Goal: Browse casually: Explore the website without a specific task or goal

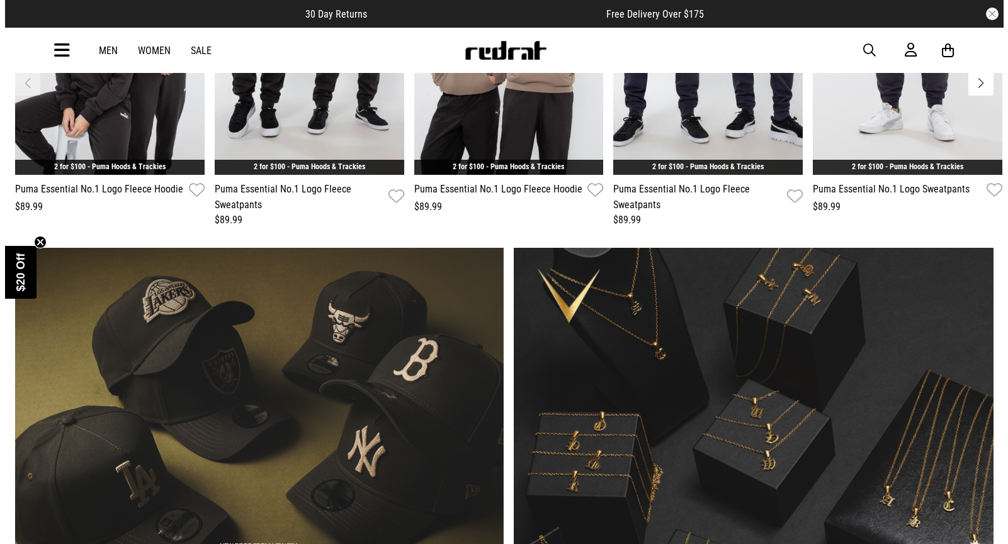
scroll to position [697, 0]
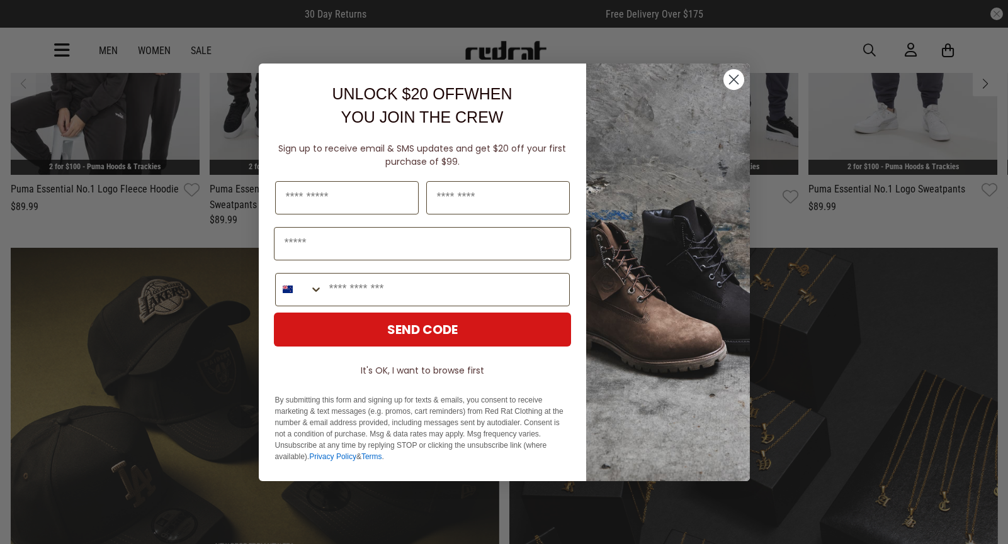
click at [735, 82] on circle "Close dialog" at bounding box center [733, 79] width 21 height 21
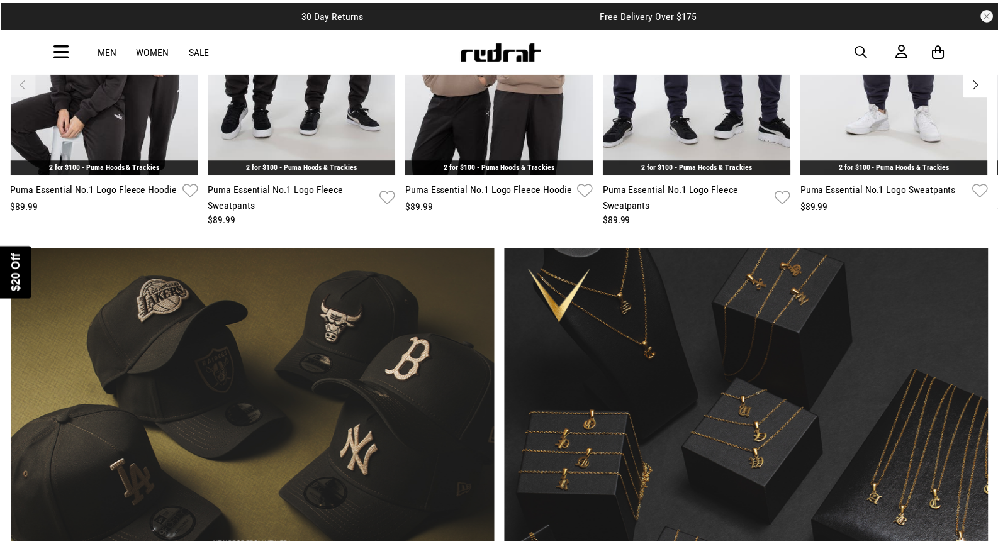
scroll to position [692, 0]
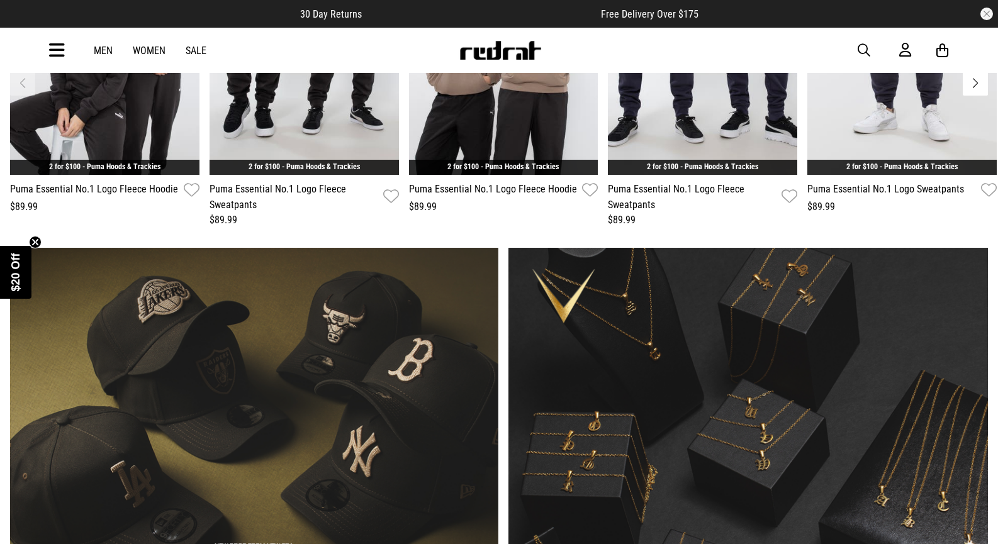
click at [58, 48] on icon at bounding box center [57, 50] width 16 height 21
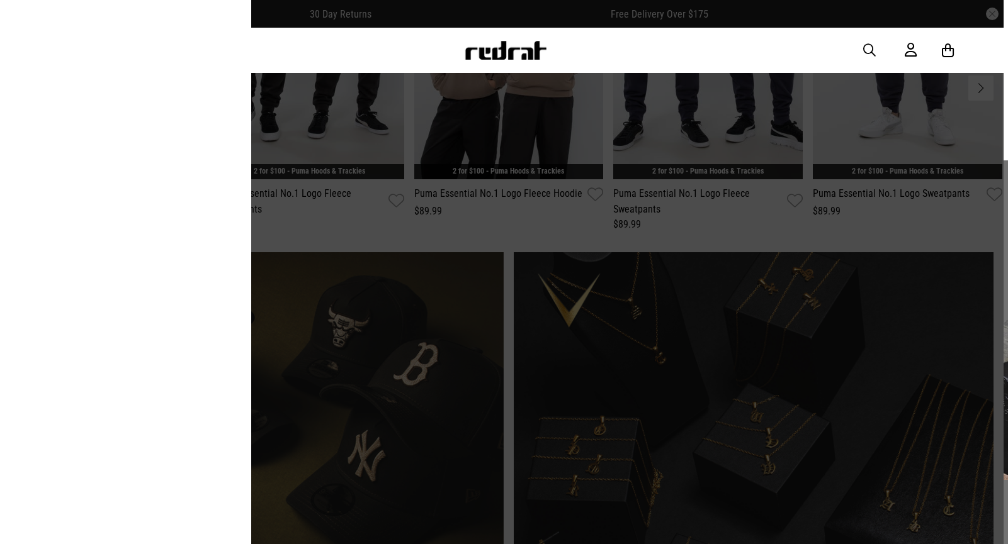
scroll to position [697, 0]
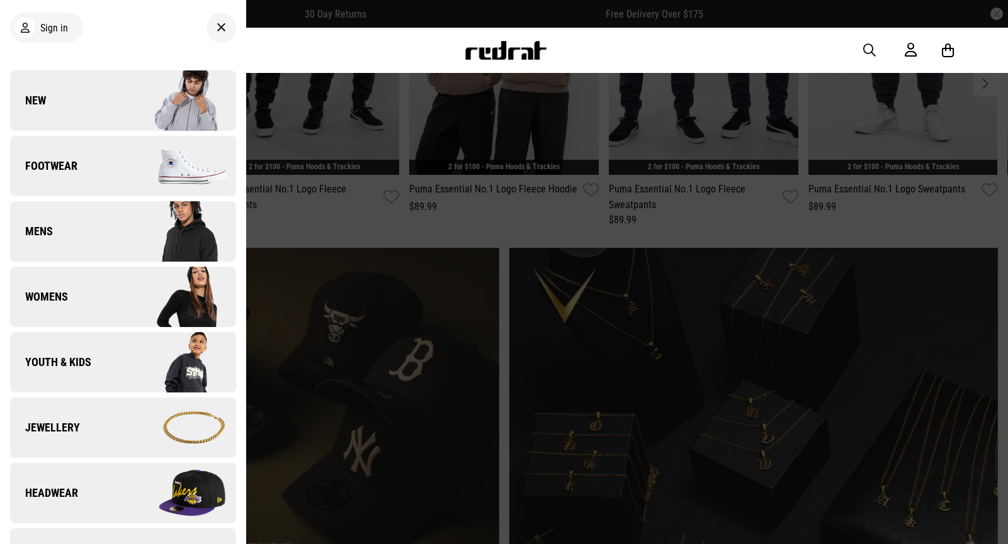
click at [59, 171] on span "Footwear" at bounding box center [43, 166] width 67 height 15
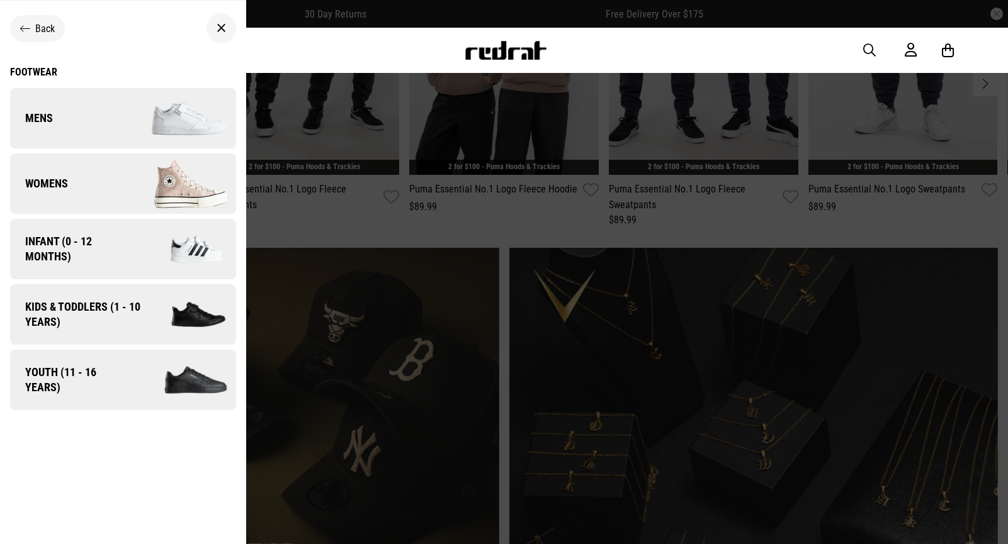
click at [51, 117] on span "Mens" at bounding box center [31, 118] width 43 height 15
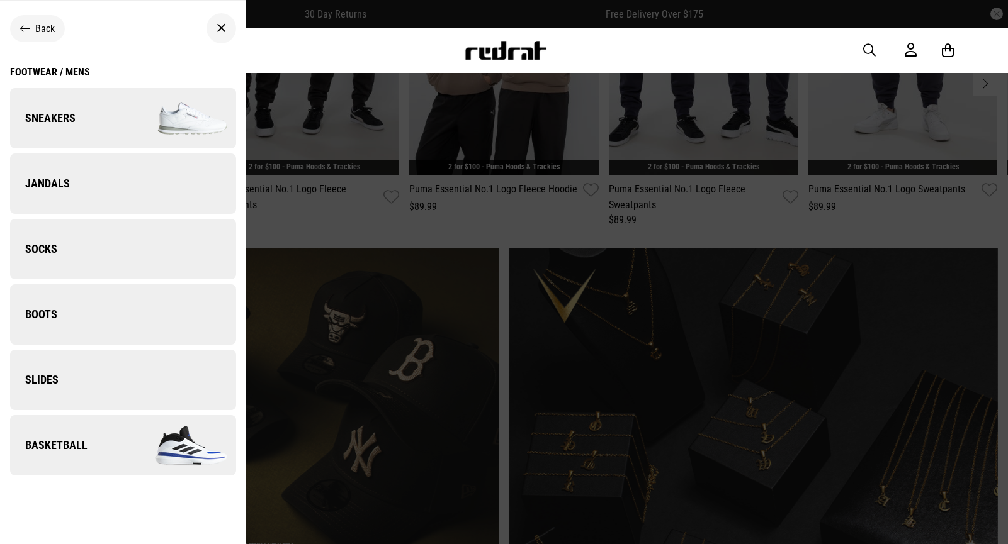
scroll to position [10, 0]
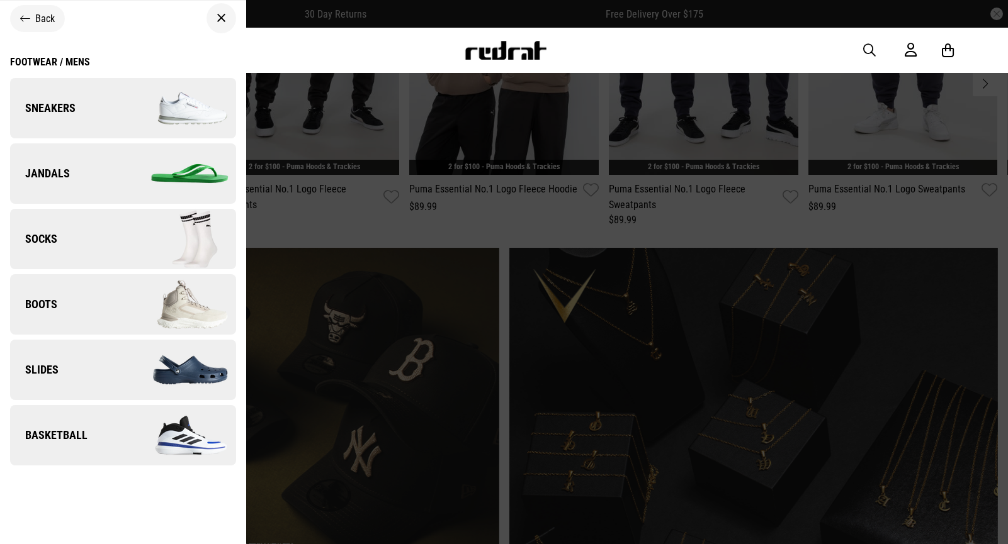
click at [60, 103] on span "Sneakers" at bounding box center [42, 108] width 65 height 15
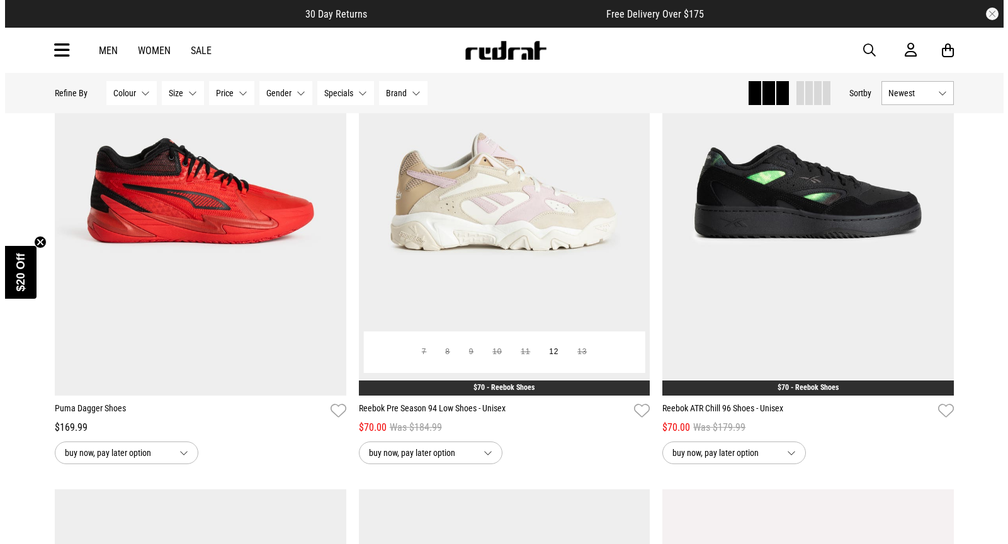
scroll to position [3084, 0]
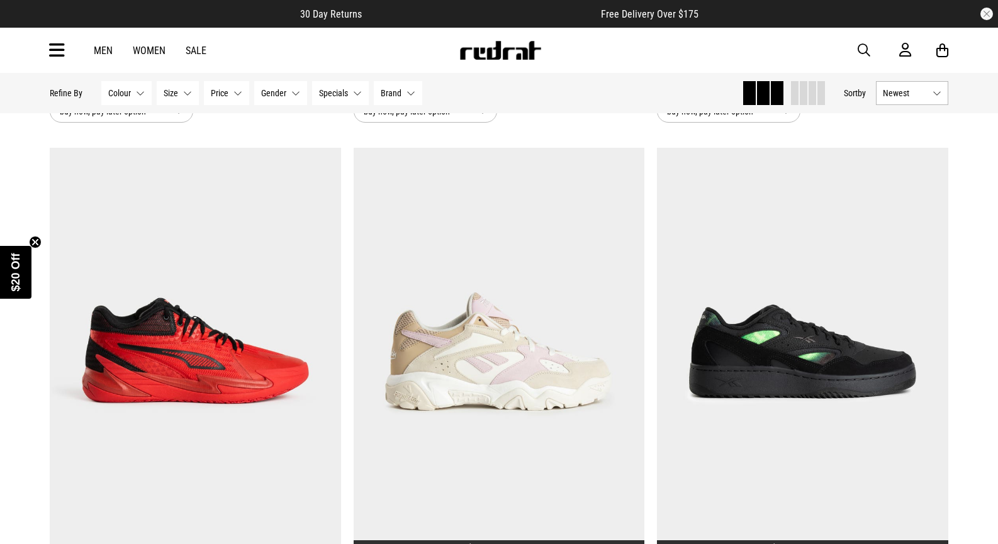
click at [56, 50] on icon at bounding box center [57, 50] width 16 height 21
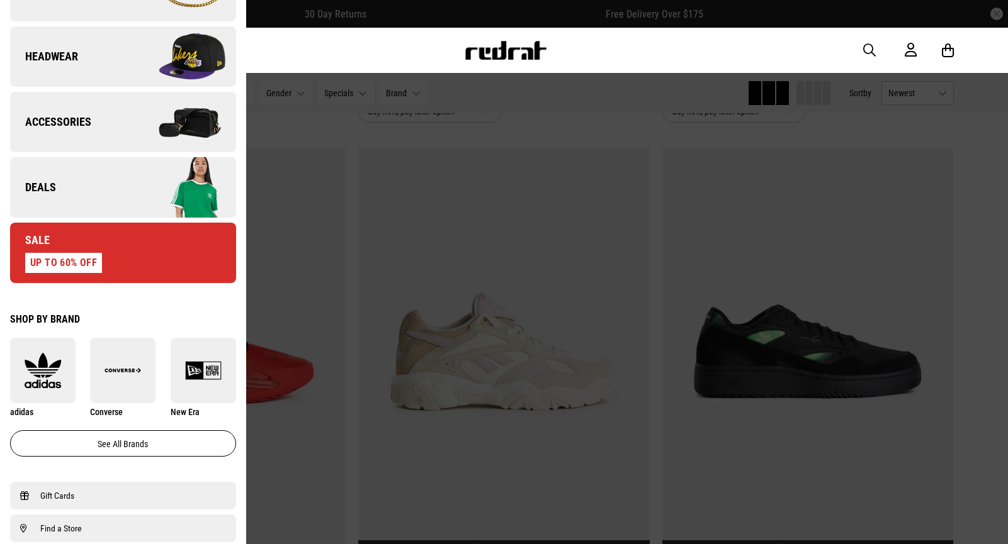
scroll to position [441, 0]
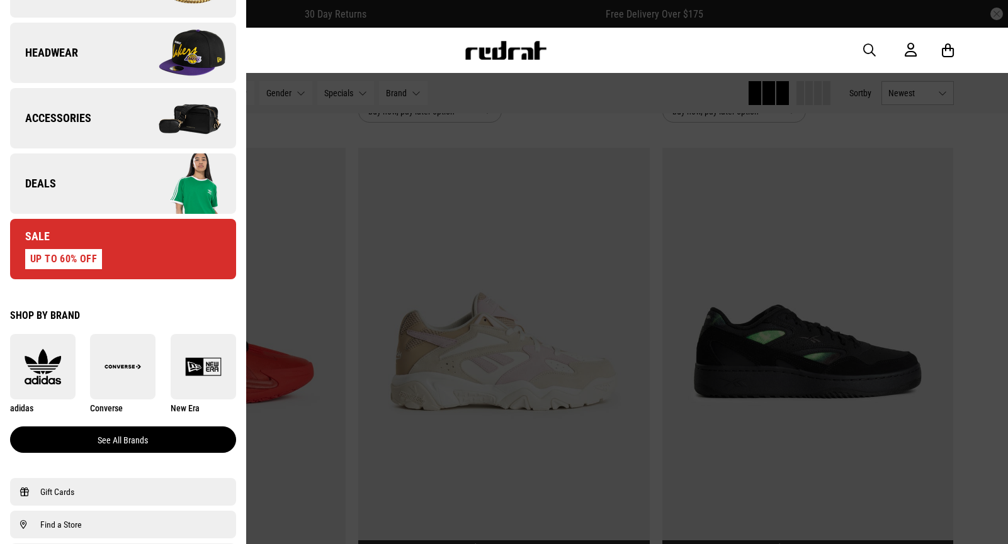
click at [140, 444] on link "See all brands" at bounding box center [123, 440] width 226 height 26
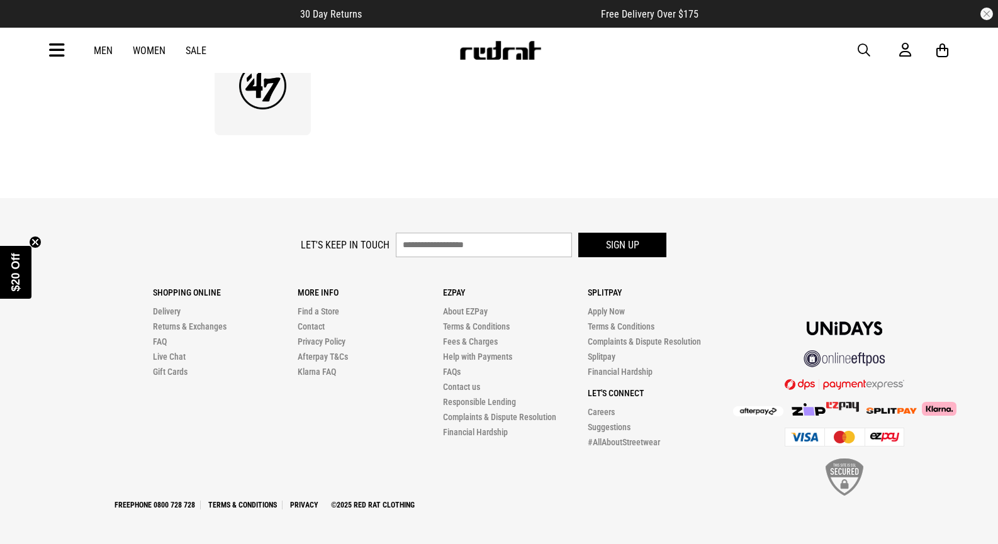
scroll to position [2530, 0]
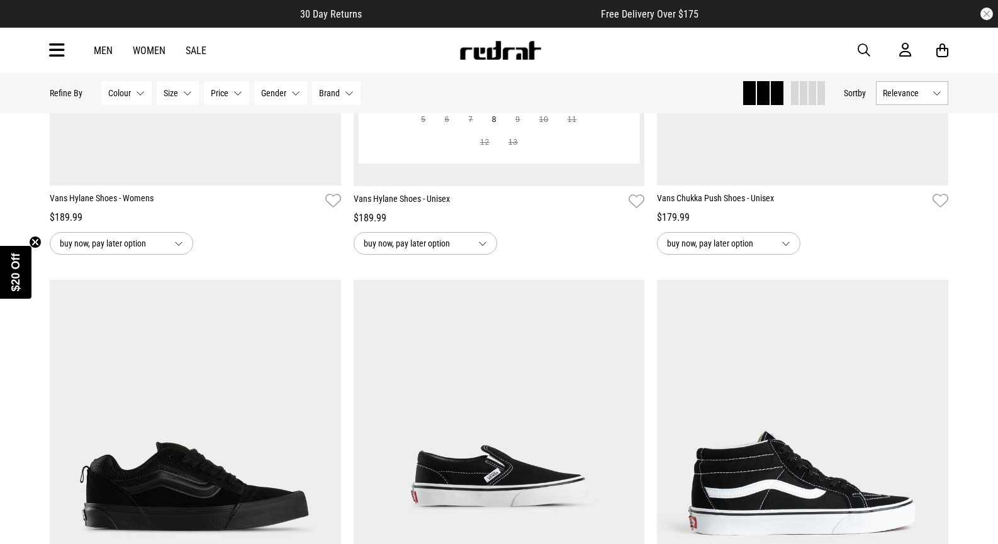
scroll to position [1511, 0]
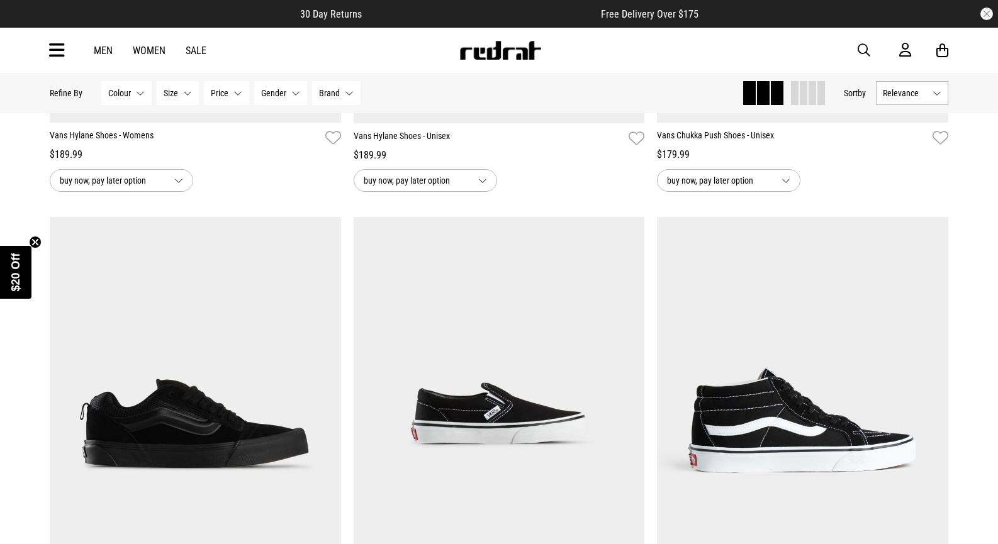
click at [787, 184] on button "buy now, pay later option" at bounding box center [729, 180] width 144 height 23
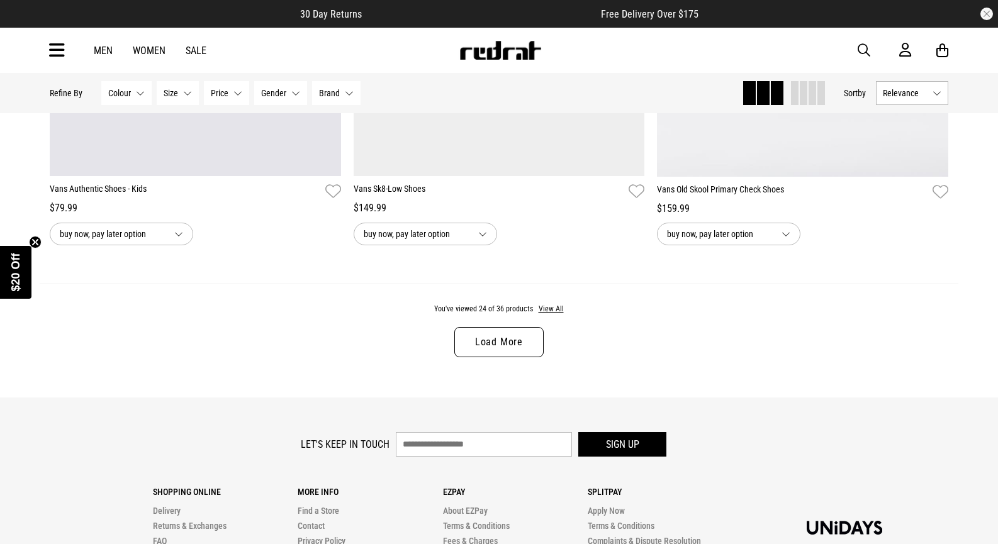
scroll to position [3965, 0]
click at [504, 352] on link "Load More" at bounding box center [498, 343] width 89 height 30
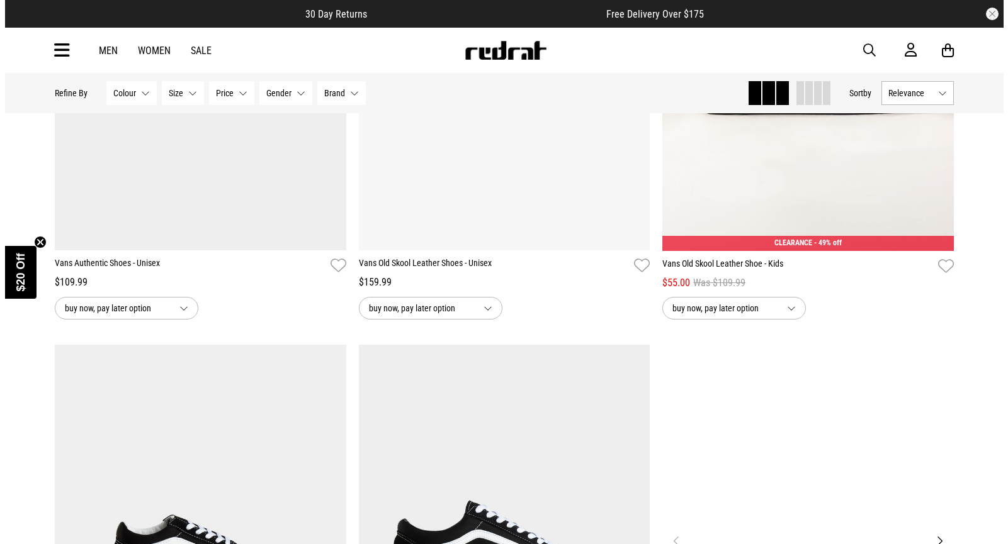
scroll to position [4909, 0]
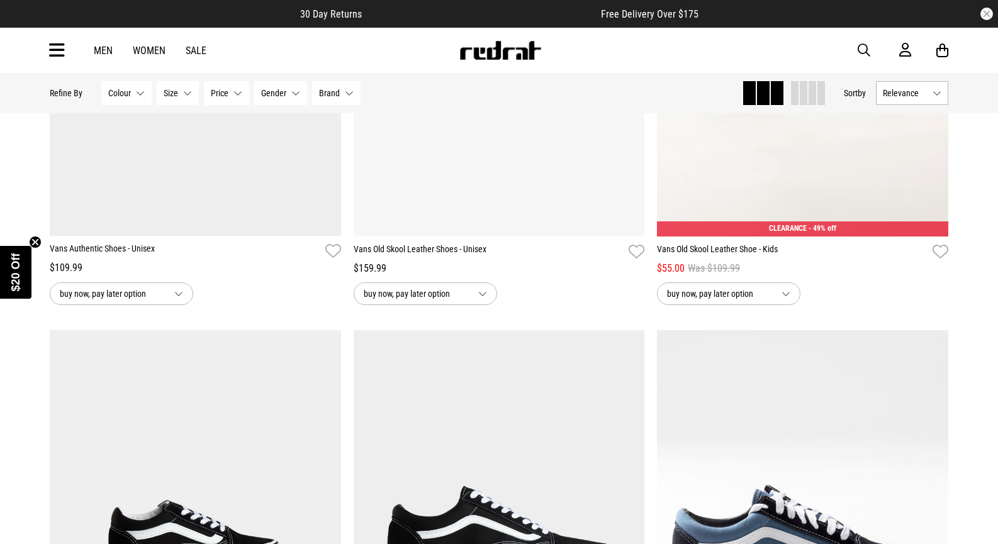
click at [57, 49] on icon at bounding box center [57, 50] width 16 height 21
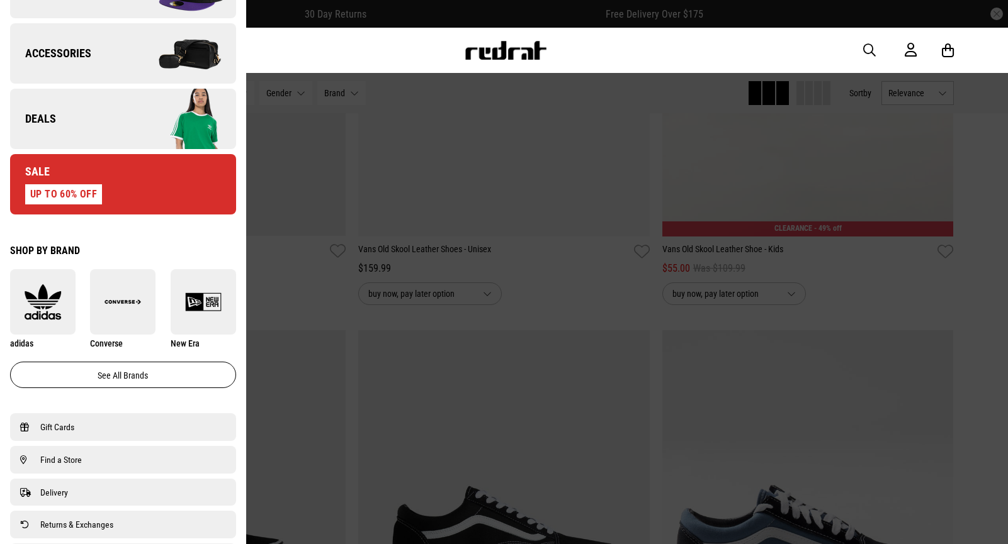
scroll to position [504, 0]
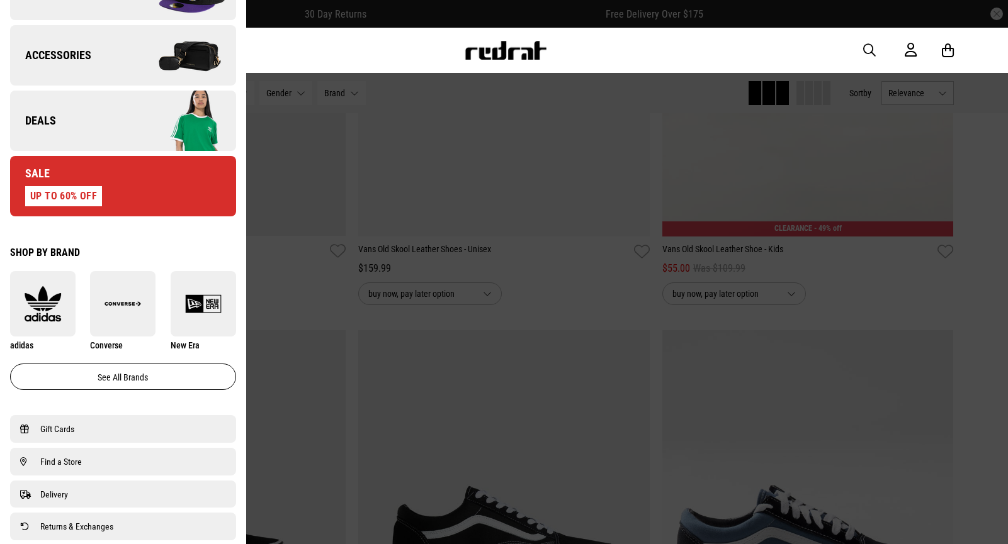
click at [71, 196] on div "UP TO 60% OFF" at bounding box center [63, 196] width 77 height 20
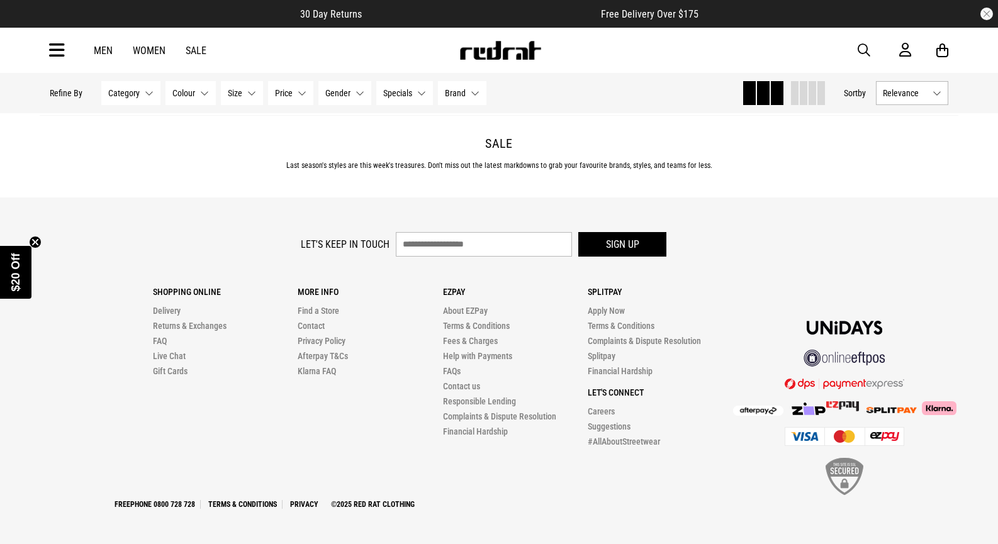
scroll to position [4255, 0]
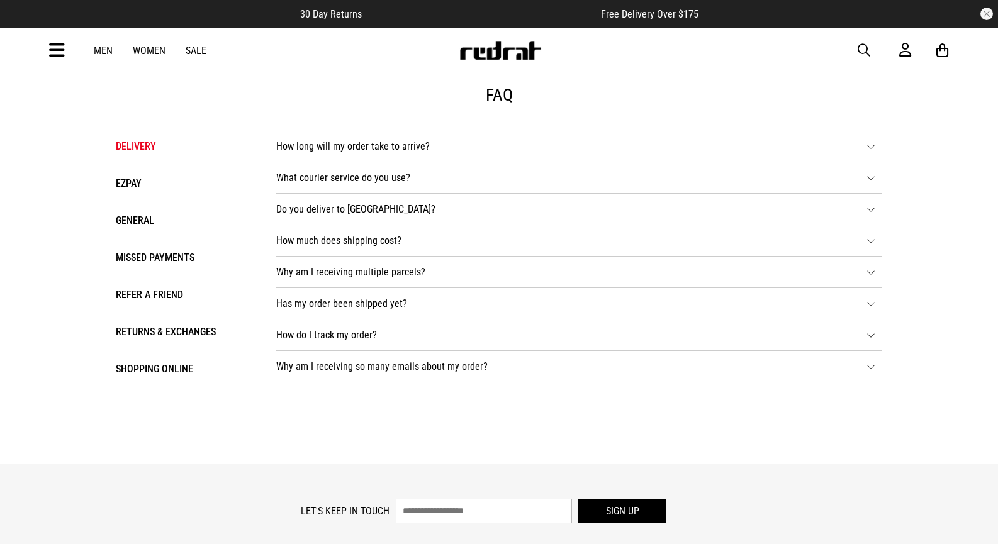
click at [866, 147] on li "How long will my order take to arrive? DELIVERY WITHIN NZ - 2 - 3 BUSINESS DAYS…" at bounding box center [578, 146] width 605 height 31
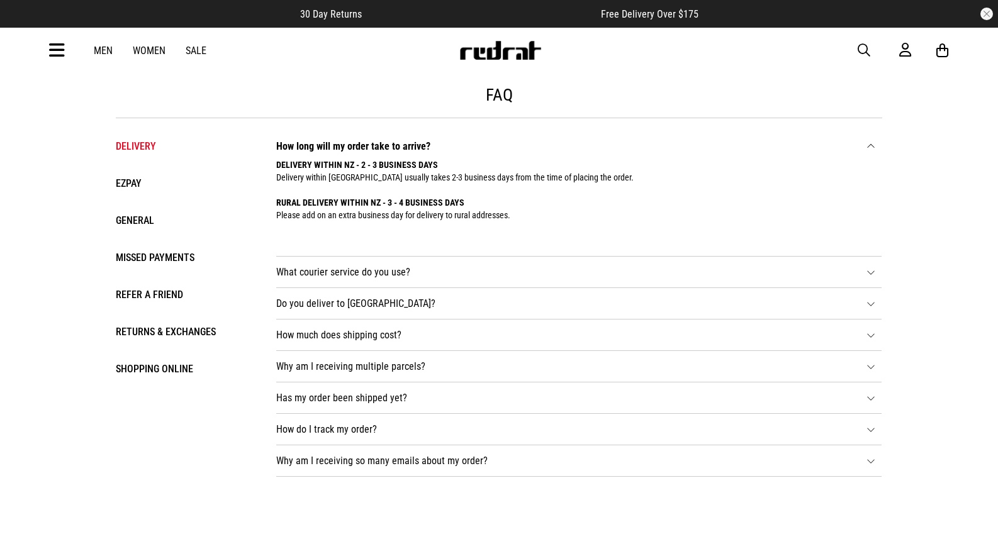
click at [868, 274] on icon at bounding box center [871, 270] width 9 height 9
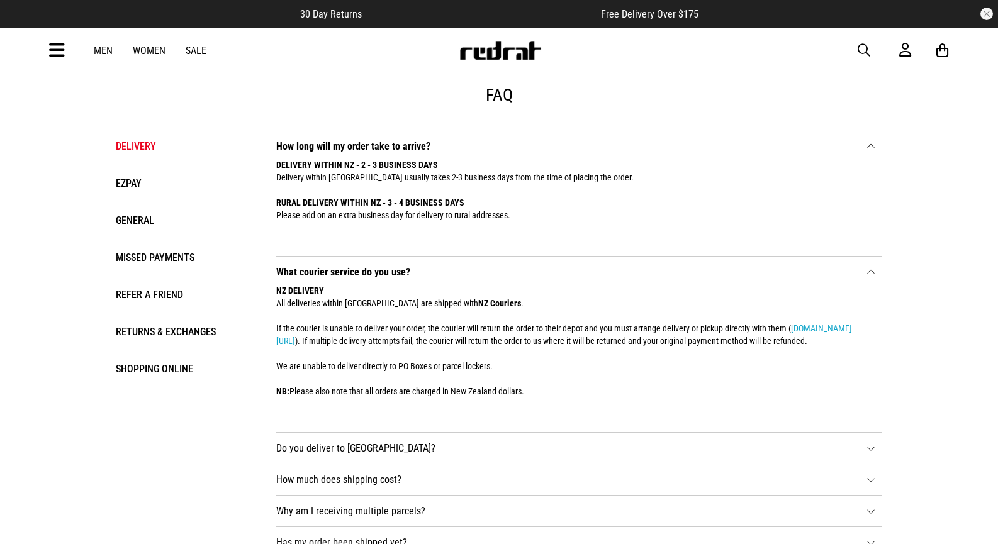
scroll to position [63, 0]
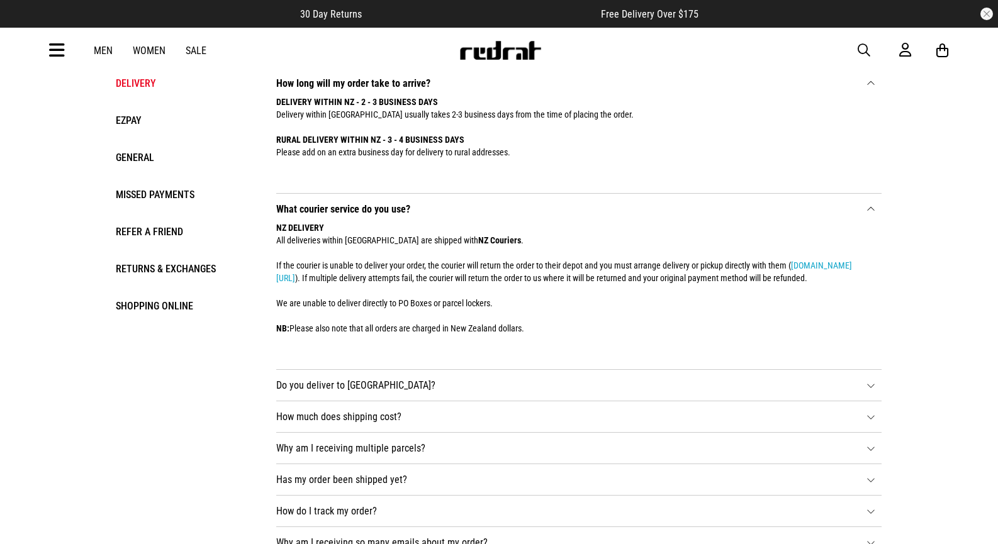
click at [867, 389] on icon at bounding box center [871, 384] width 9 height 9
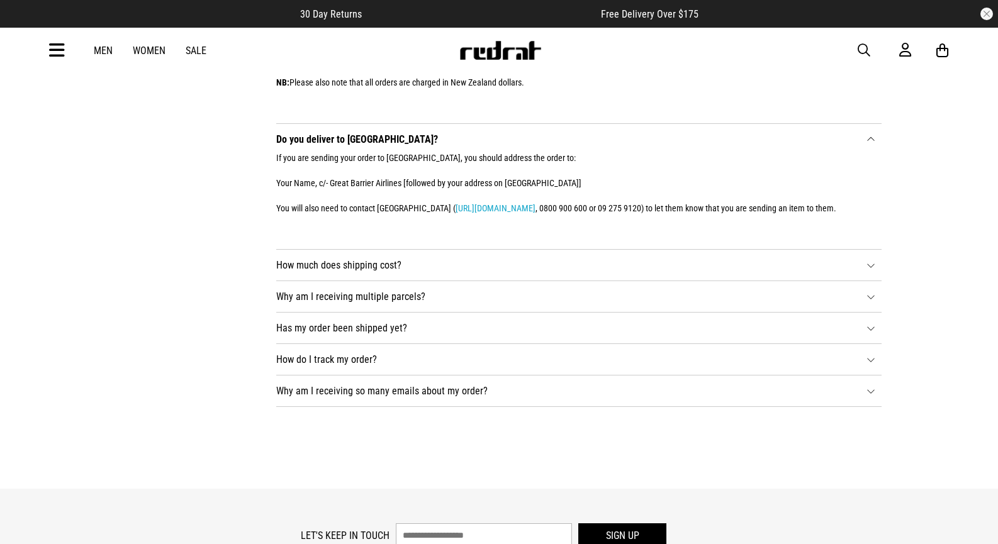
scroll to position [315, 0]
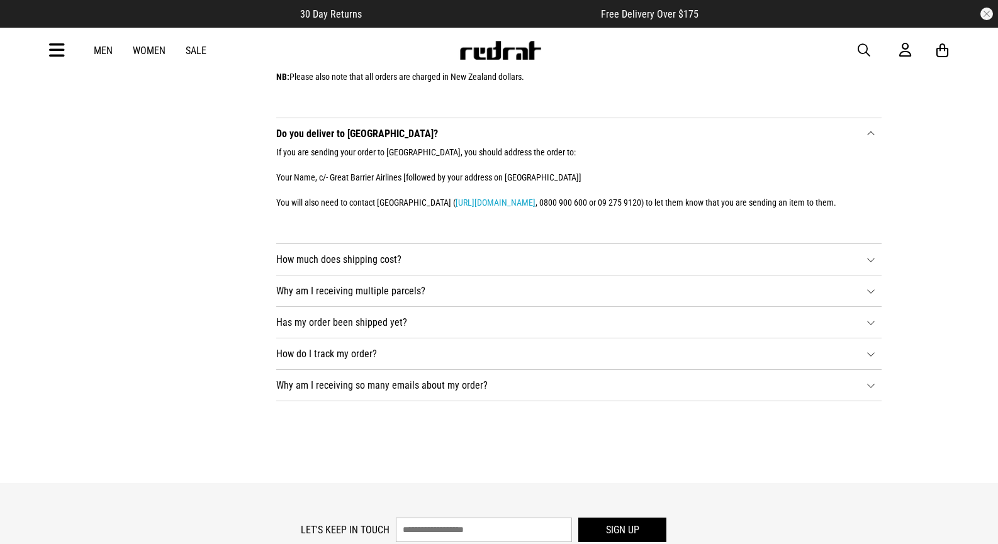
click at [870, 263] on icon at bounding box center [871, 258] width 9 height 9
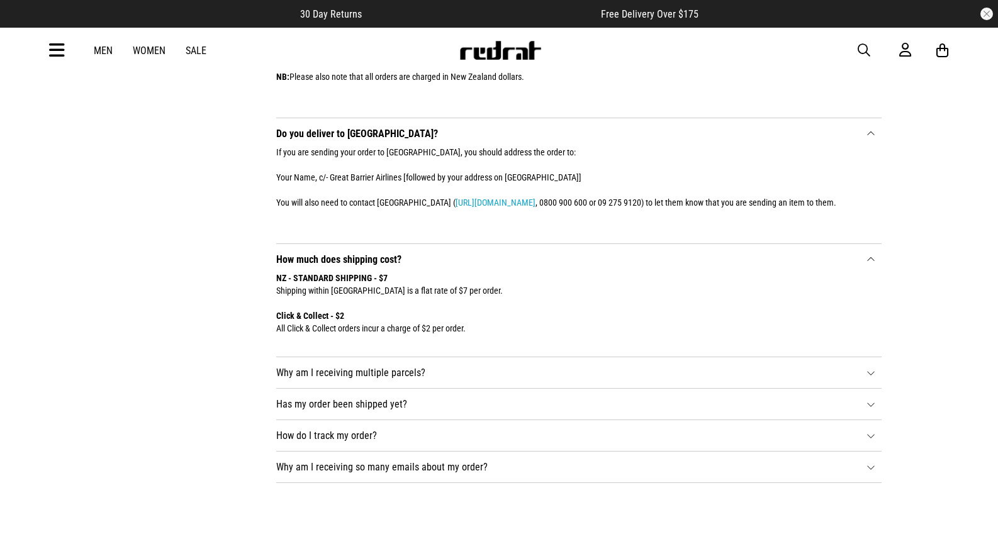
click at [871, 376] on icon at bounding box center [871, 371] width 9 height 9
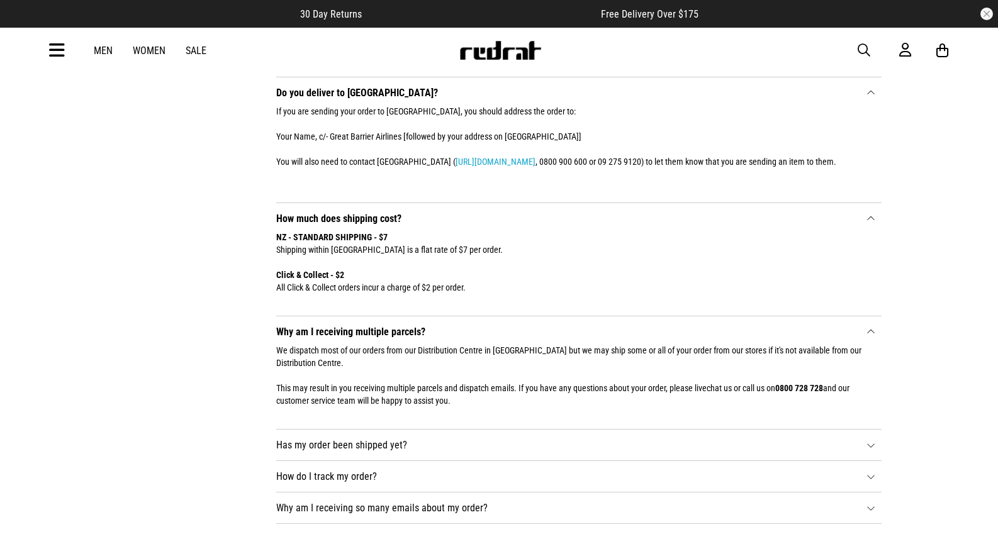
scroll to position [378, 0]
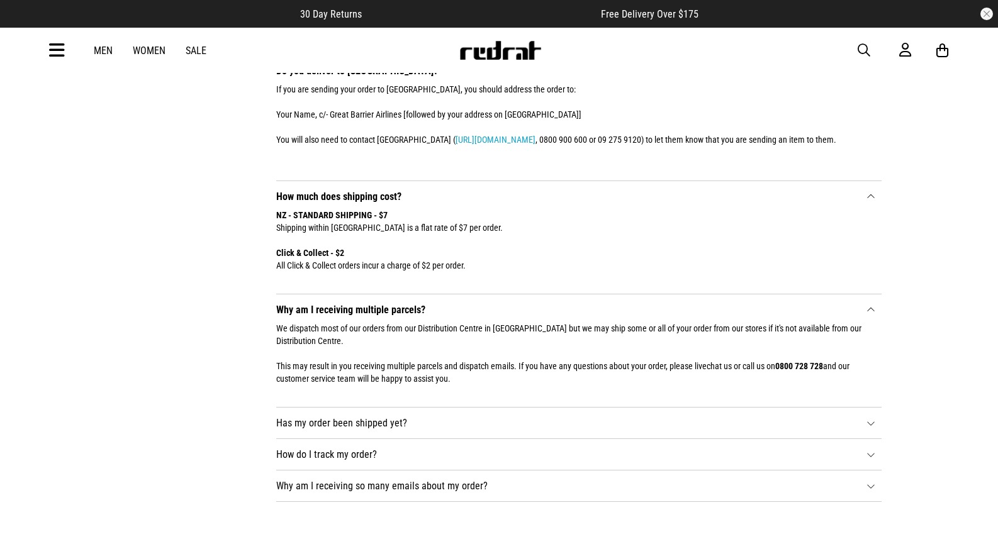
click at [872, 427] on icon at bounding box center [871, 421] width 9 height 9
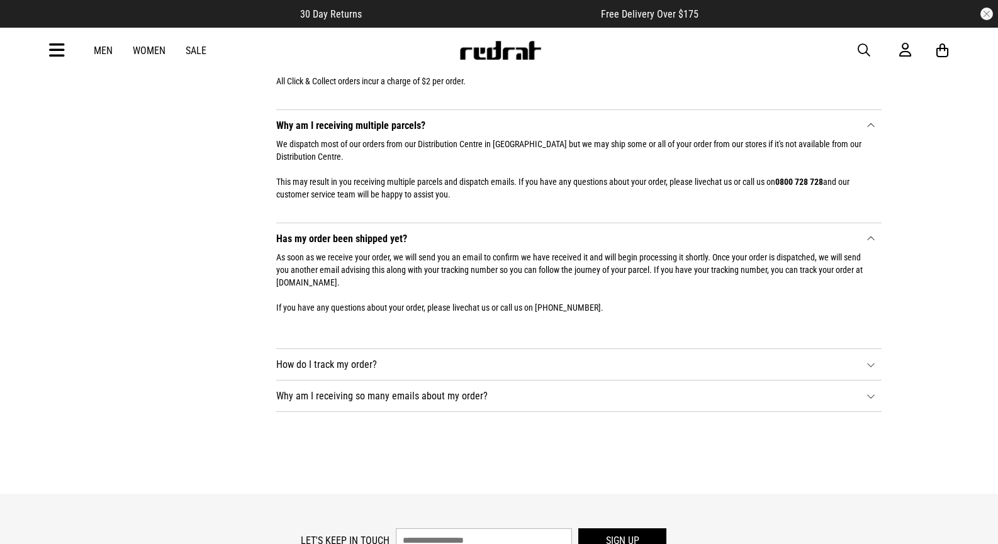
scroll to position [566, 0]
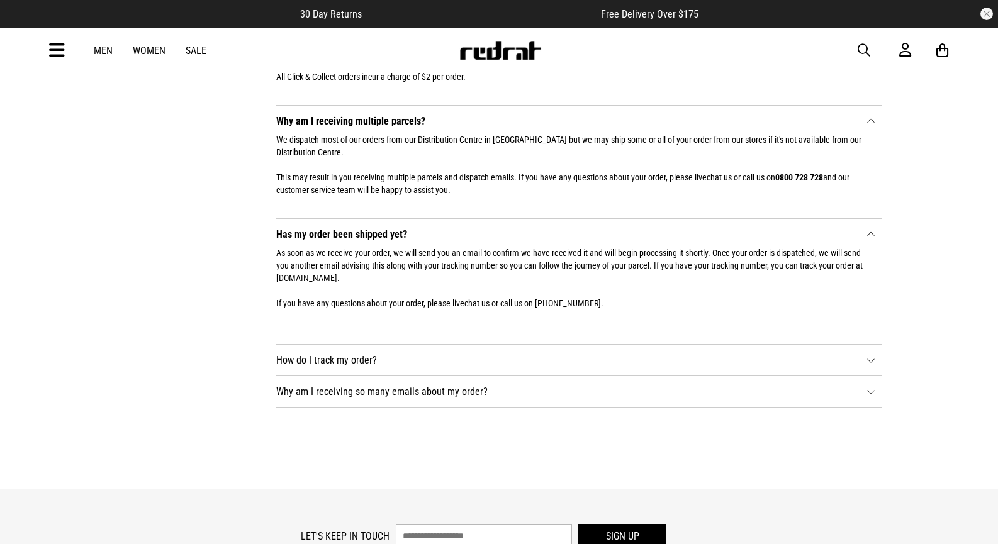
click at [865, 376] on li "How do I track my order? DELIVERIES WITHIN NZ Once we have dispatched your orde…" at bounding box center [578, 360] width 605 height 31
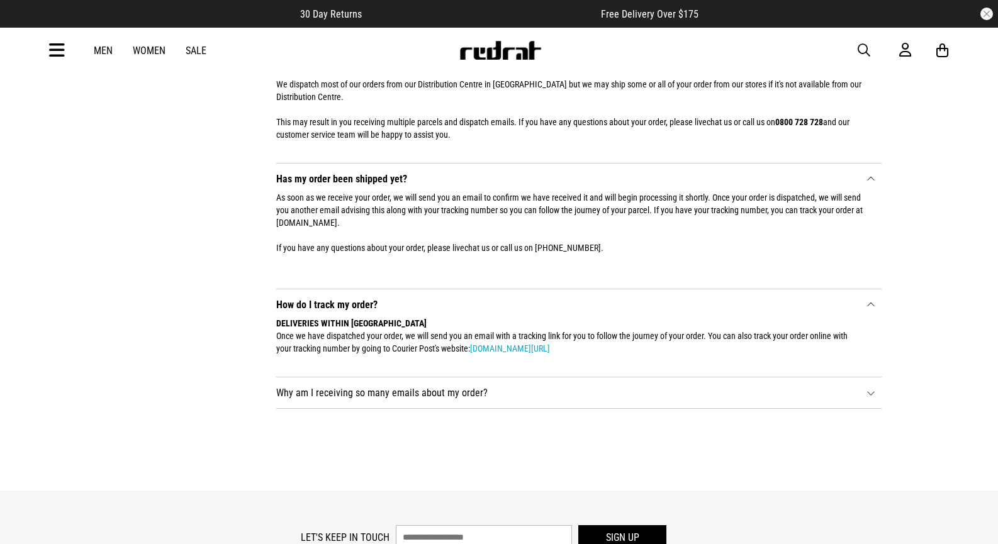
scroll to position [755, 0]
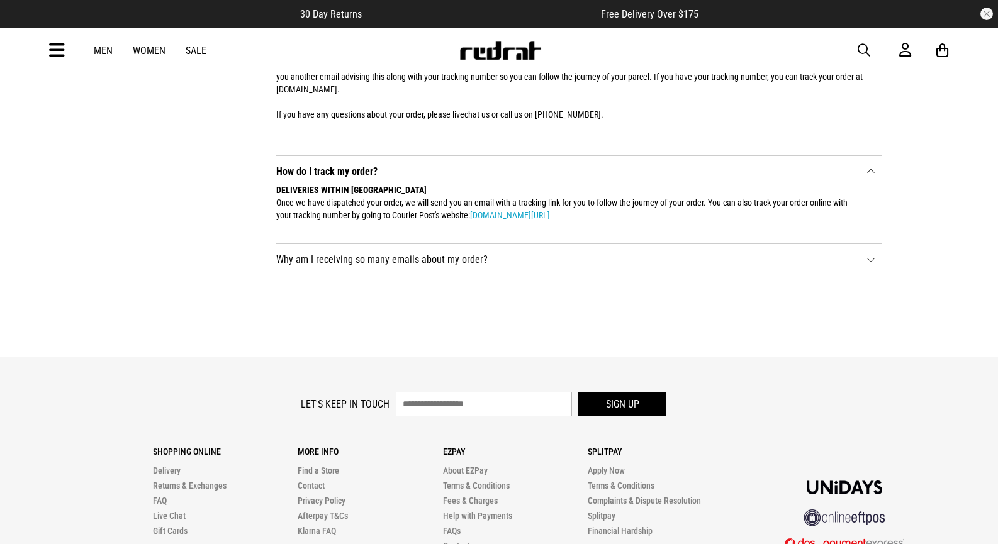
click at [874, 276] on li "Why am I receiving so many emails about my order? Red Rat sends email updates a…" at bounding box center [578, 259] width 605 height 31
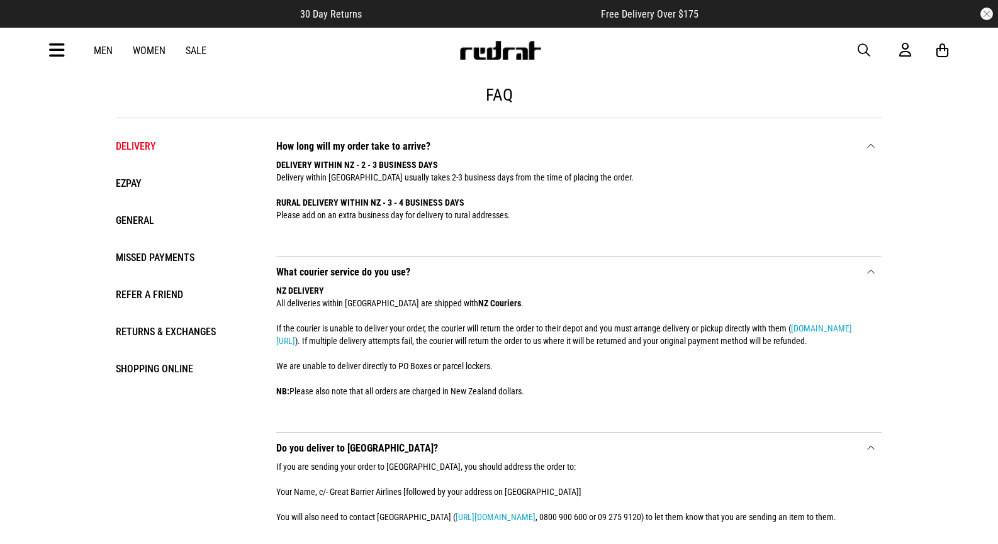
click at [53, 53] on icon at bounding box center [57, 50] width 16 height 21
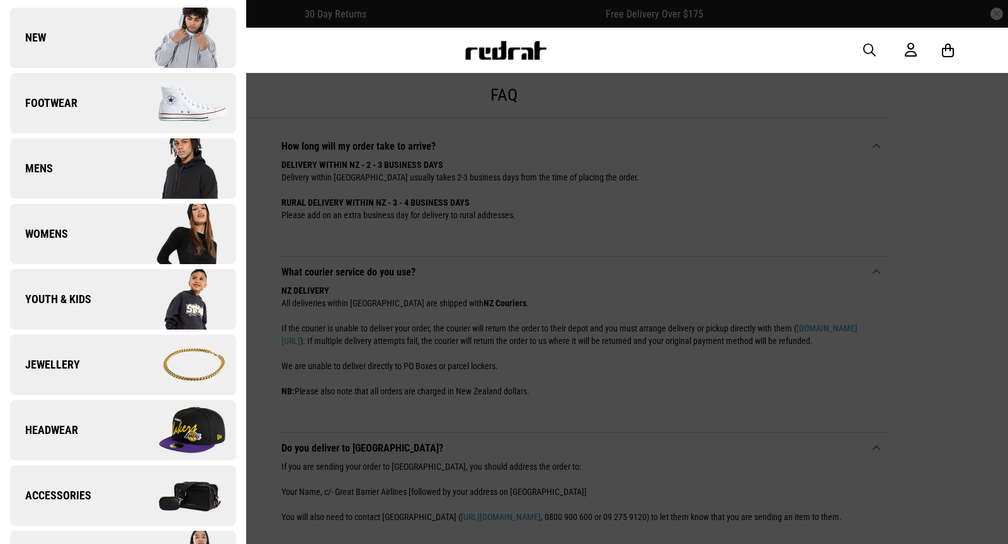
scroll to position [126, 0]
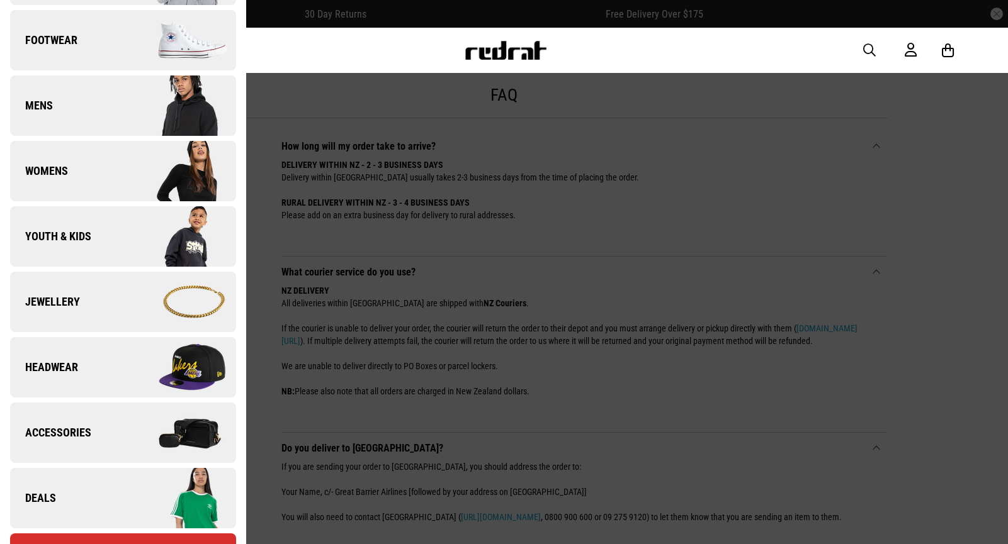
click at [69, 364] on span "Headwear" at bounding box center [44, 367] width 68 height 15
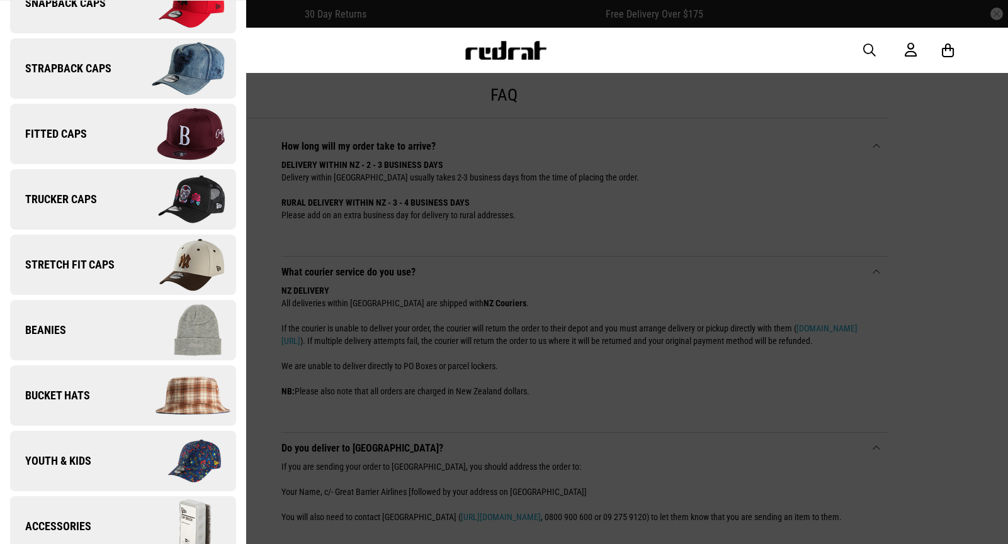
scroll to position [132, 0]
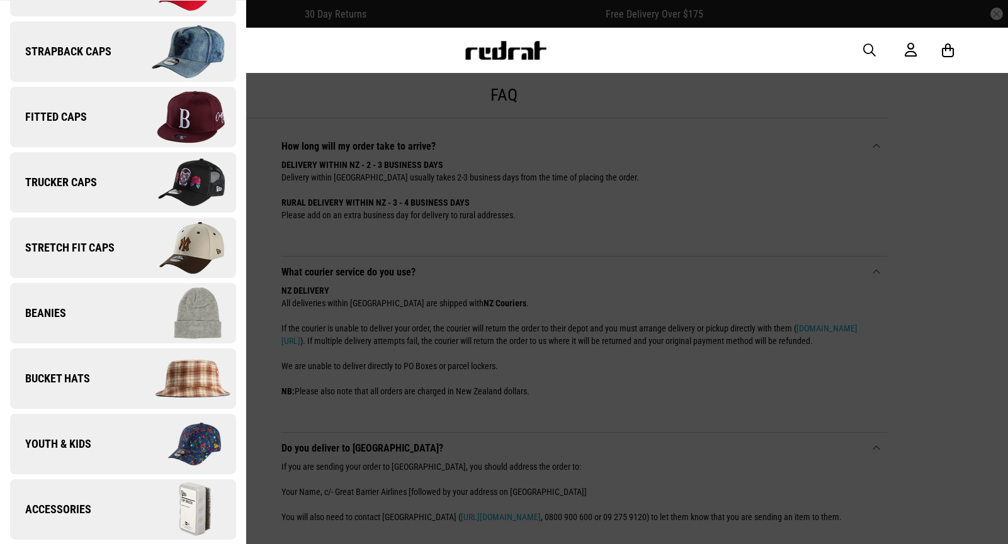
click at [66, 505] on span "Accessories" at bounding box center [50, 509] width 81 height 15
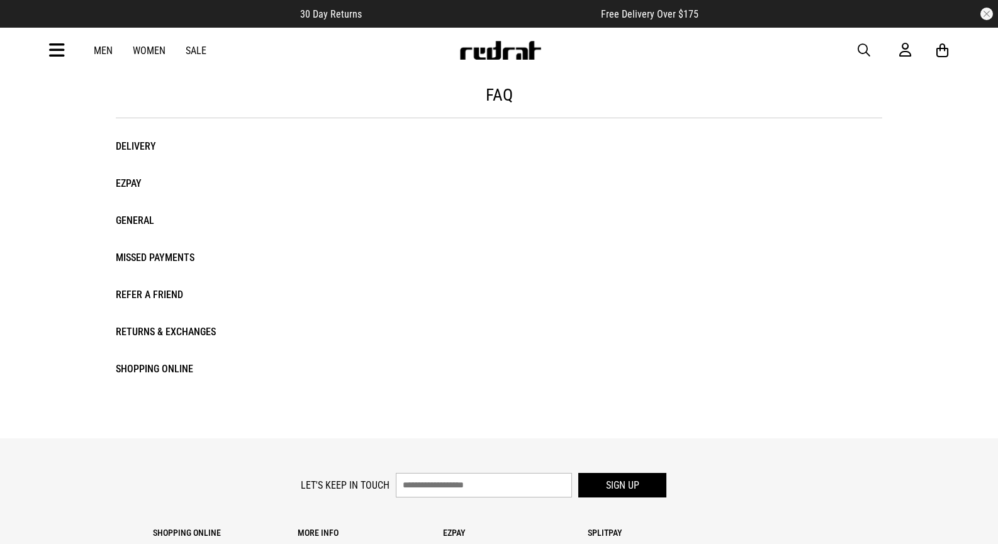
drag, startPoint x: 130, startPoint y: 181, endPoint x: 470, endPoint y: 200, distance: 341.0
click at [474, 201] on div "FAQ Click & Collect Delivery EZPAY General Missed Payments Refer a Friend Retur…" at bounding box center [499, 230] width 787 height 316
click at [135, 185] on li "EZPAY" at bounding box center [183, 183] width 135 height 18
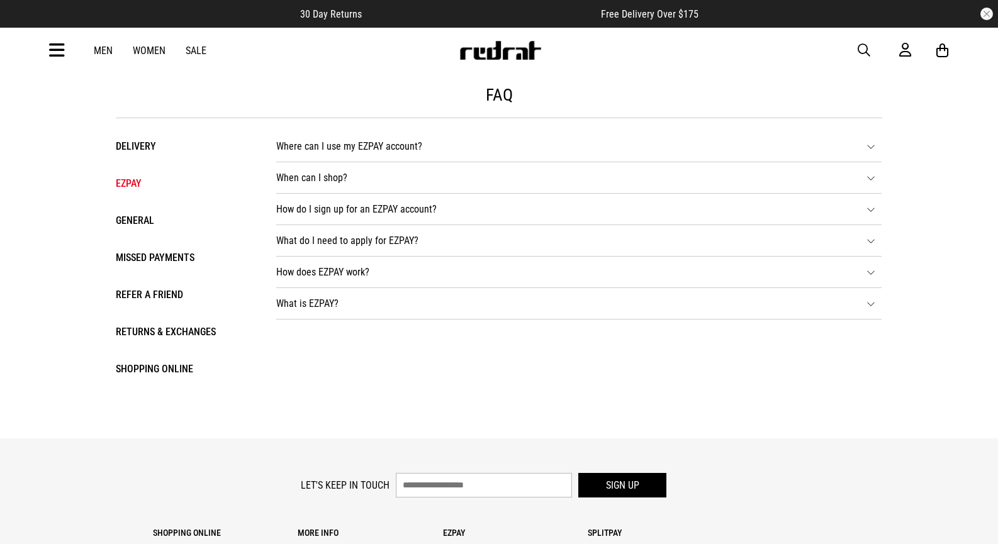
click at [871, 150] on icon at bounding box center [871, 144] width 9 height 9
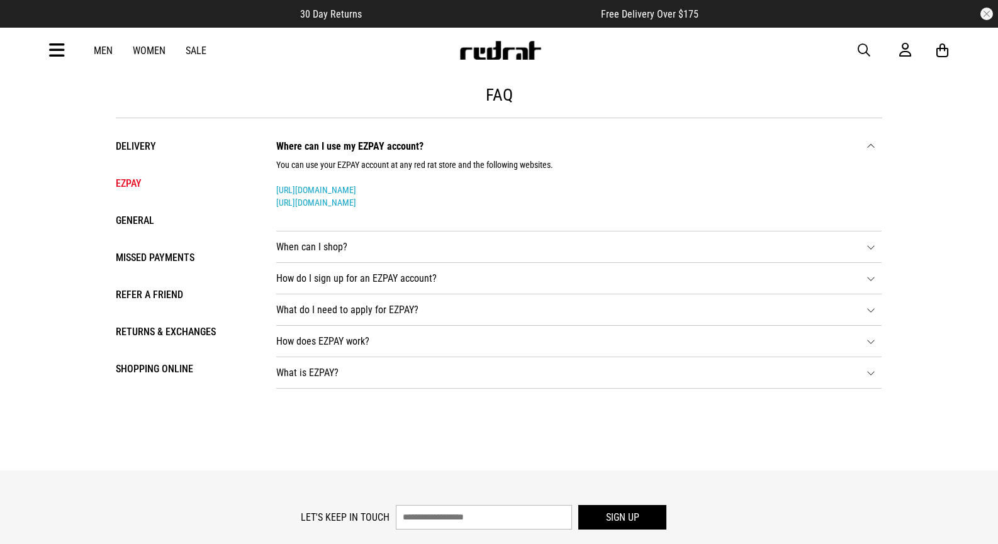
click at [870, 245] on icon at bounding box center [871, 245] width 9 height 9
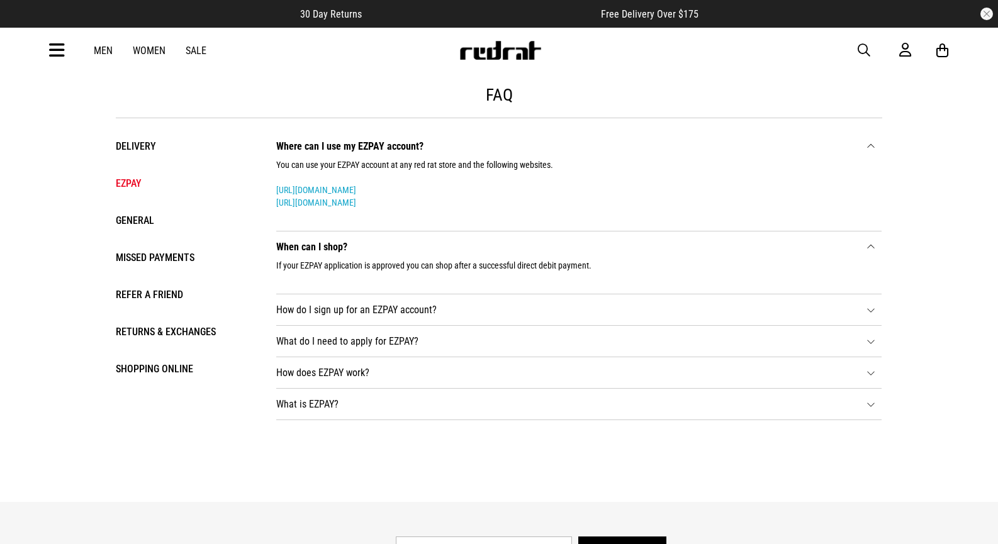
click at [872, 380] on li "How does EZPAY work? Red Rat offers an extended purchase limit for approved EZP…" at bounding box center [578, 373] width 605 height 31
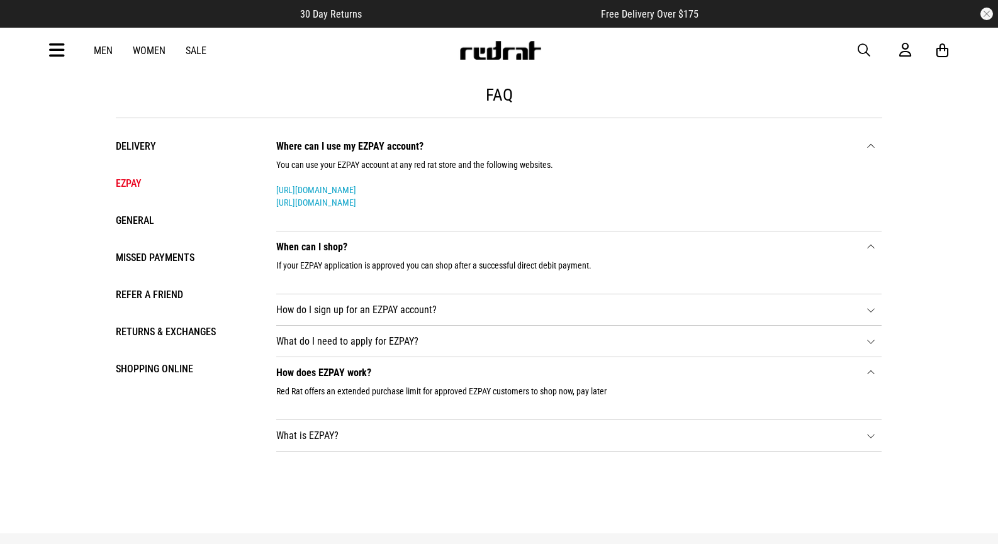
click at [141, 217] on li "General" at bounding box center [183, 220] width 135 height 18
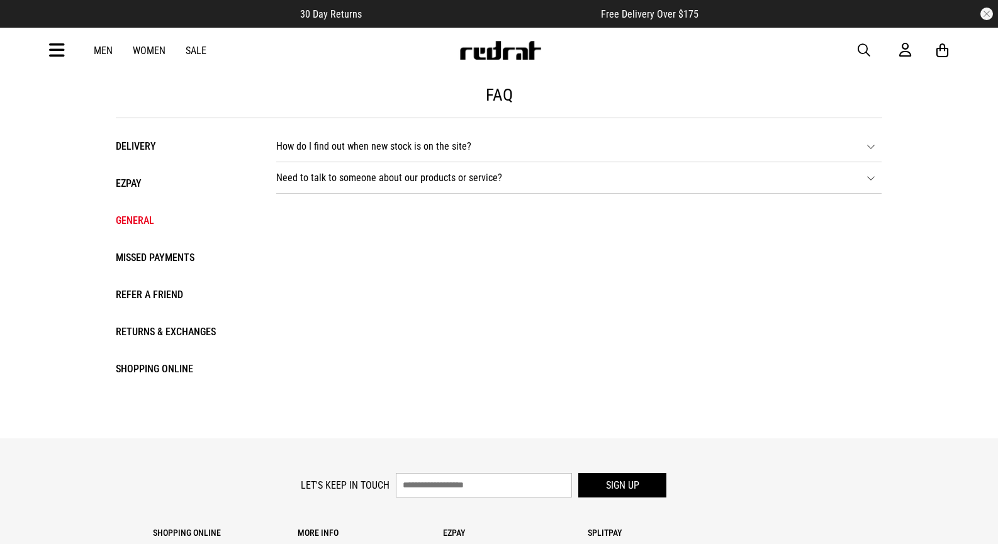
click at [868, 147] on icon at bounding box center [871, 144] width 9 height 9
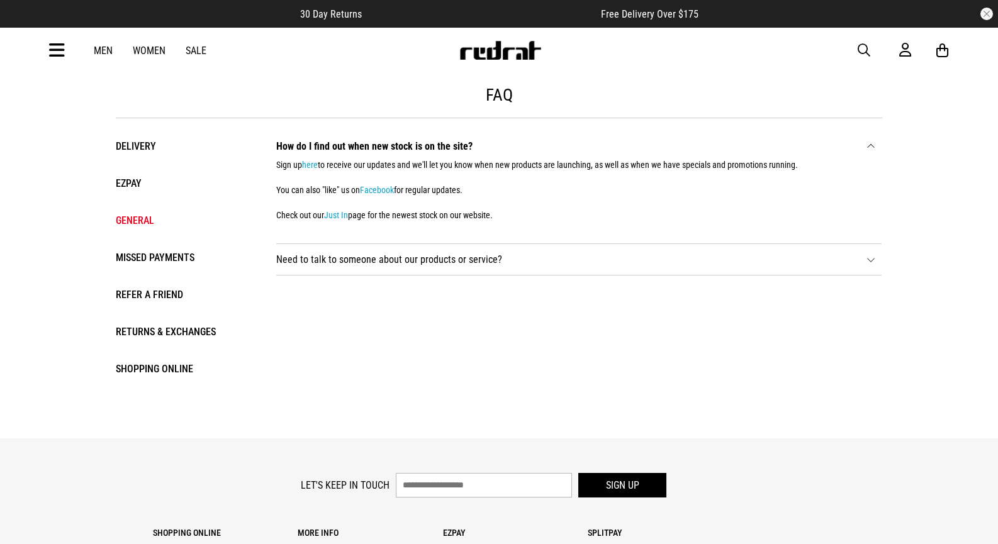
click at [875, 257] on icon at bounding box center [871, 258] width 9 height 9
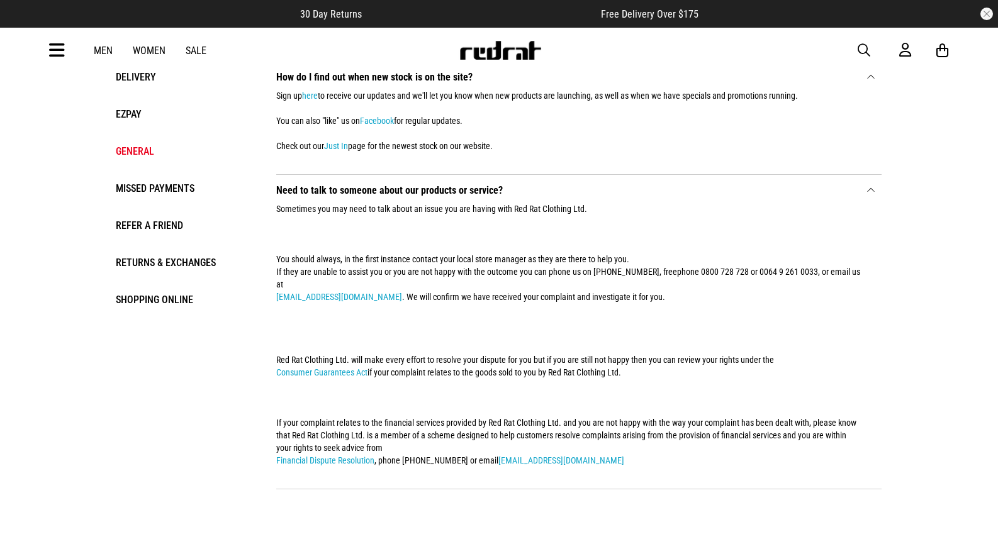
scroll to position [126, 0]
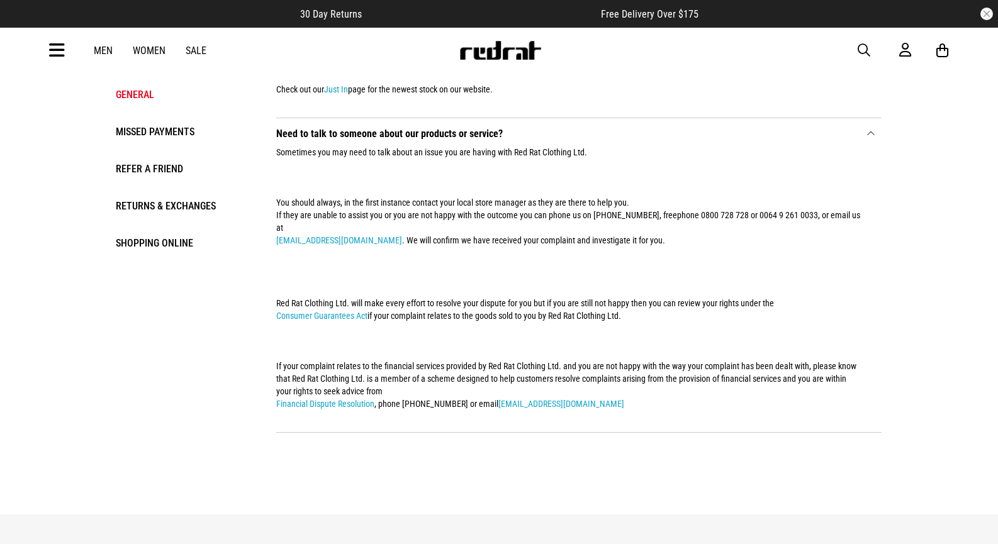
click at [184, 128] on li "Missed Payments" at bounding box center [183, 132] width 135 height 18
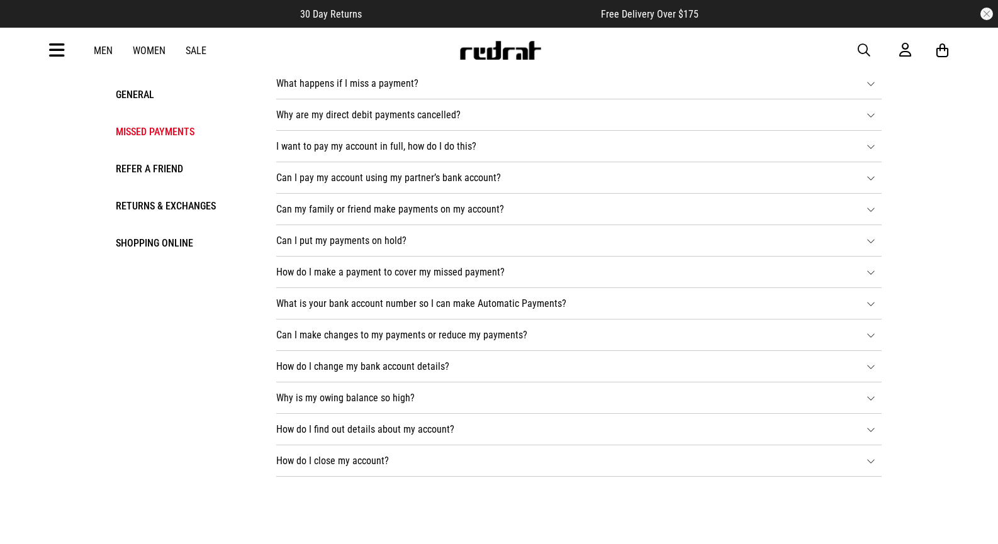
click at [870, 83] on icon at bounding box center [871, 81] width 9 height 9
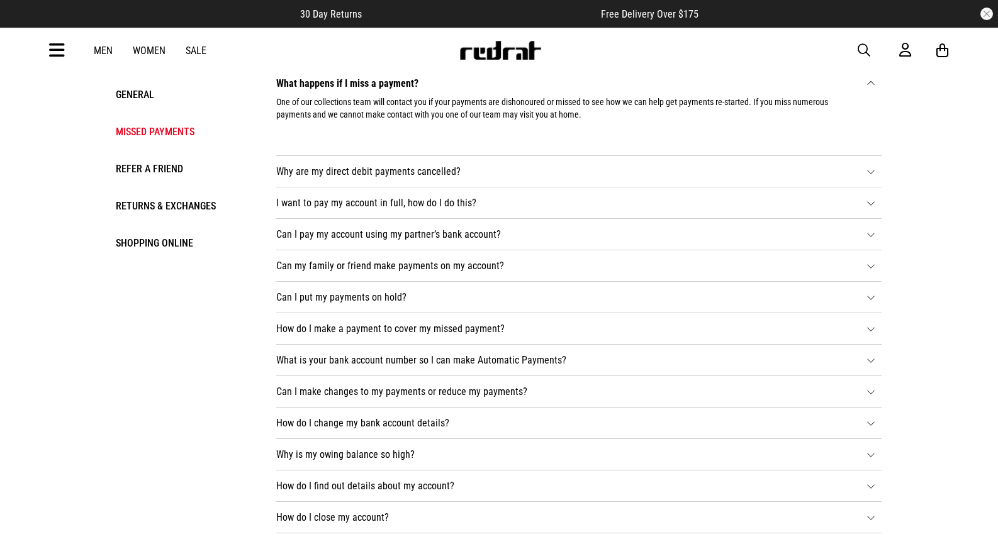
click at [869, 172] on icon at bounding box center [871, 170] width 9 height 9
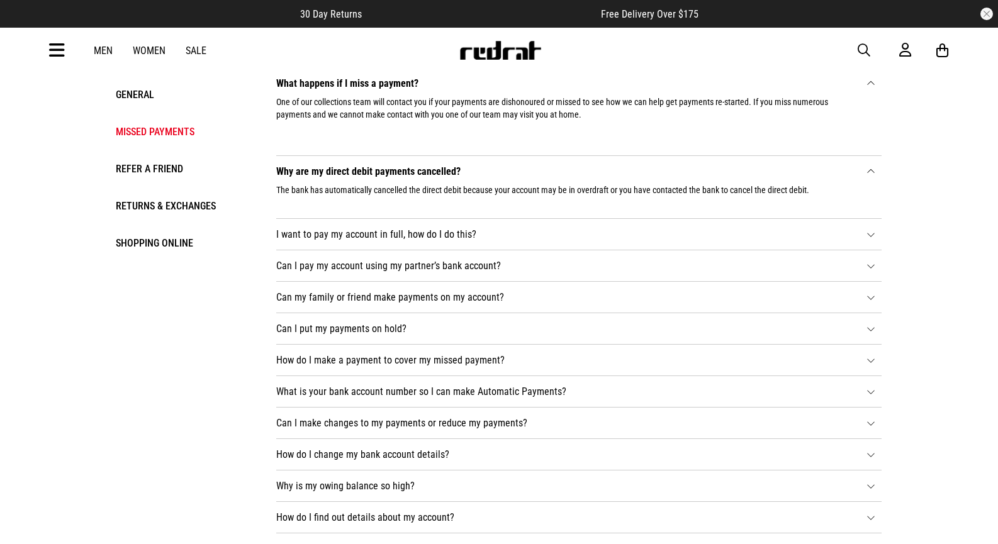
click at [874, 233] on icon at bounding box center [871, 232] width 9 height 9
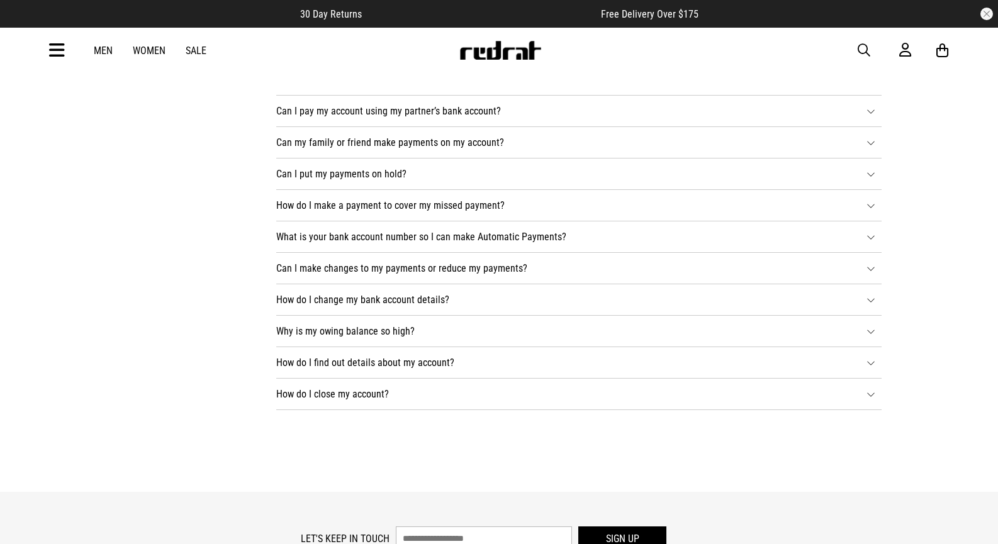
scroll to position [315, 0]
click at [874, 397] on li "How do I close my account? Call, email, chat or send us a facebook message on o…" at bounding box center [578, 391] width 605 height 31
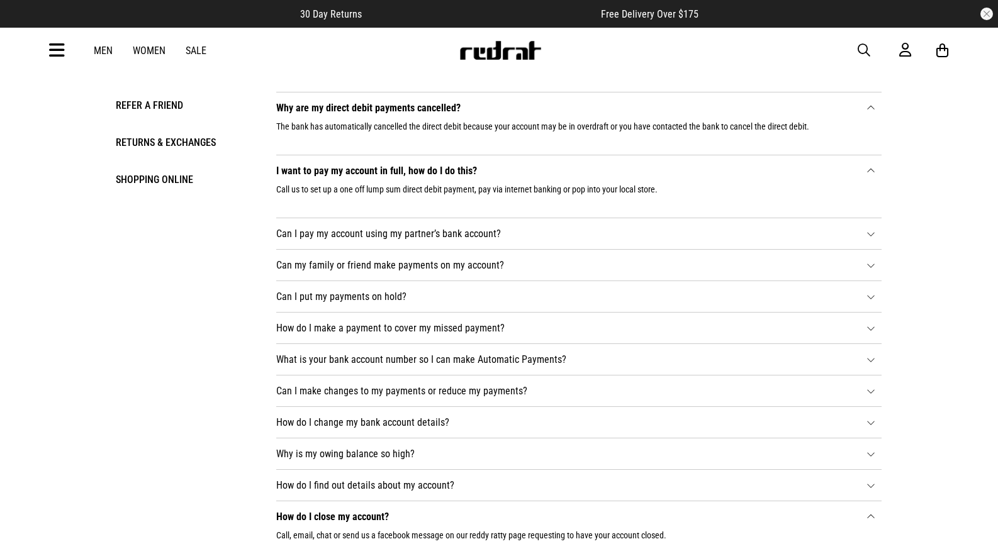
scroll to position [126, 0]
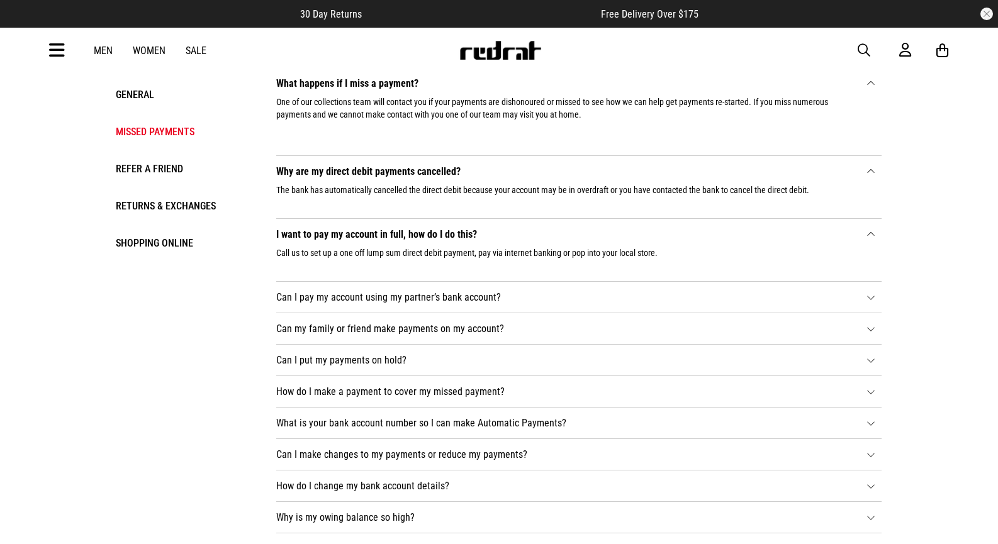
click at [157, 169] on li "Refer a Friend" at bounding box center [183, 169] width 135 height 18
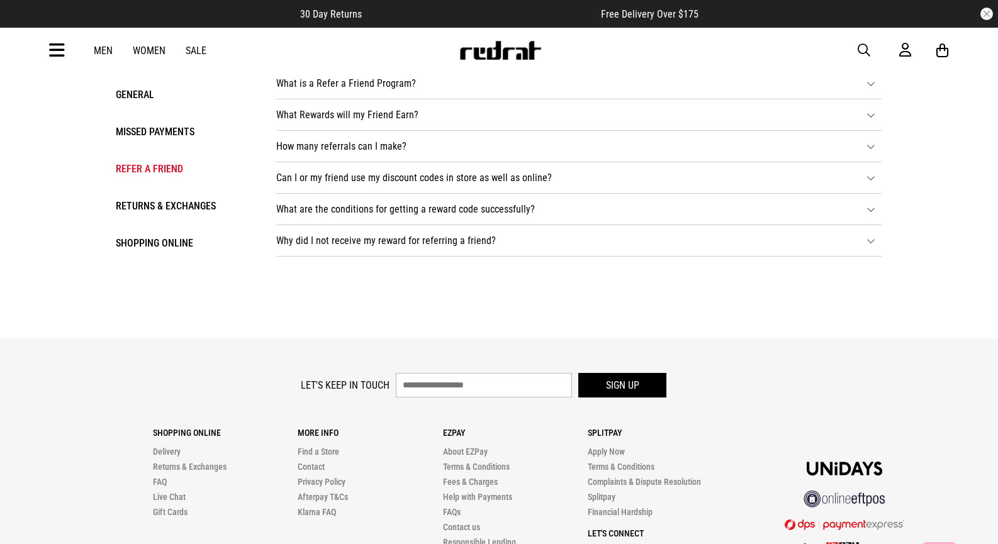
click at [869, 86] on icon at bounding box center [871, 81] width 9 height 9
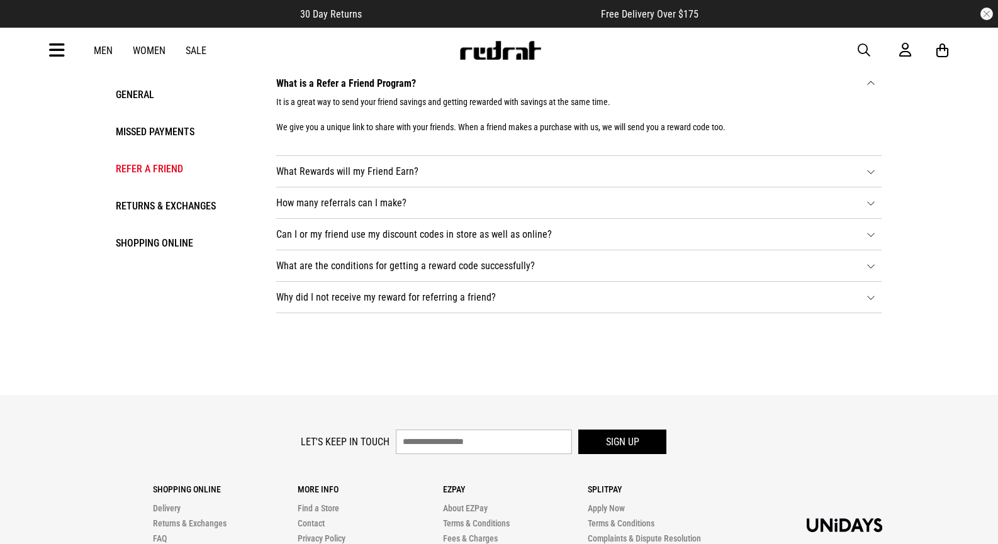
click at [162, 210] on li "Returns & Exchanges" at bounding box center [183, 206] width 135 height 18
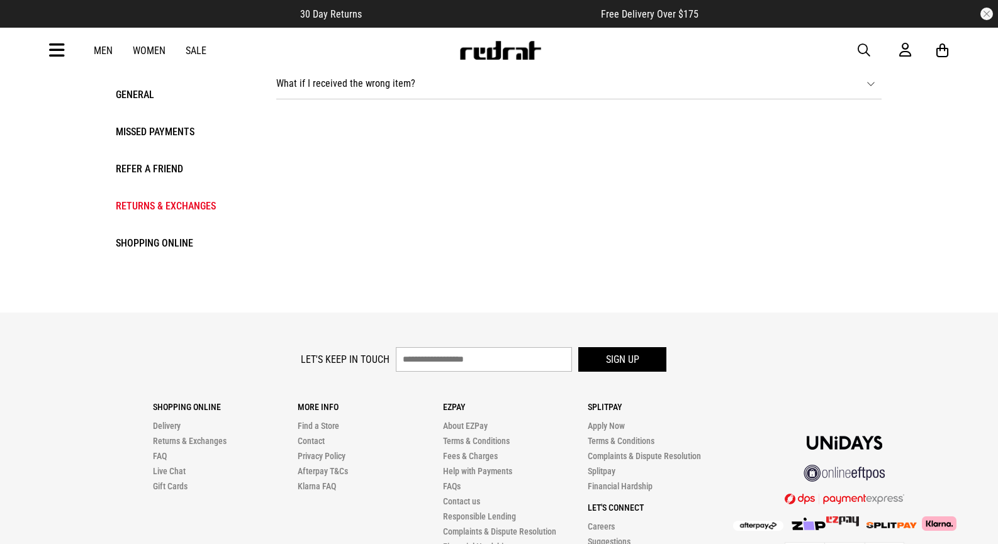
click at [400, 84] on li "What if I received the wrong item? If you receive the wrong item or size, pleas…" at bounding box center [578, 83] width 605 height 31
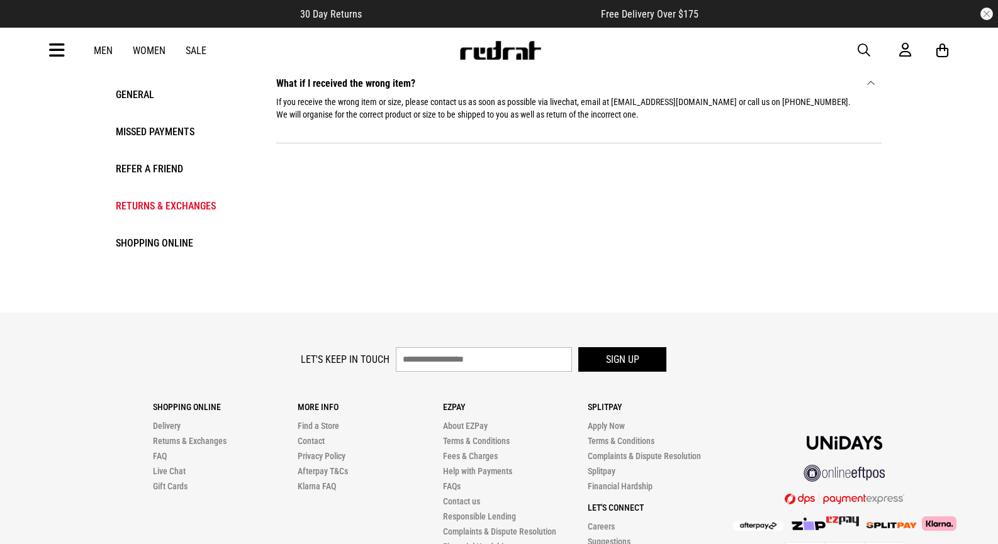
click at [171, 247] on li "Shopping Online" at bounding box center [183, 243] width 135 height 18
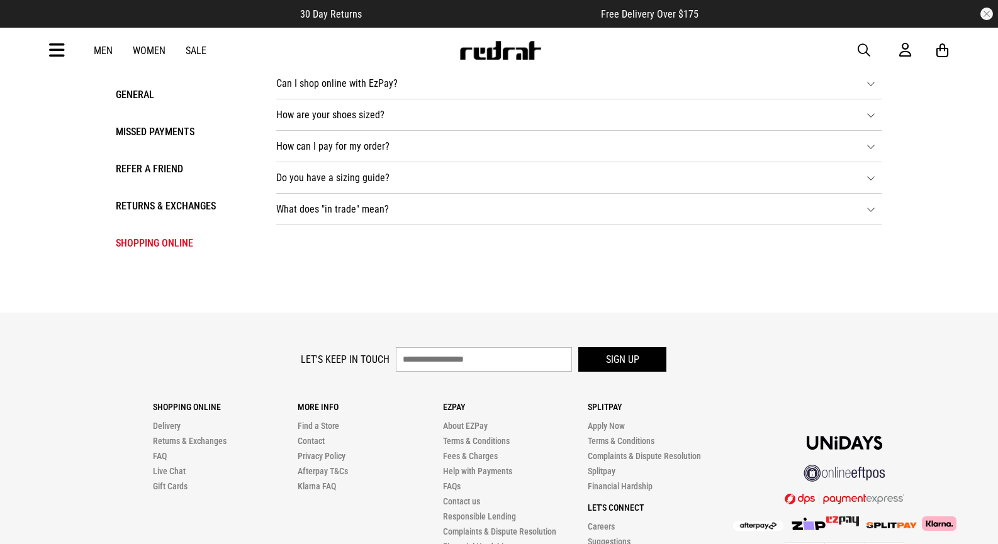
click at [871, 87] on icon at bounding box center [871, 81] width 9 height 9
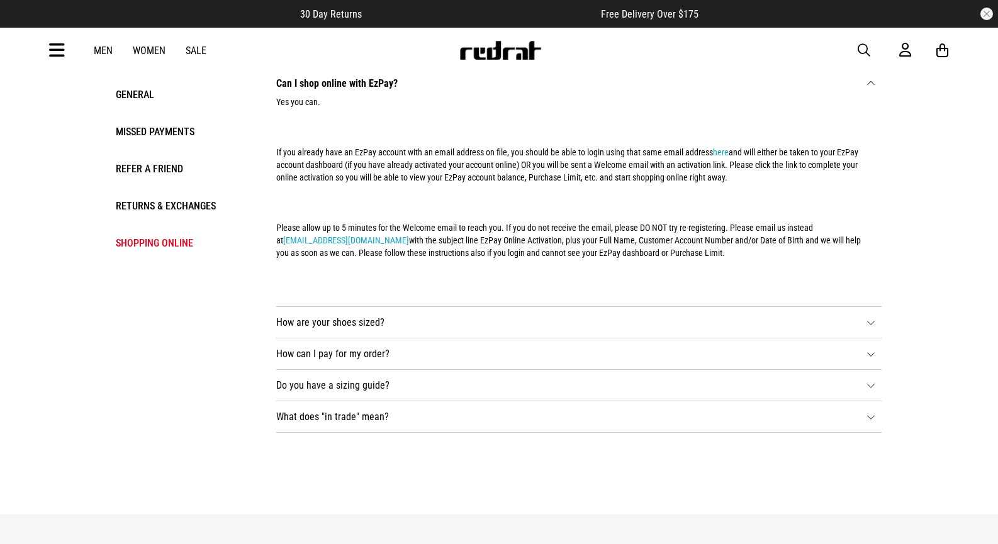
click at [868, 324] on icon at bounding box center [871, 321] width 9 height 9
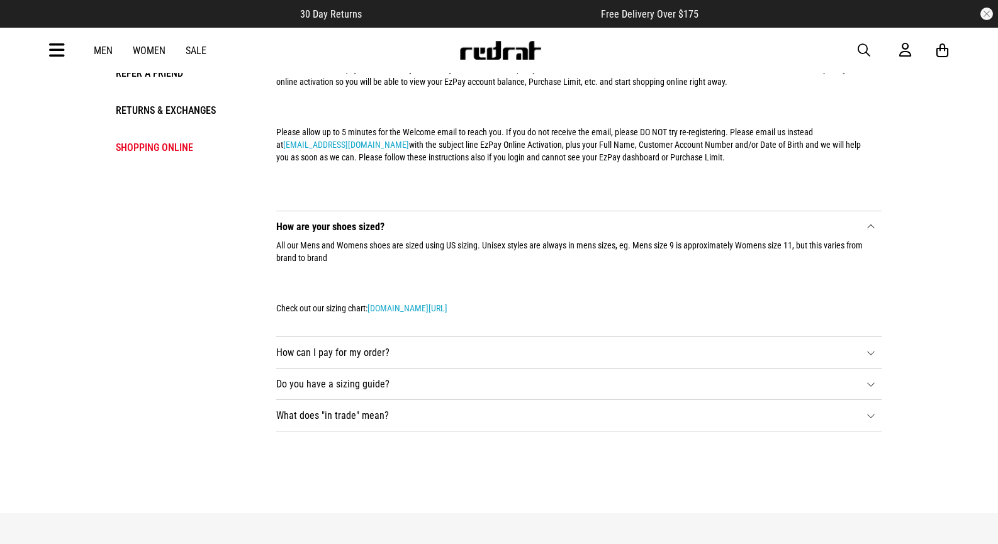
scroll to position [252, 0]
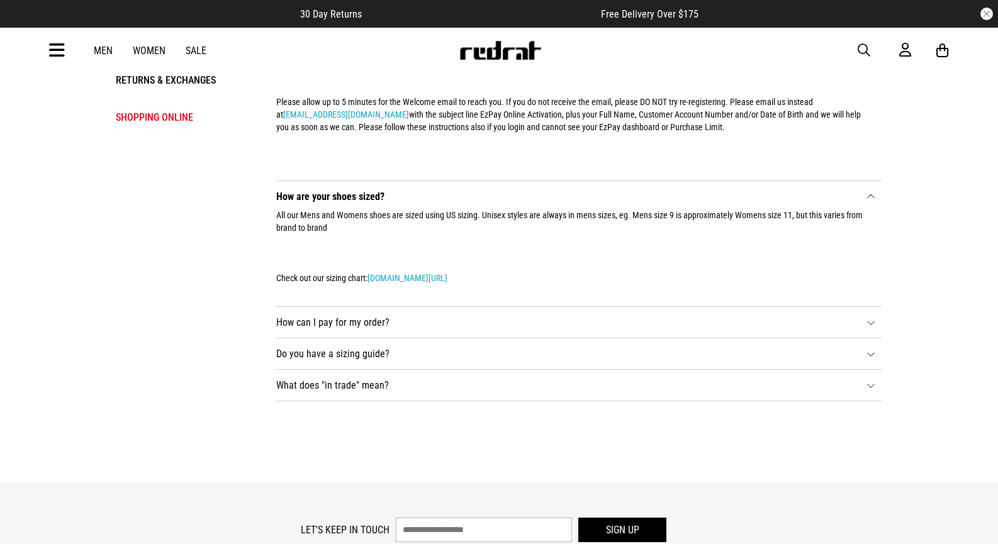
click at [871, 324] on icon at bounding box center [871, 321] width 9 height 9
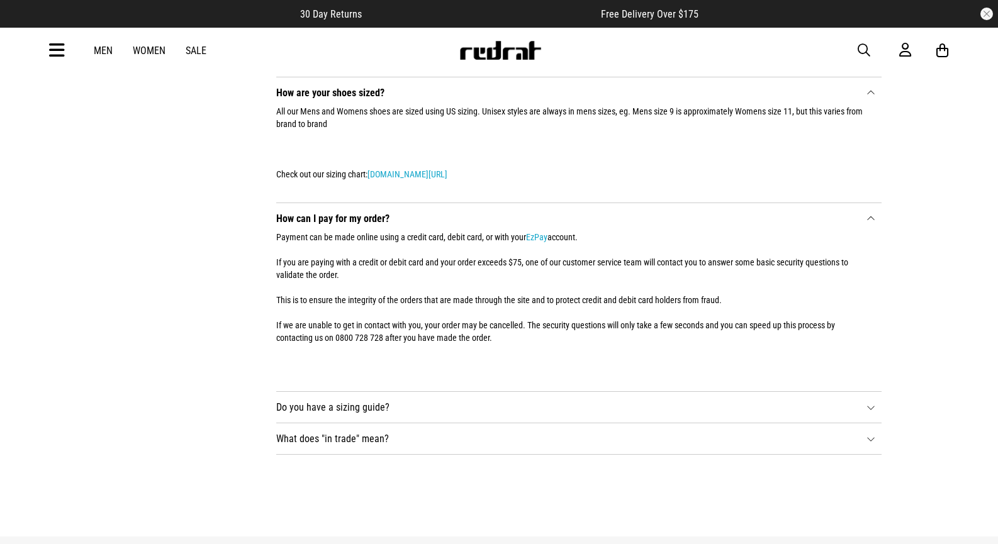
scroll to position [378, 0]
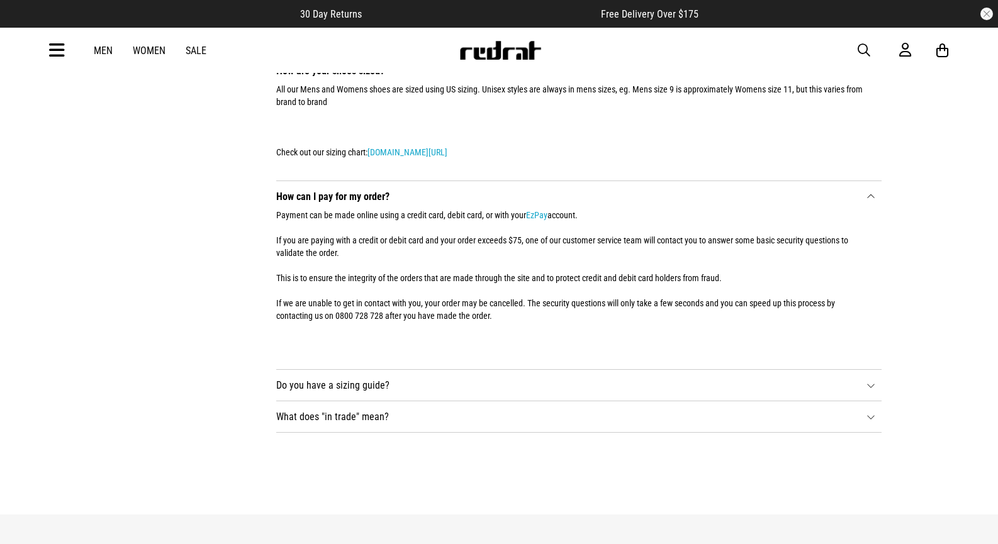
click at [869, 388] on icon at bounding box center [871, 384] width 9 height 9
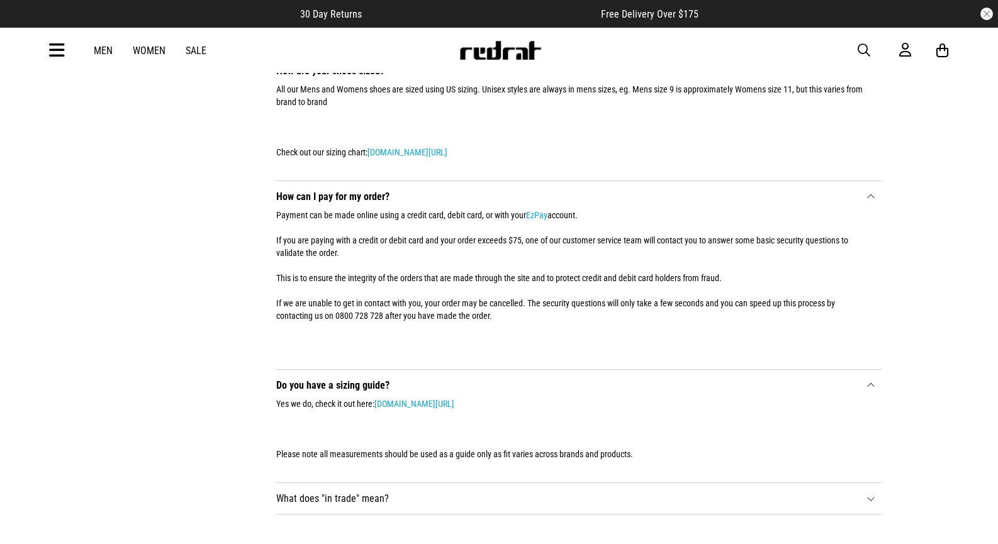
scroll to position [504, 0]
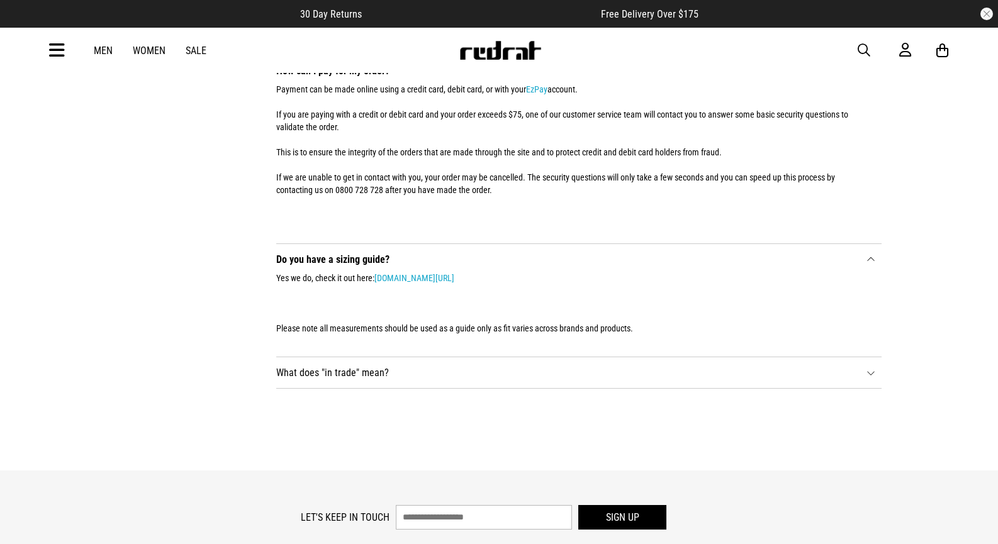
click at [872, 380] on li "What does "in trade" mean? The Fair Trading Act applies to online selling when …" at bounding box center [578, 373] width 605 height 31
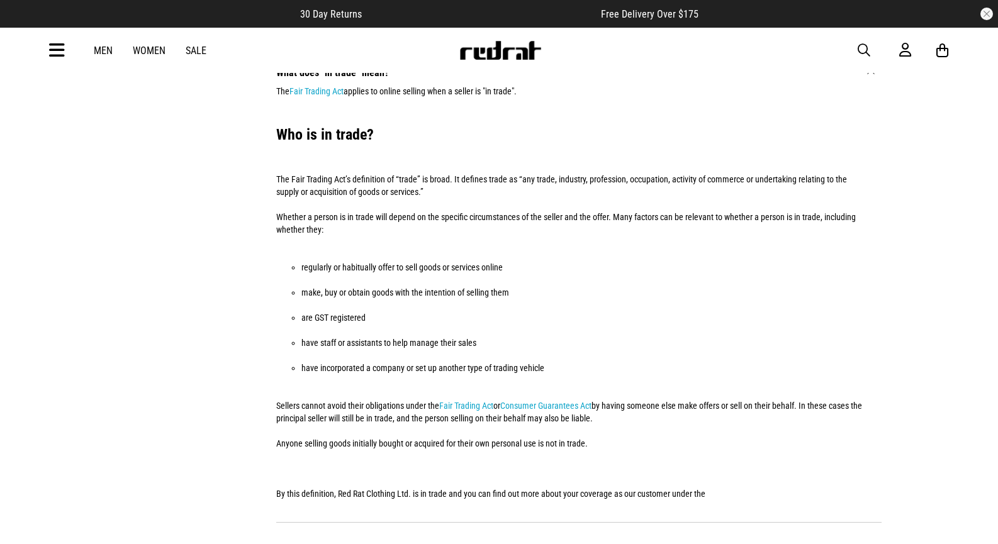
scroll to position [818, 0]
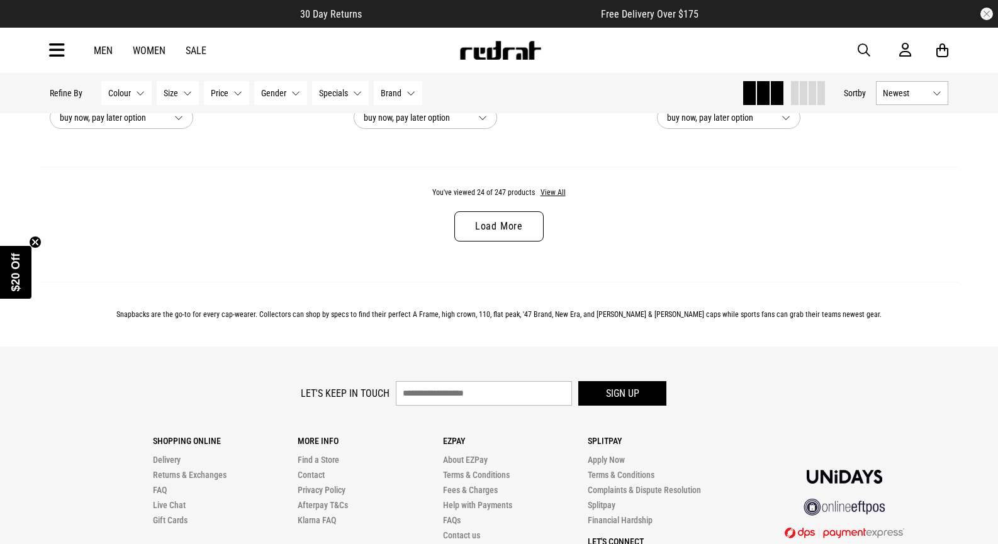
scroll to position [3922, 0]
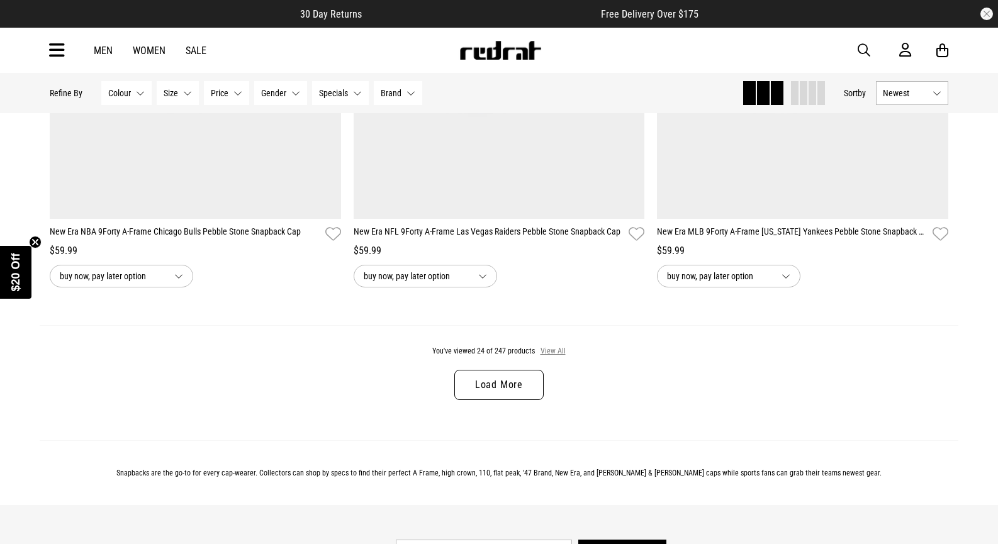
click at [543, 355] on button "View All" at bounding box center [553, 351] width 26 height 11
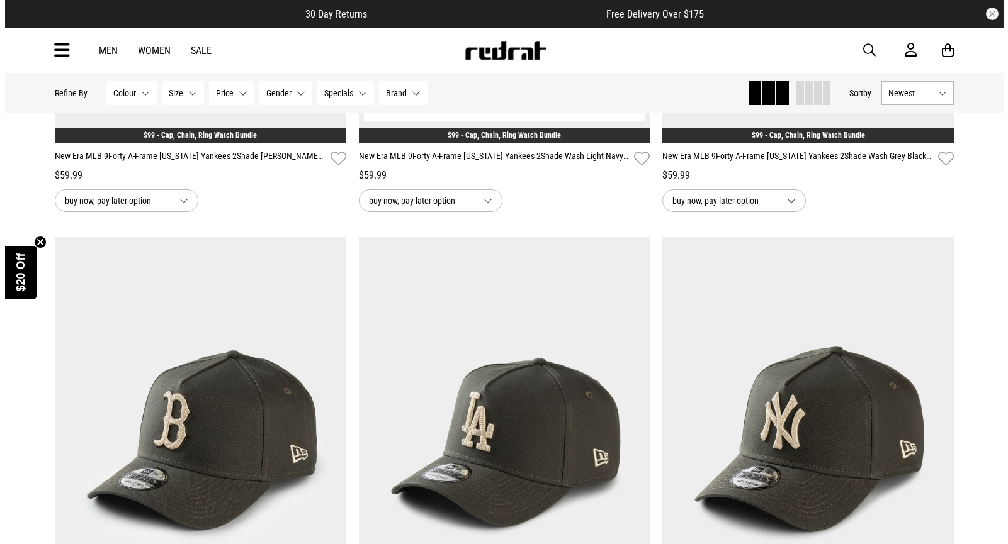
scroll to position [7824, 0]
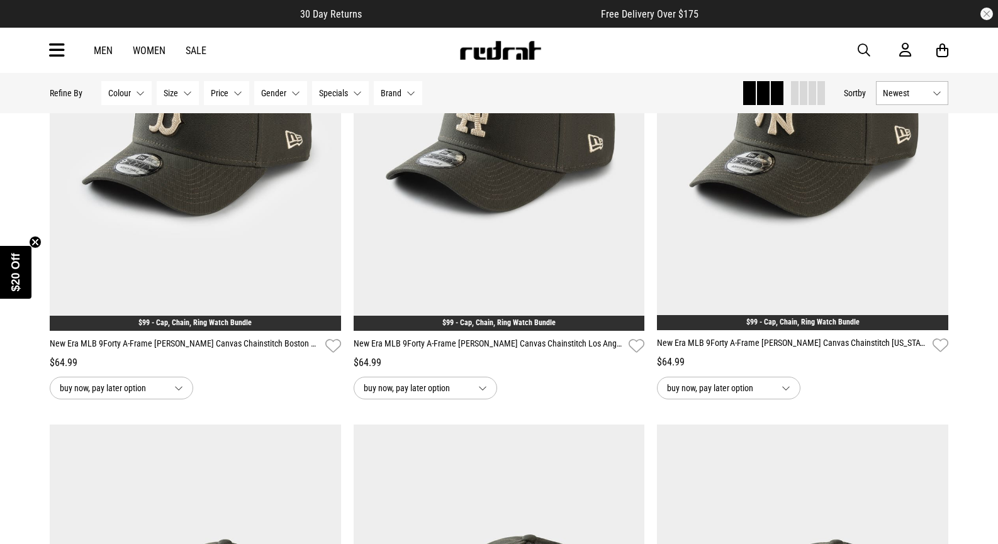
click at [62, 50] on icon at bounding box center [57, 50] width 16 height 21
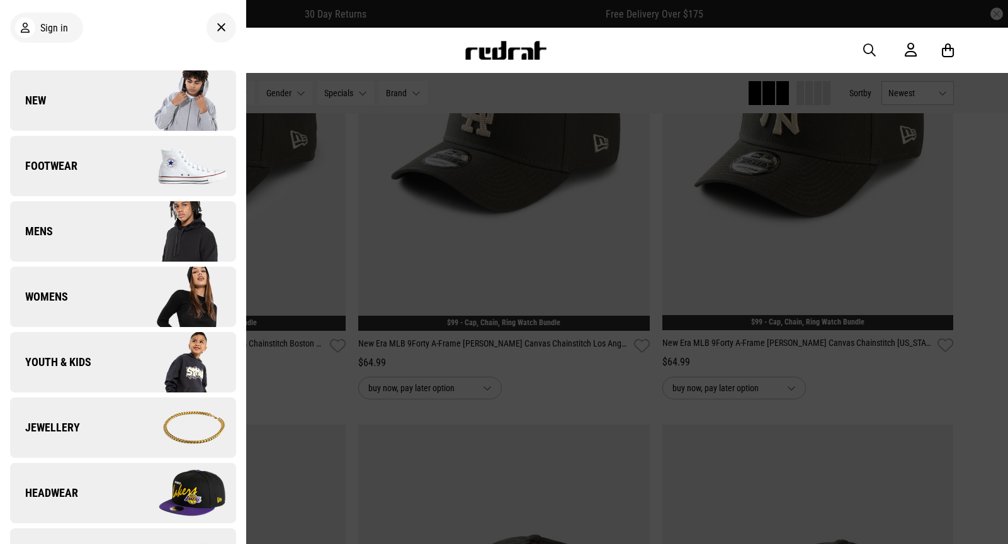
click at [30, 225] on span "Mens" at bounding box center [31, 231] width 43 height 15
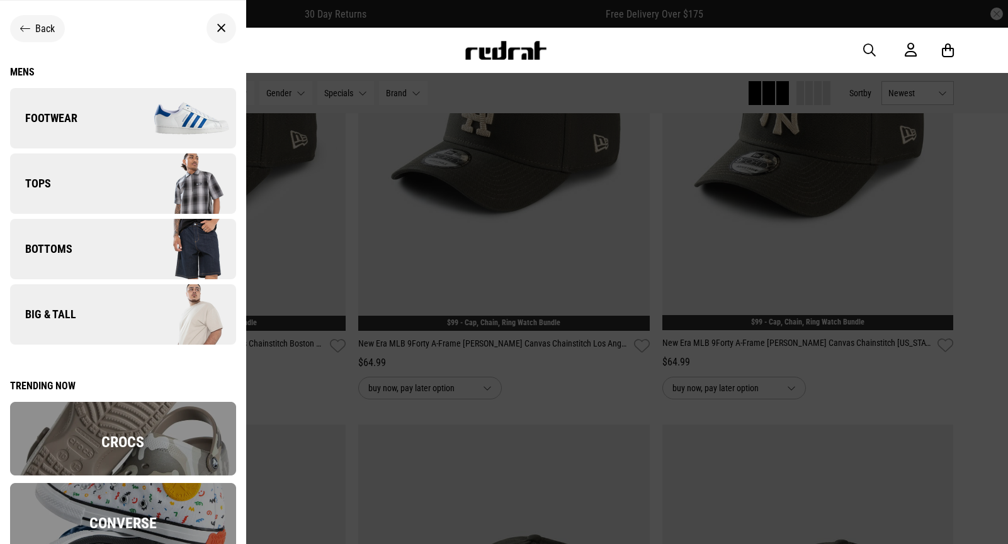
scroll to position [33, 0]
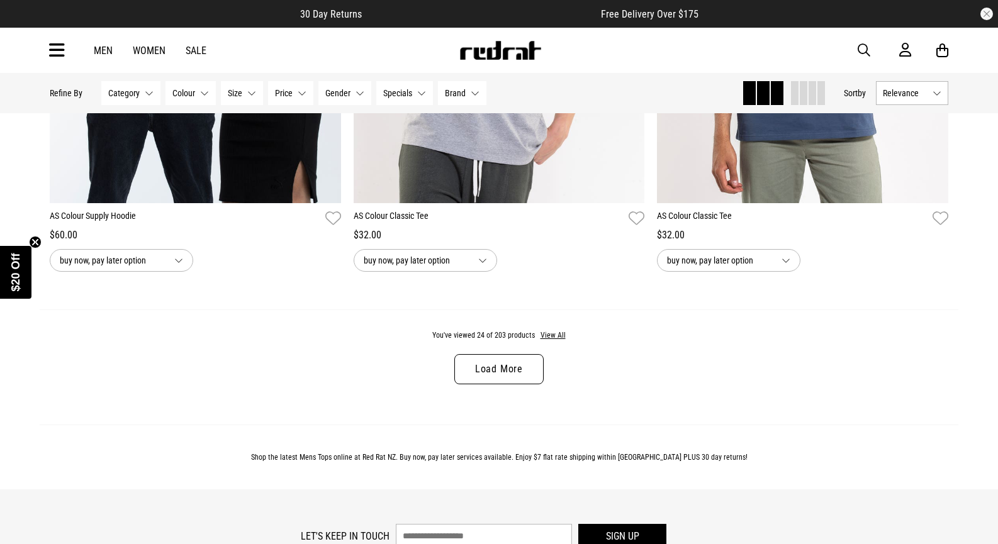
scroll to position [3965, 0]
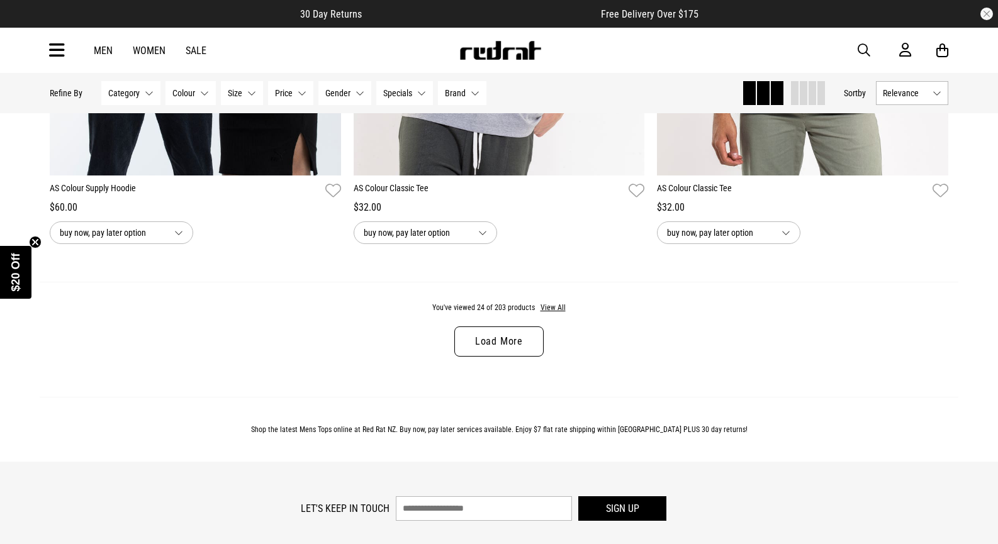
click at [514, 349] on link "Load More" at bounding box center [498, 342] width 89 height 30
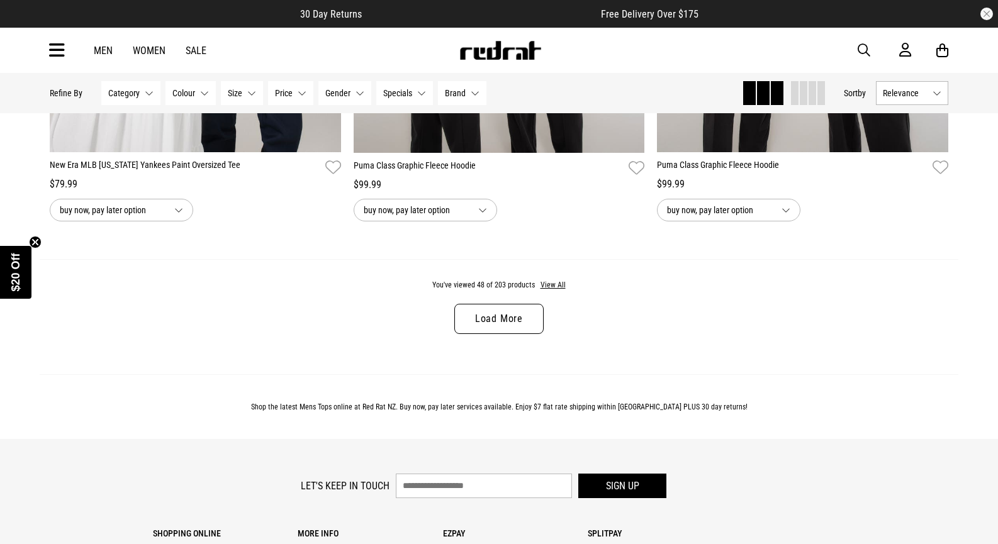
scroll to position [8182, 0]
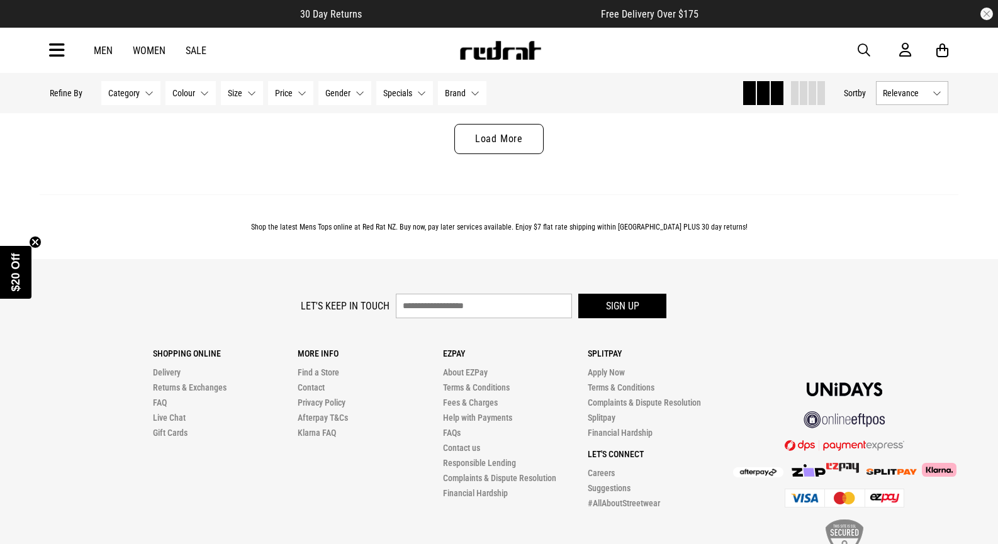
click at [492, 144] on link "Load More" at bounding box center [498, 139] width 89 height 30
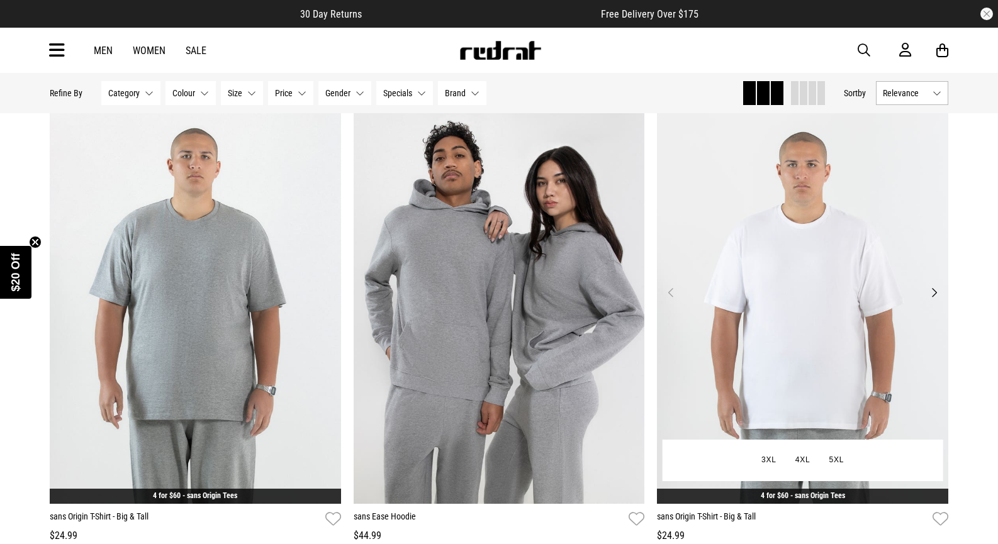
scroll to position [8686, 0]
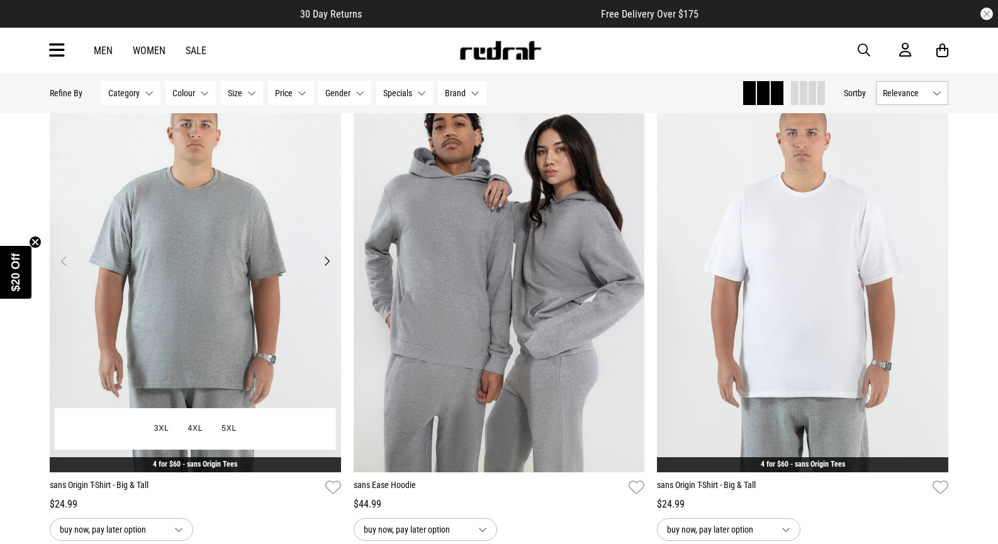
click at [241, 315] on img at bounding box center [195, 269] width 291 height 408
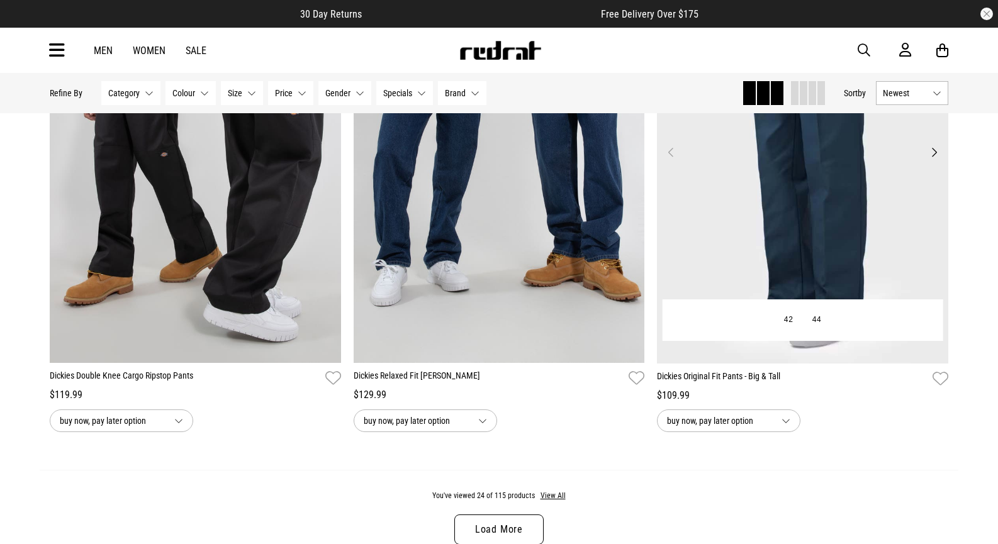
scroll to position [3965, 0]
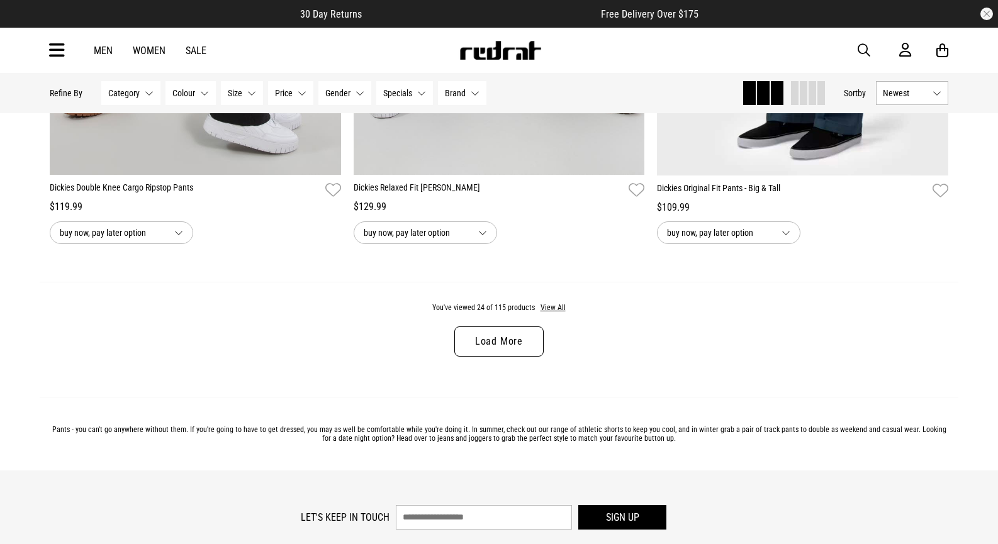
click at [512, 356] on link "Load More" at bounding box center [498, 342] width 89 height 30
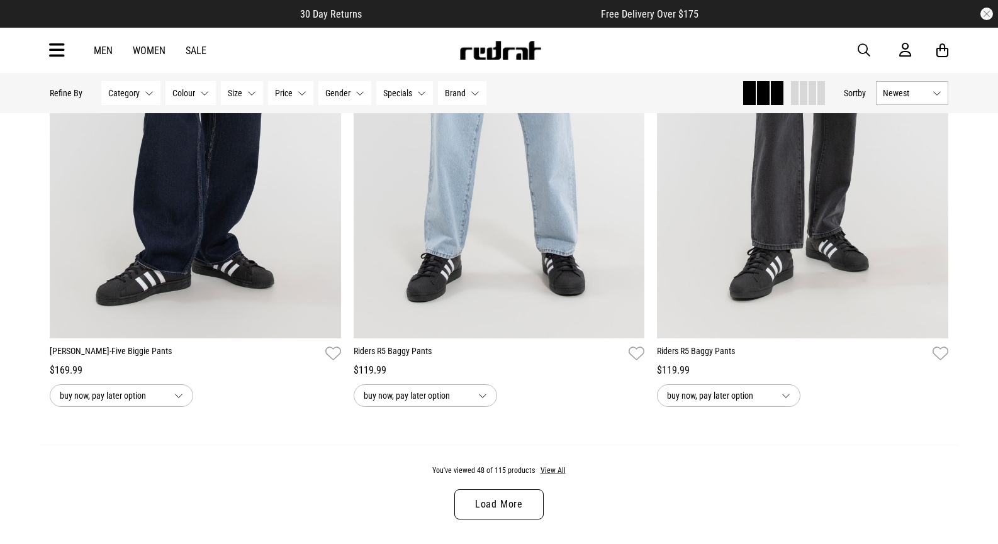
scroll to position [8182, 0]
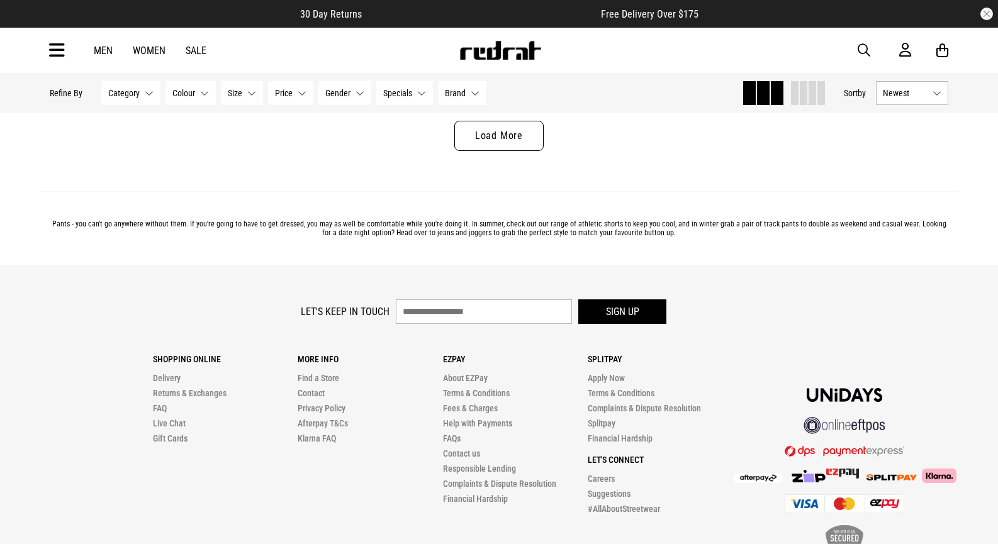
click at [515, 139] on link "Load More" at bounding box center [498, 136] width 89 height 30
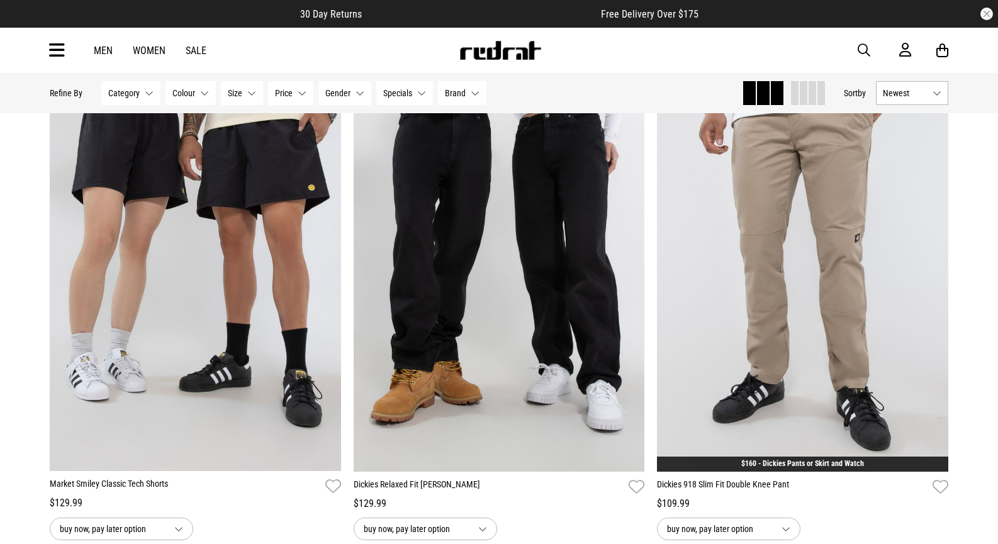
click at [417, 92] on button "Specials None selected" at bounding box center [404, 93] width 57 height 24
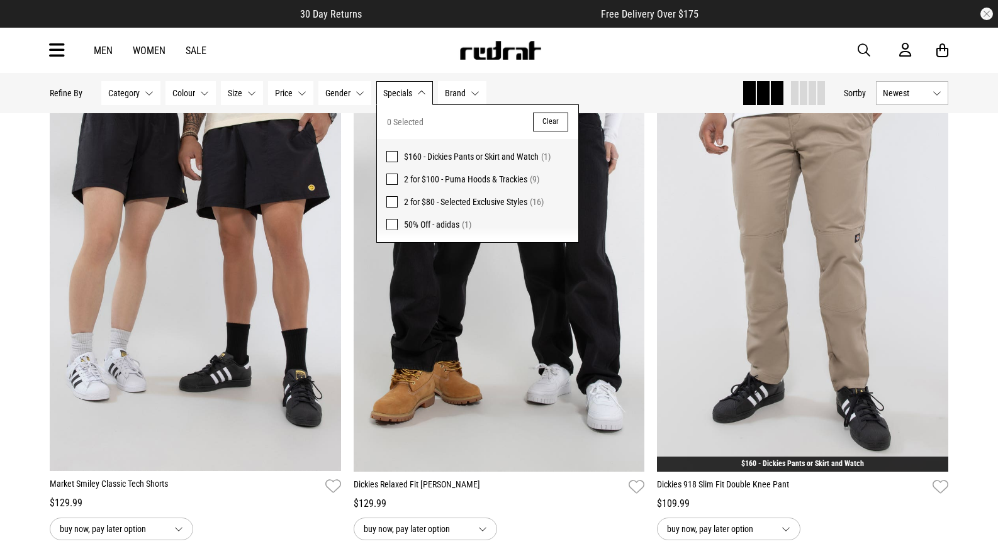
click at [627, 50] on div "Men Women Sale Sign in New Back Footwear Back Mens Back Womens Back Youth & Kid…" at bounding box center [499, 50] width 919 height 45
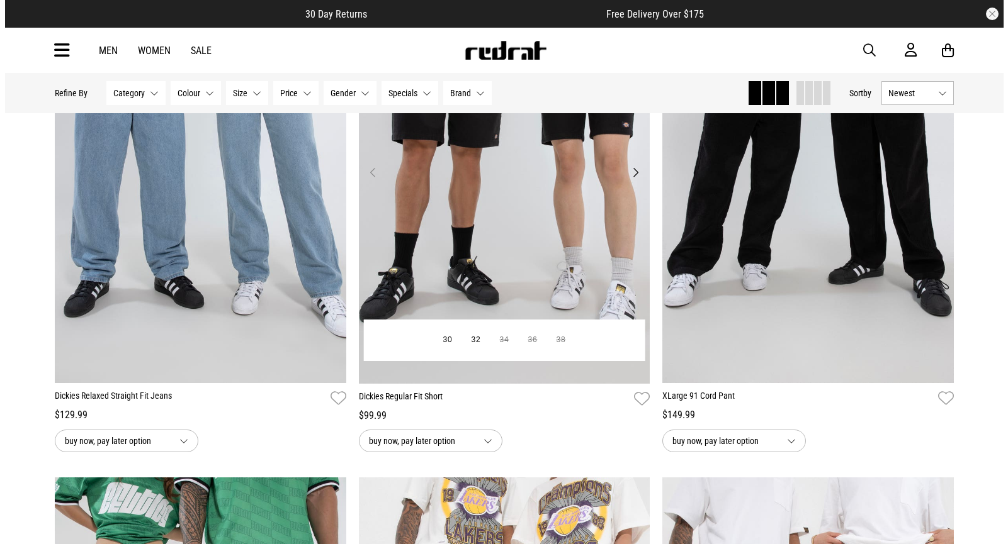
scroll to position [9001, 0]
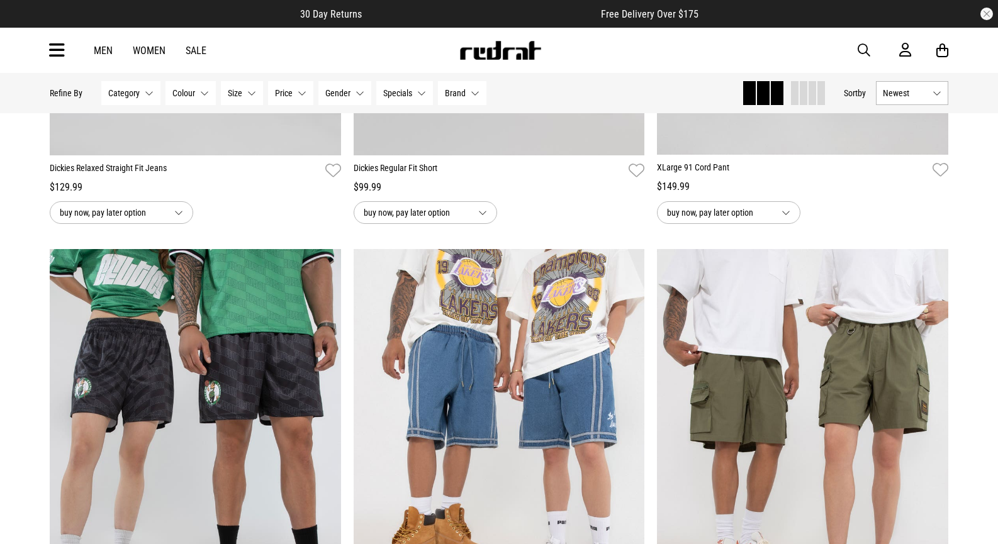
click at [52, 50] on icon at bounding box center [57, 50] width 16 height 21
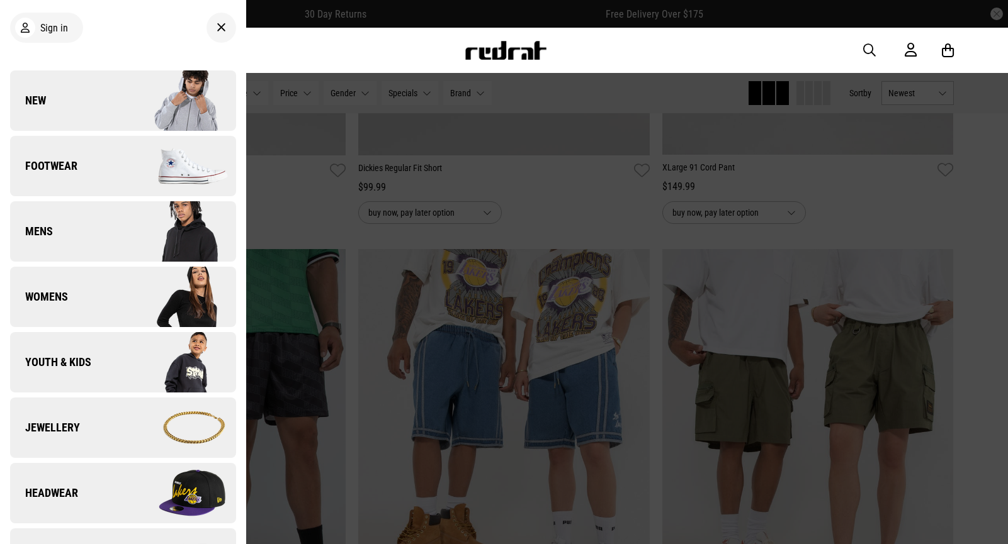
click at [43, 234] on span "Mens" at bounding box center [31, 231] width 43 height 15
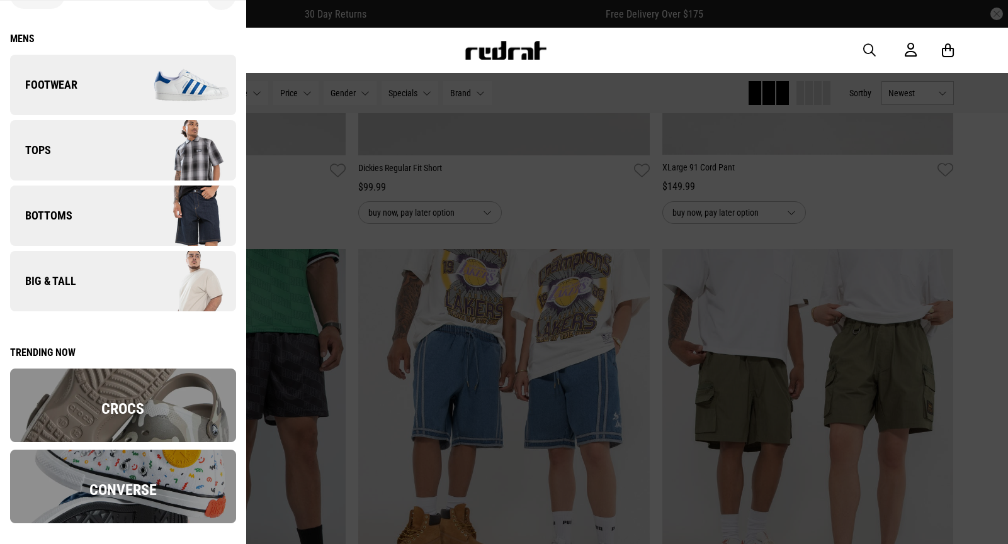
scroll to position [0, 0]
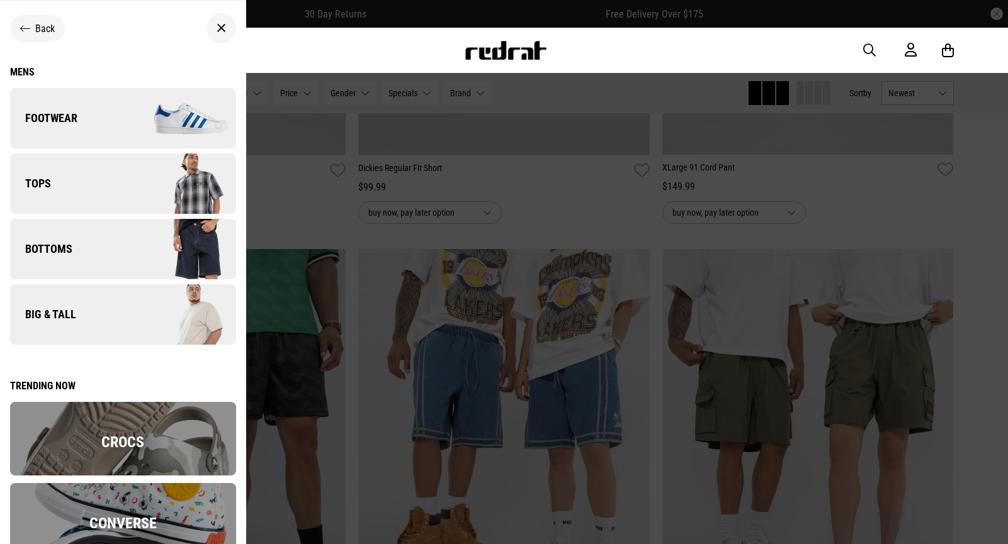
click at [215, 36] on div at bounding box center [221, 28] width 30 height 30
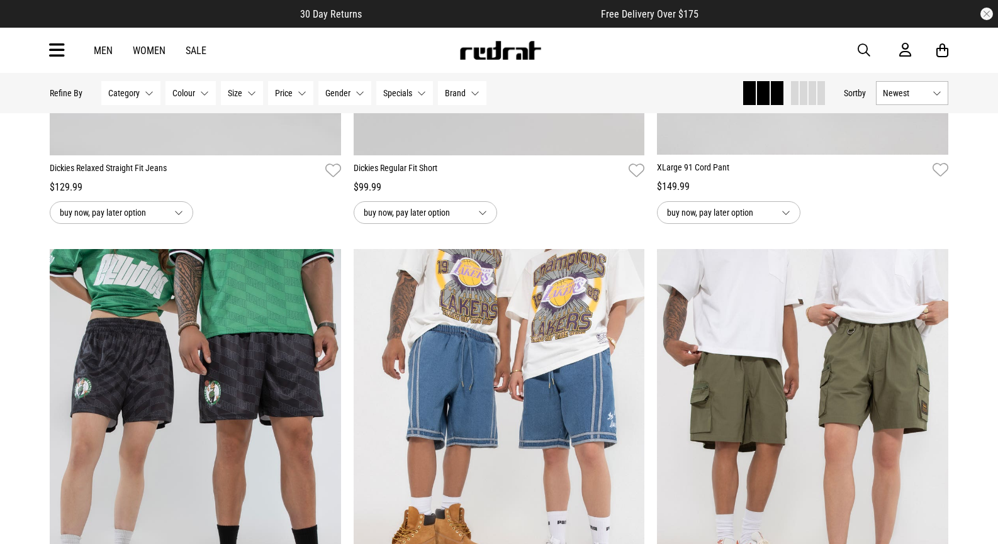
click at [57, 53] on icon at bounding box center [57, 50] width 16 height 21
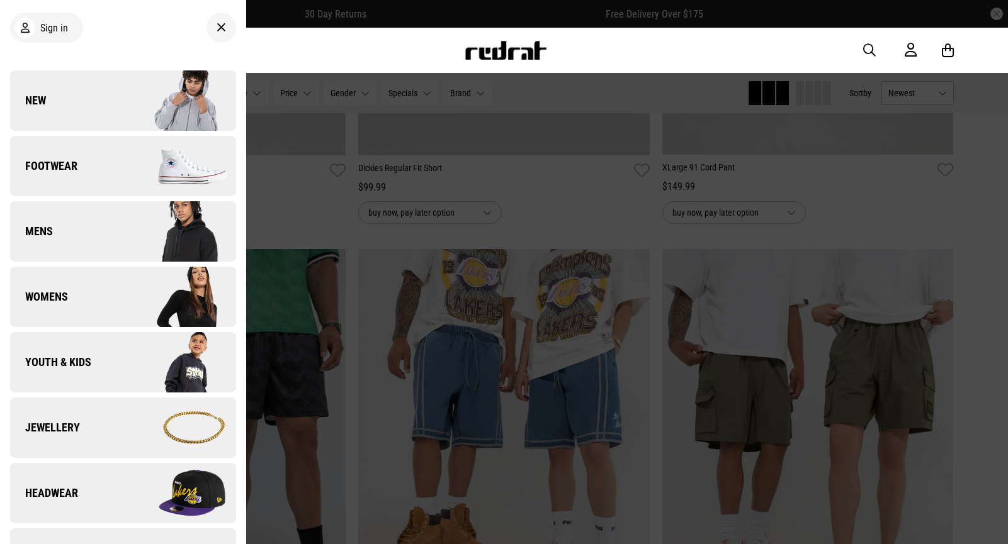
click at [50, 298] on span "Womens" at bounding box center [39, 297] width 58 height 15
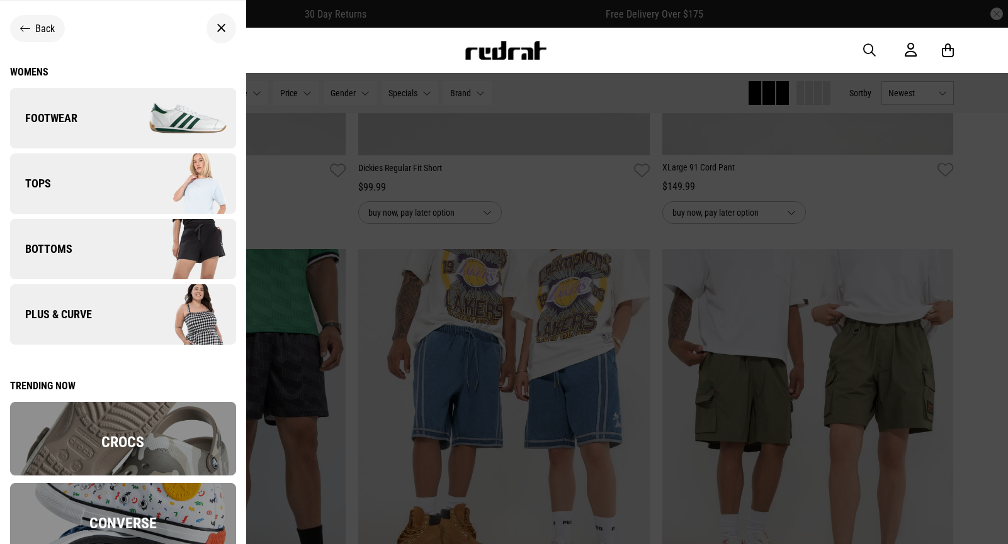
click at [24, 31] on icon at bounding box center [25, 29] width 10 height 12
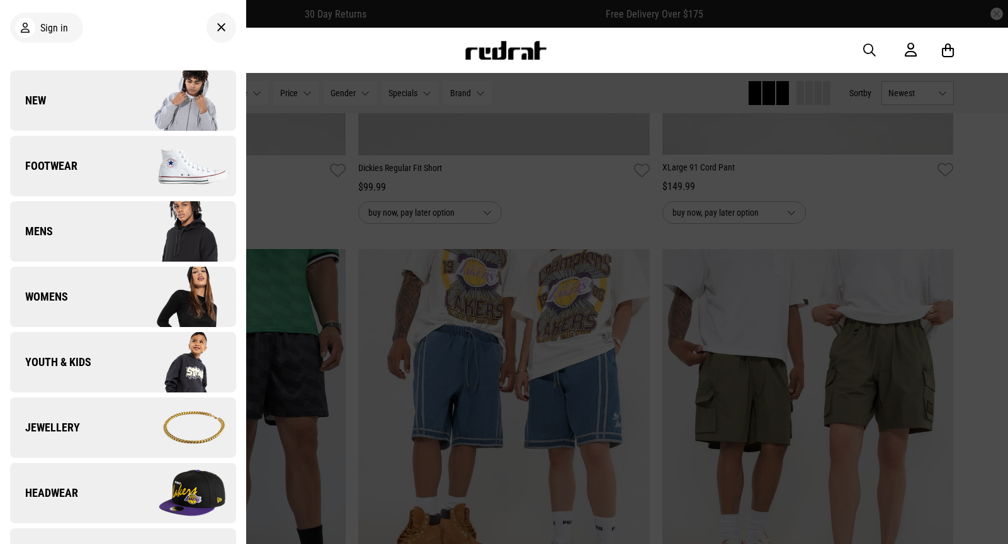
click at [88, 365] on span "Youth & Kids" at bounding box center [50, 362] width 81 height 15
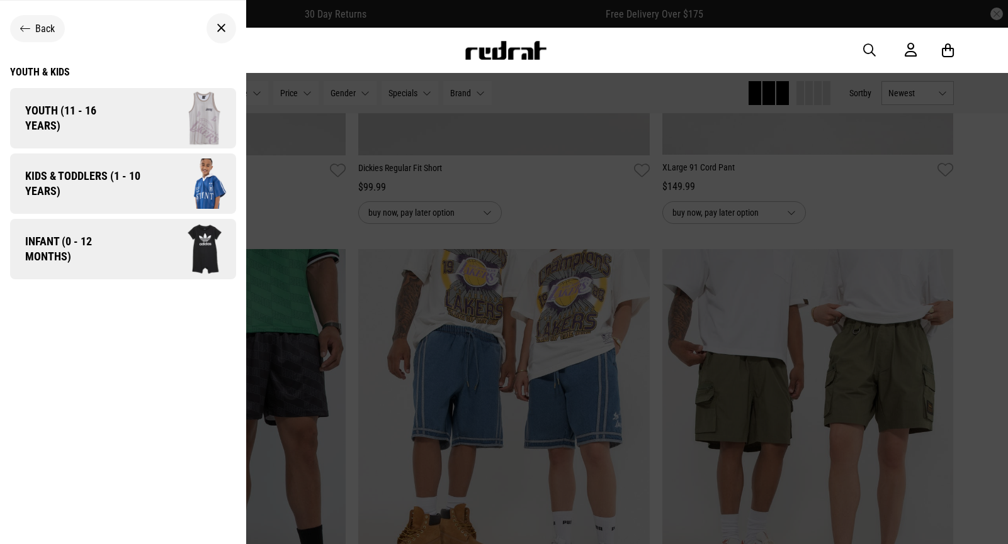
click at [23, 29] on icon at bounding box center [25, 29] width 10 height 12
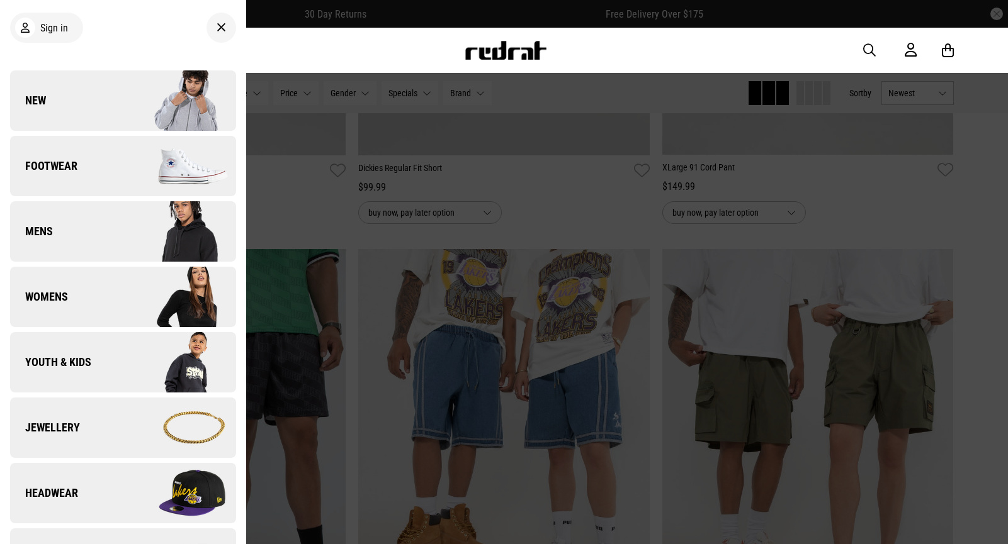
click at [81, 430] on link "Jewellery" at bounding box center [123, 428] width 226 height 60
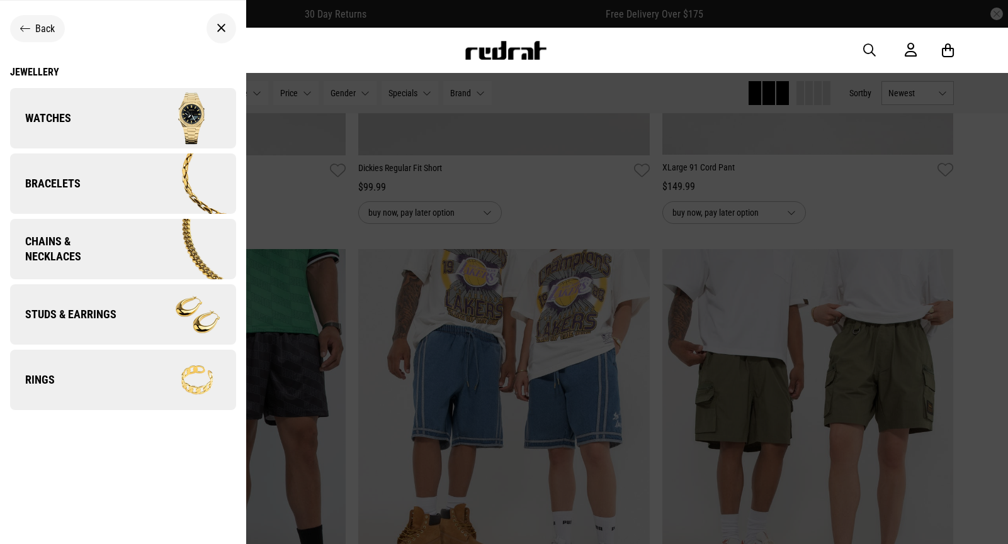
click at [66, 252] on span "Chains & Necklaces" at bounding box center [68, 249] width 116 height 30
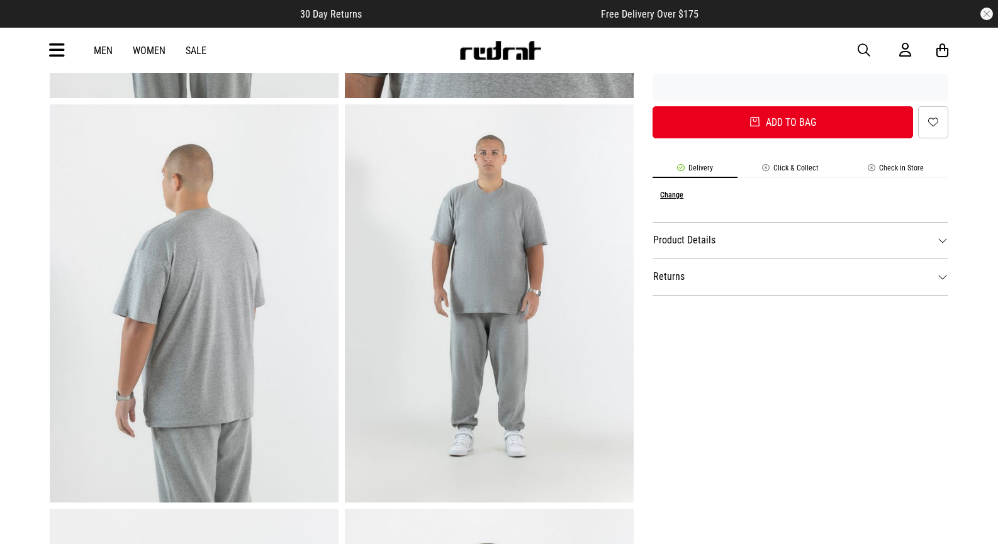
scroll to position [441, 0]
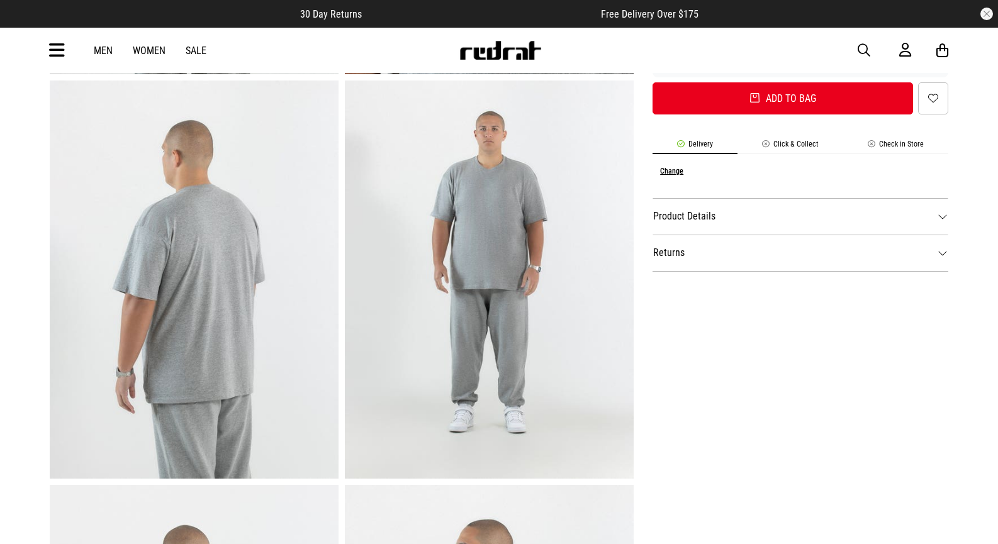
click at [942, 218] on dt "Product Details" at bounding box center [801, 216] width 296 height 37
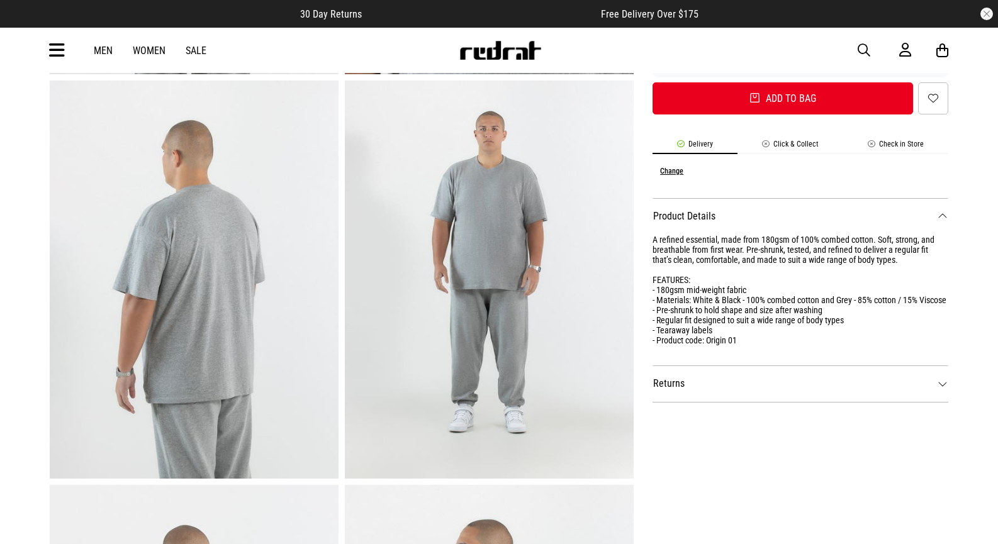
click at [938, 380] on dt "Returns" at bounding box center [801, 384] width 296 height 37
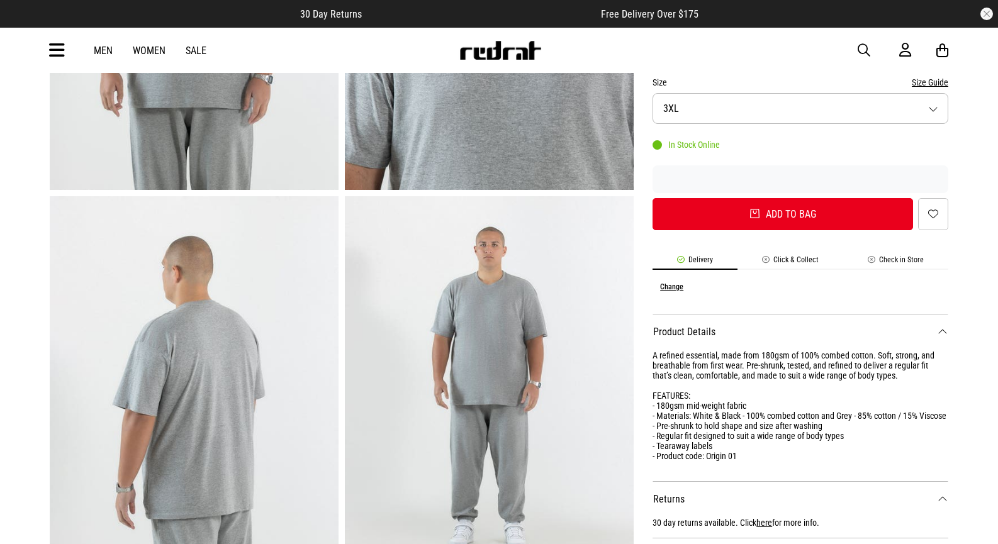
scroll to position [315, 0]
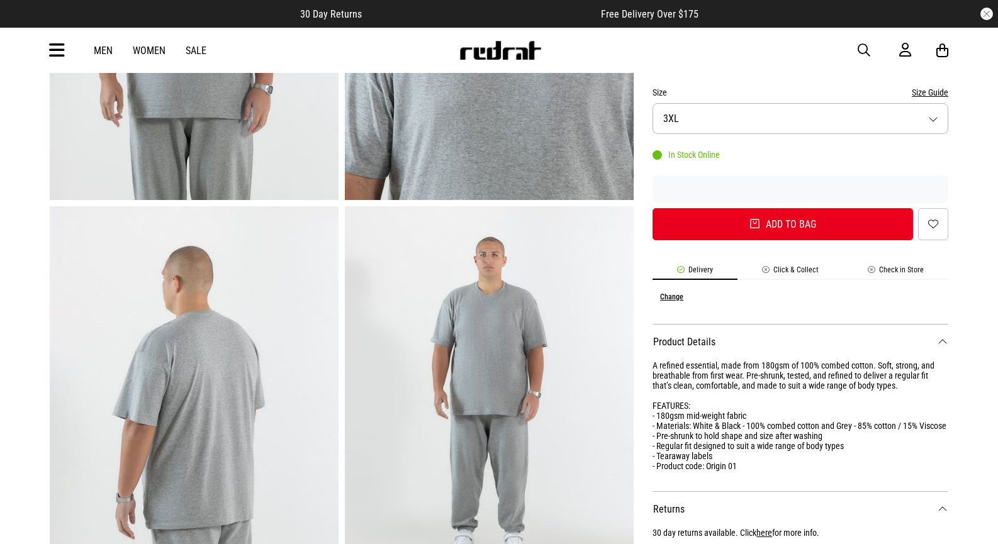
click at [940, 87] on button "Size Guide" at bounding box center [930, 92] width 37 height 15
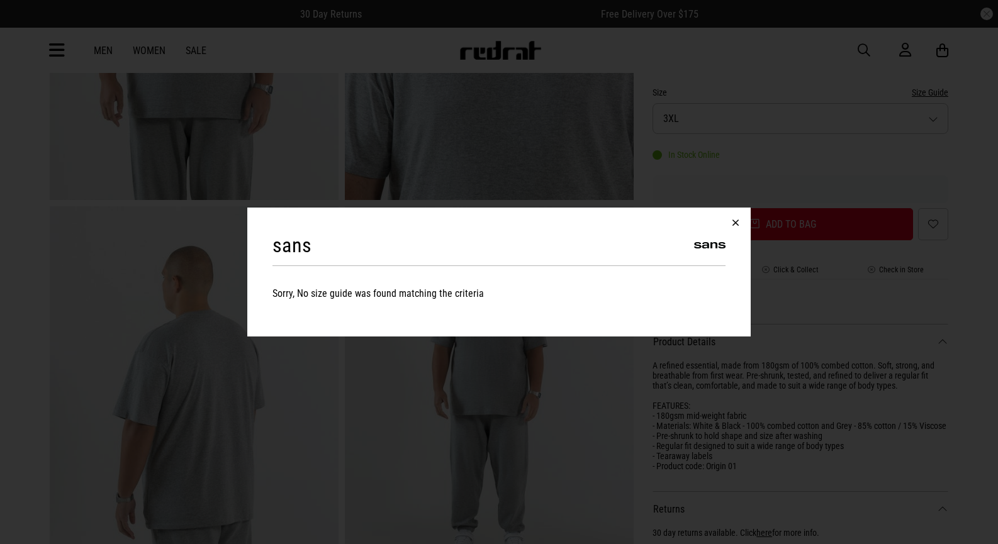
click at [739, 222] on button "button" at bounding box center [736, 223] width 30 height 30
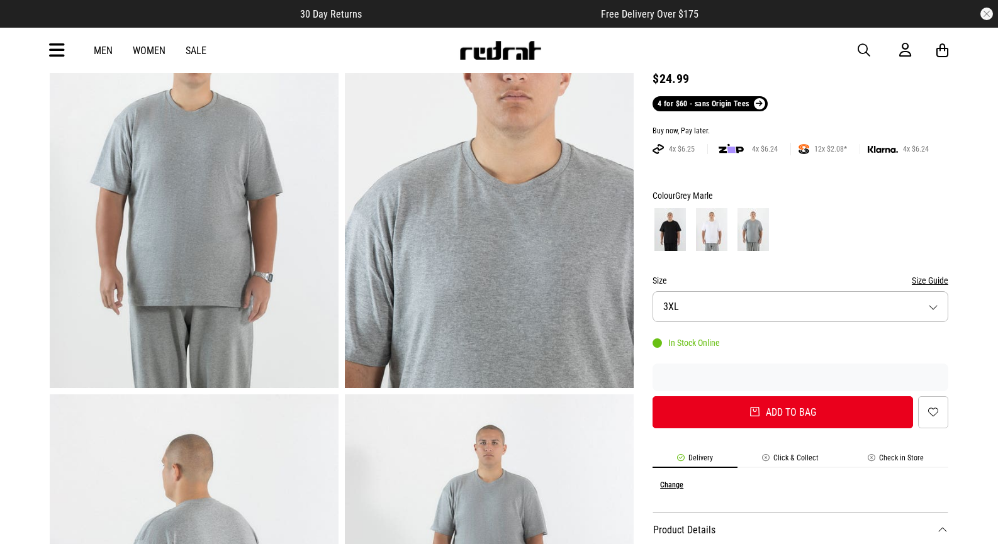
scroll to position [126, 0]
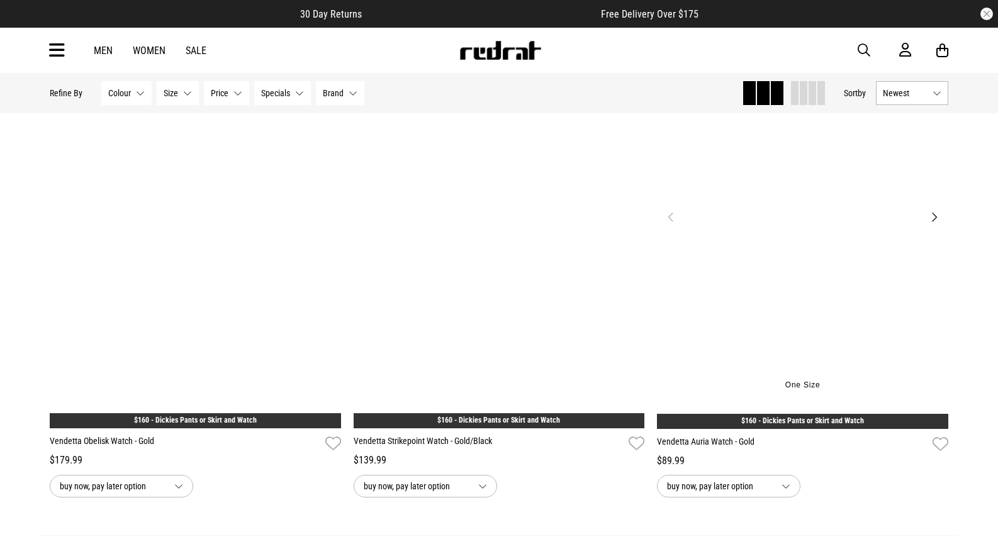
scroll to position [4028, 0]
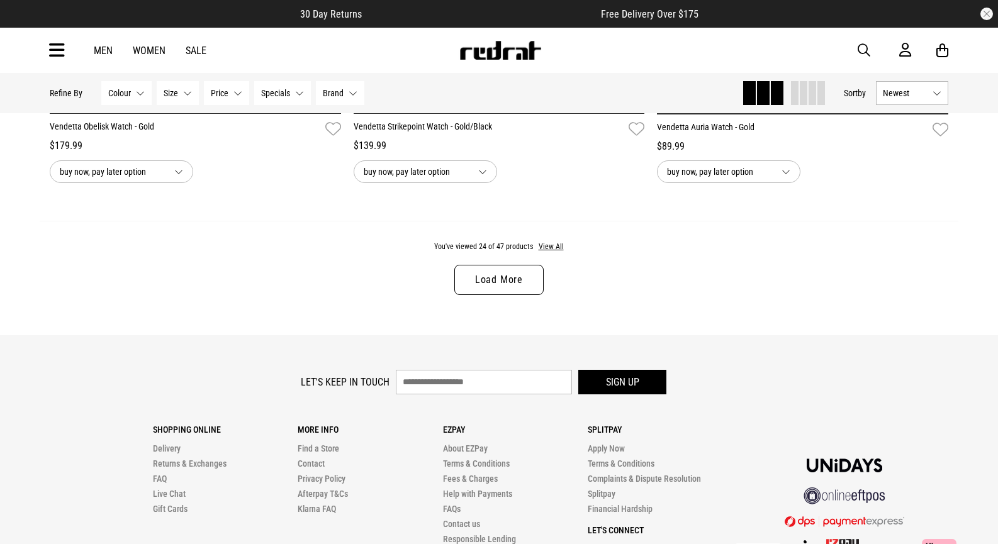
click at [498, 281] on link "Load More" at bounding box center [498, 280] width 89 height 30
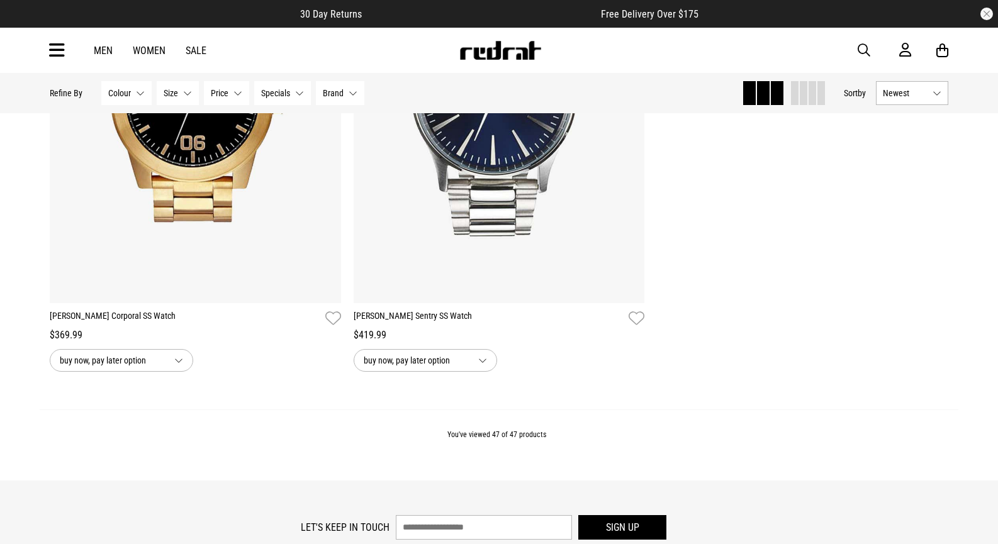
scroll to position [8056, 0]
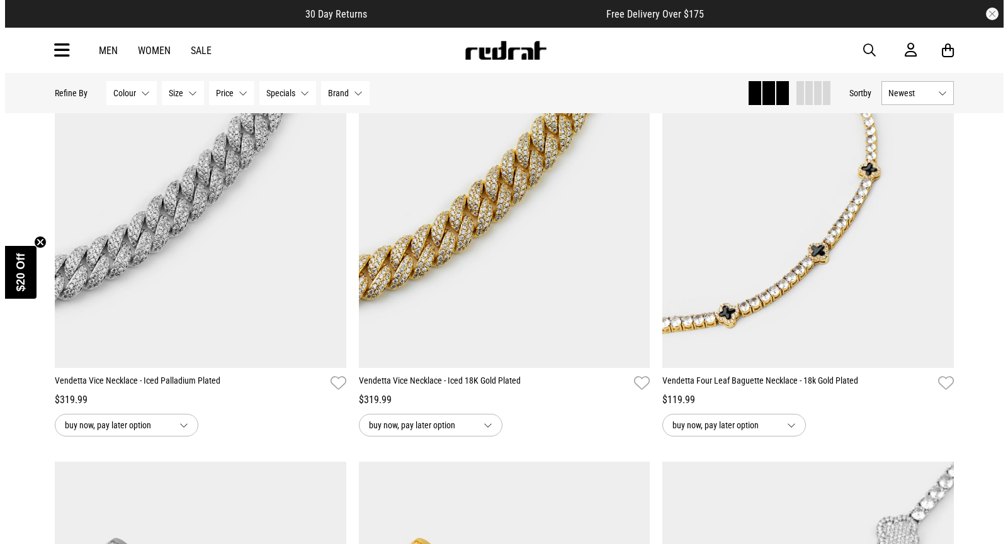
scroll to position [3273, 0]
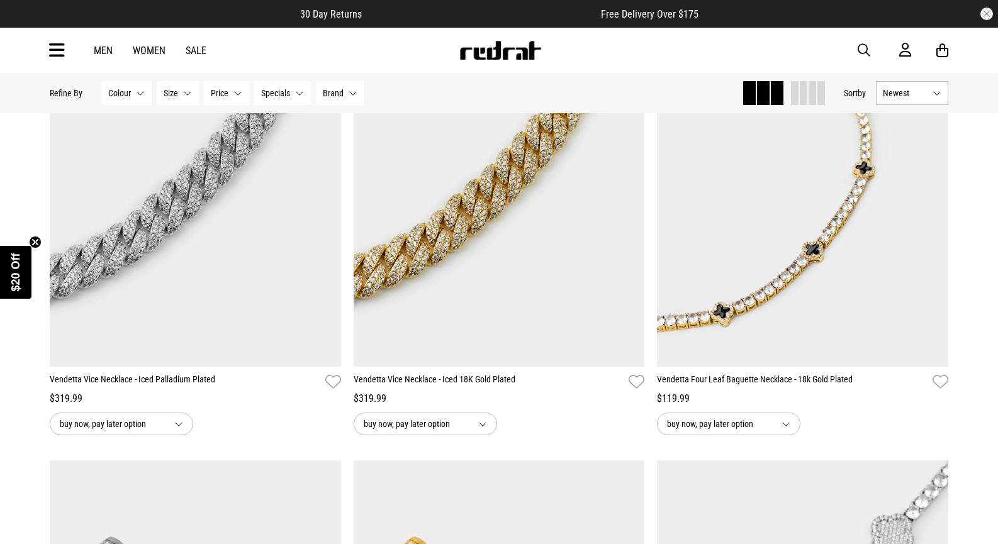
click at [60, 55] on icon at bounding box center [57, 50] width 16 height 21
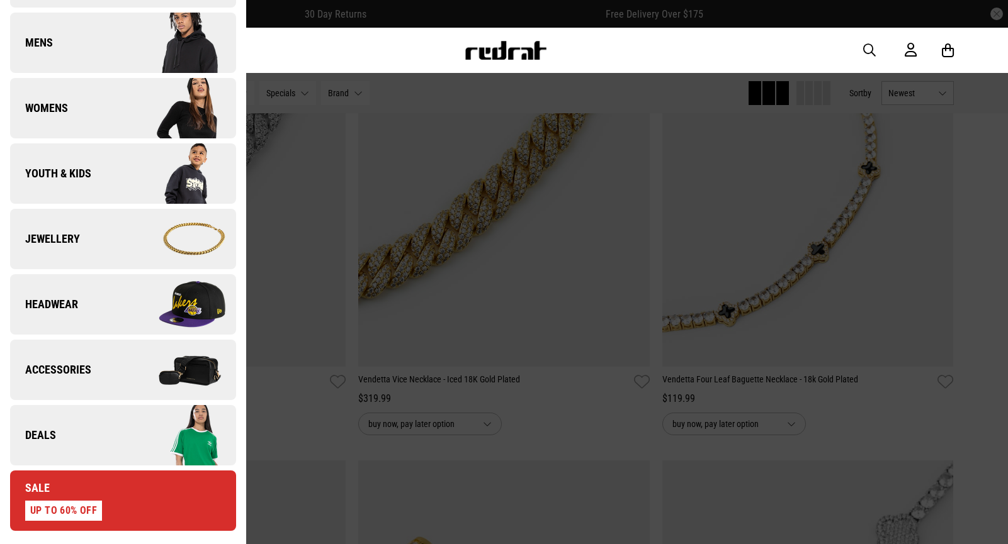
scroll to position [315, 0]
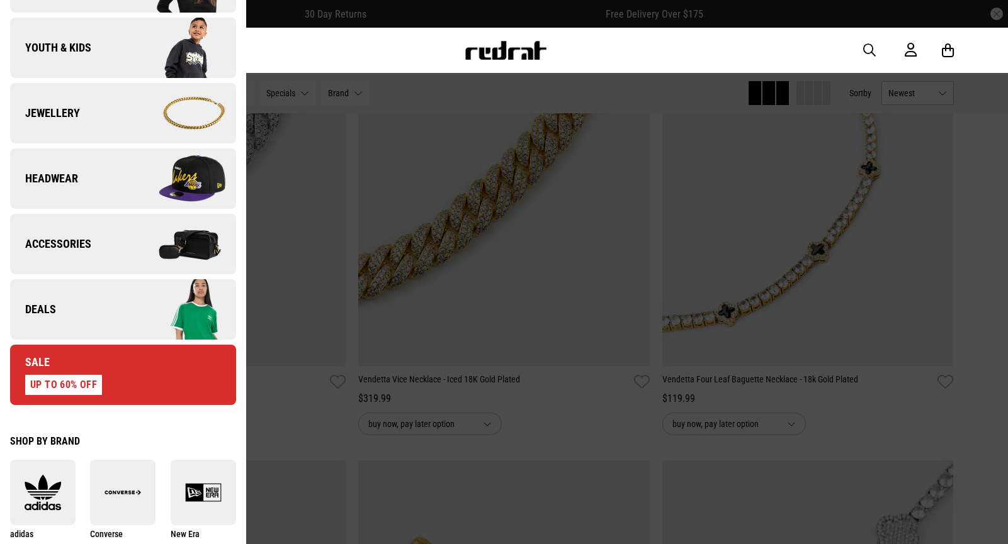
click at [72, 247] on span "Accessories" at bounding box center [50, 244] width 81 height 15
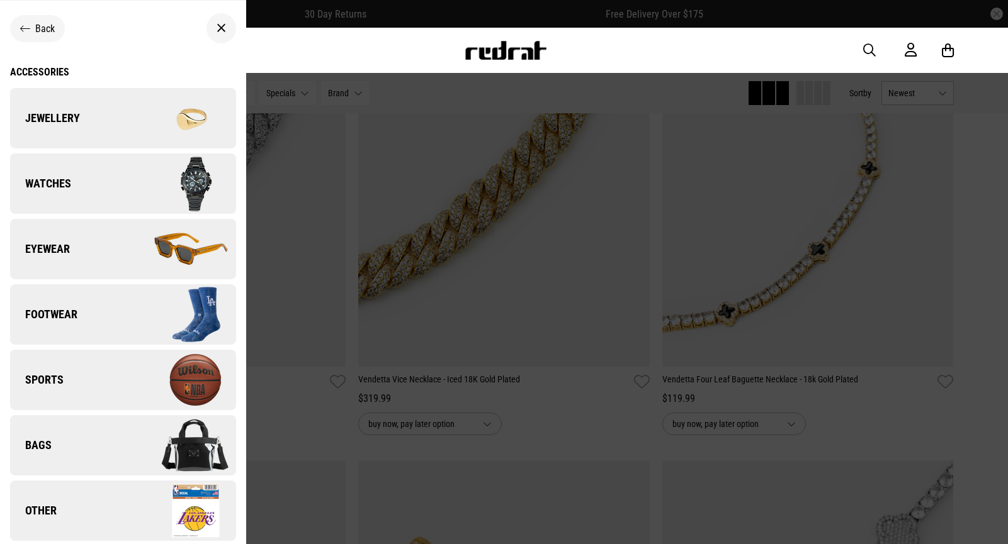
scroll to position [1, 0]
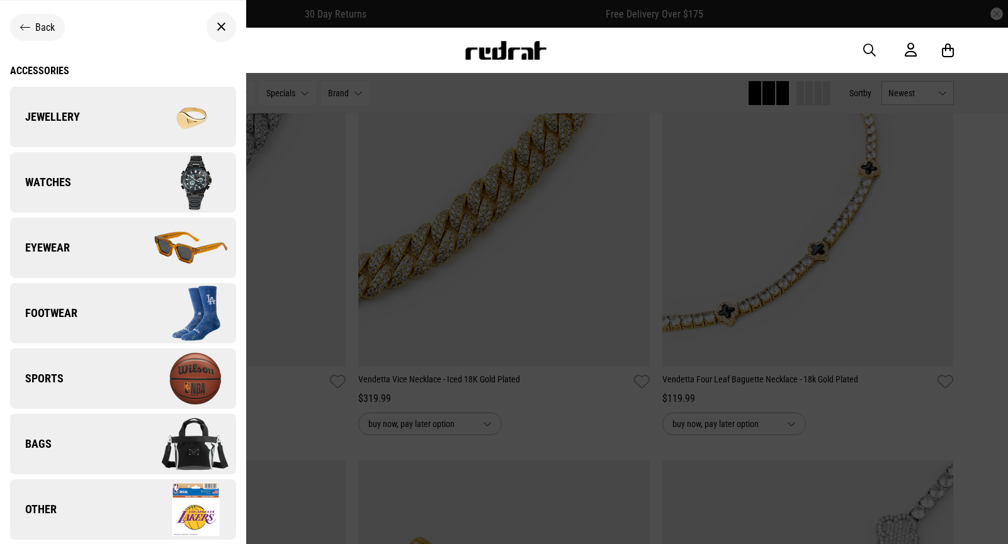
click at [60, 378] on span "Sports" at bounding box center [36, 378] width 53 height 15
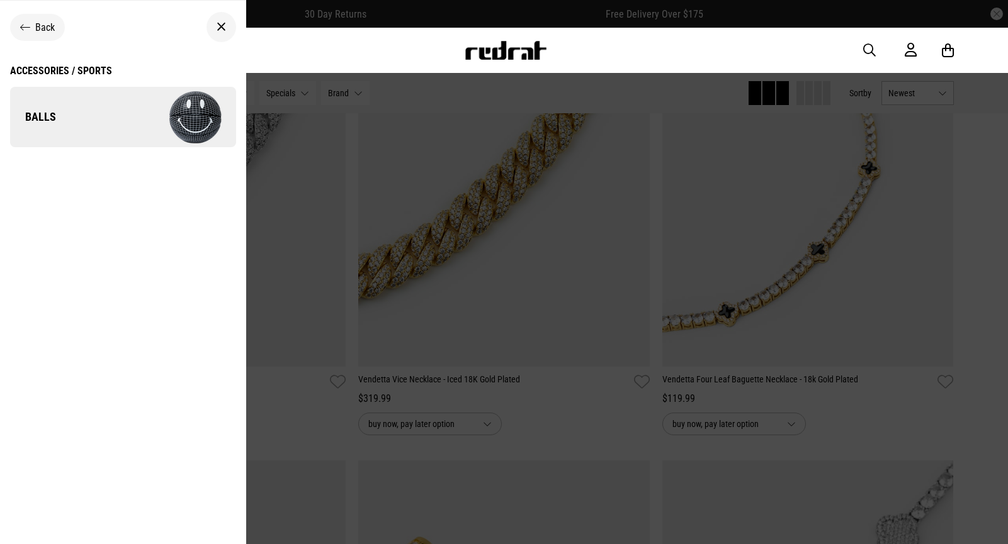
click at [24, 28] on icon at bounding box center [25, 27] width 10 height 12
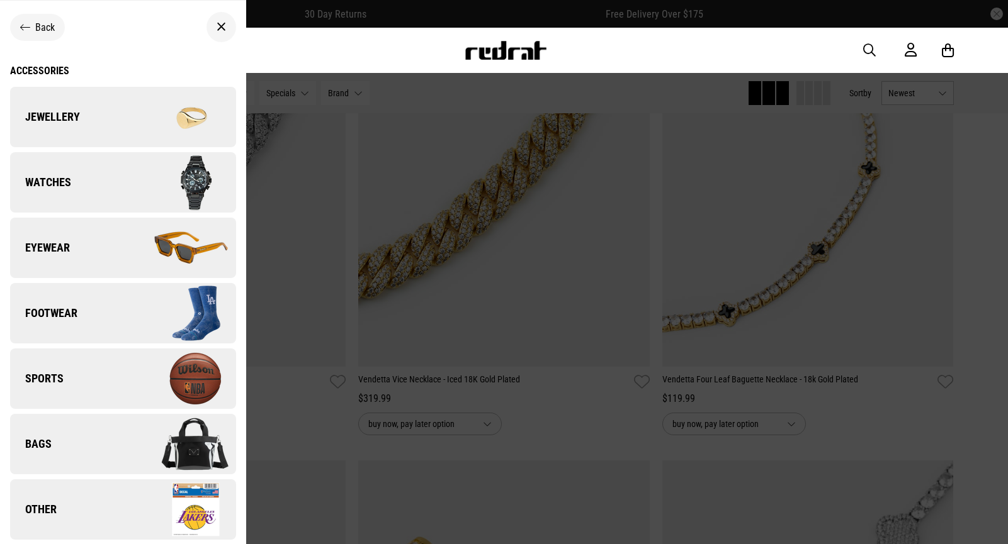
click at [57, 451] on link "Bags" at bounding box center [123, 444] width 226 height 60
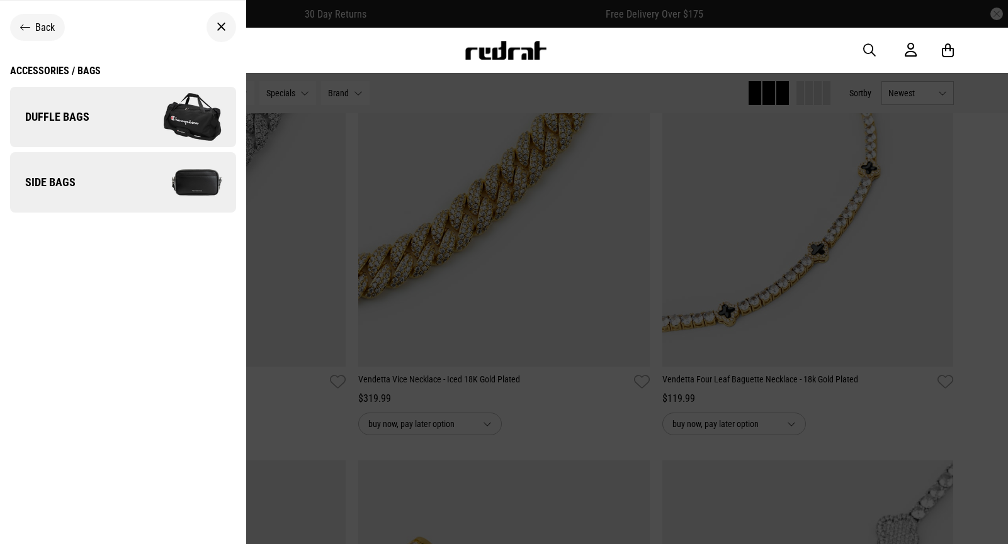
click at [63, 113] on span "Duffle Bags" at bounding box center [49, 117] width 79 height 15
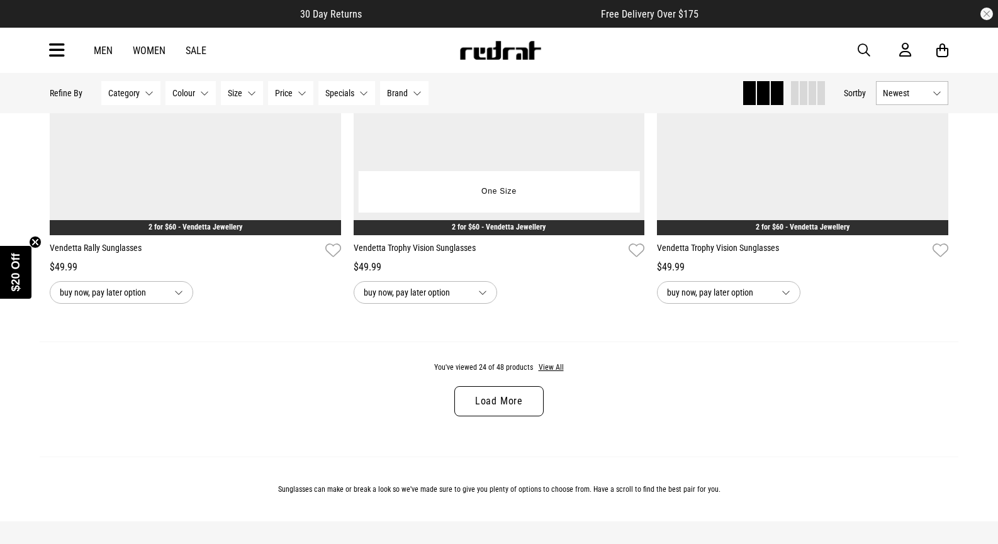
scroll to position [3902, 0]
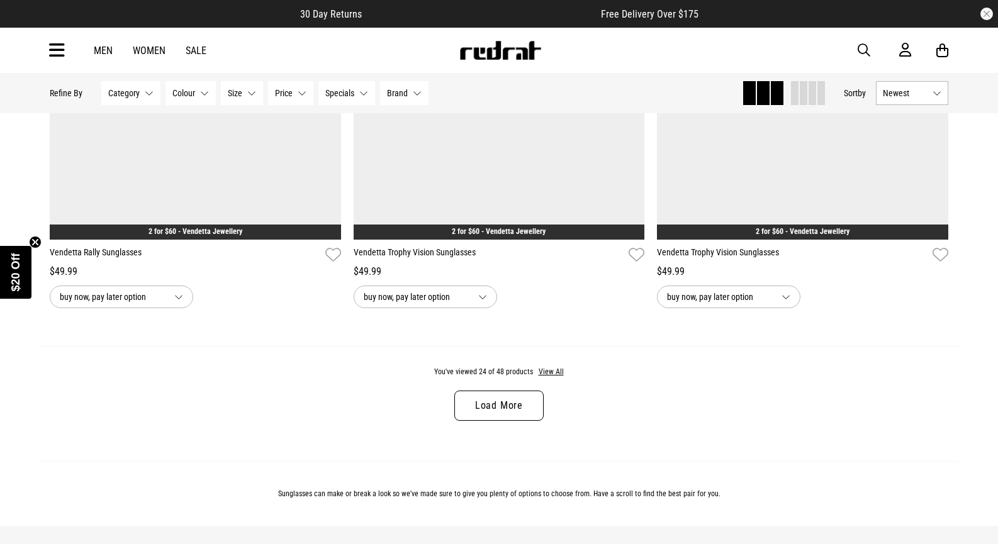
click at [519, 412] on link "Load More" at bounding box center [498, 406] width 89 height 30
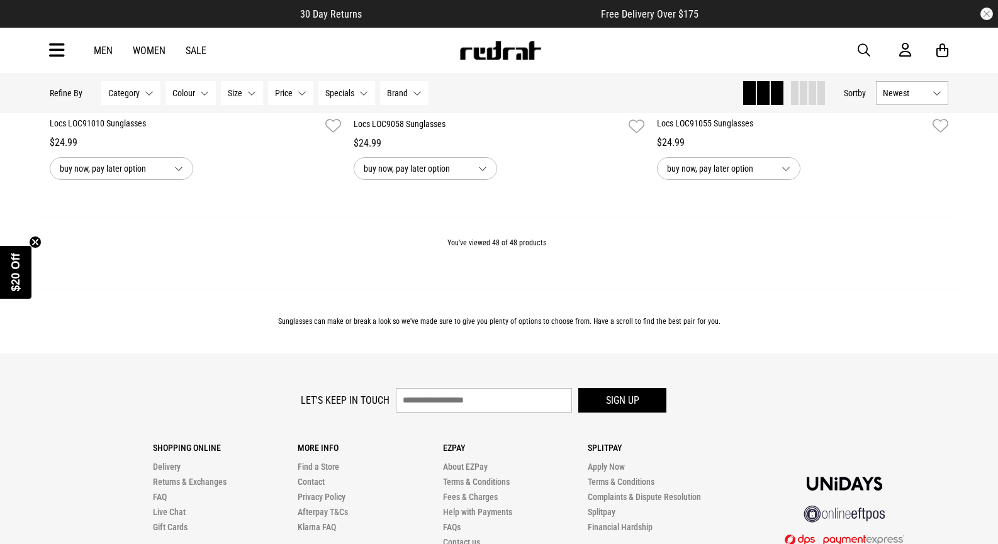
scroll to position [8213, 0]
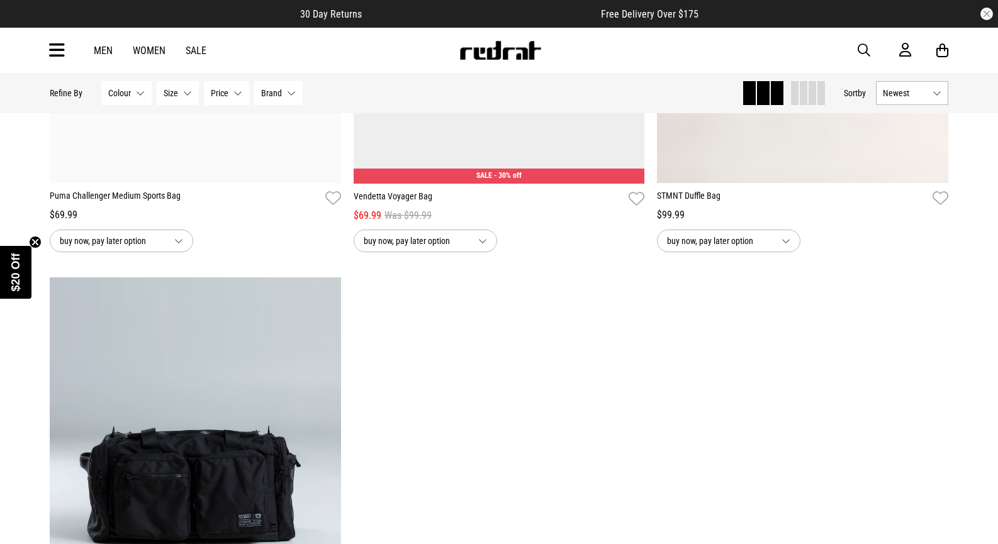
scroll to position [2203, 0]
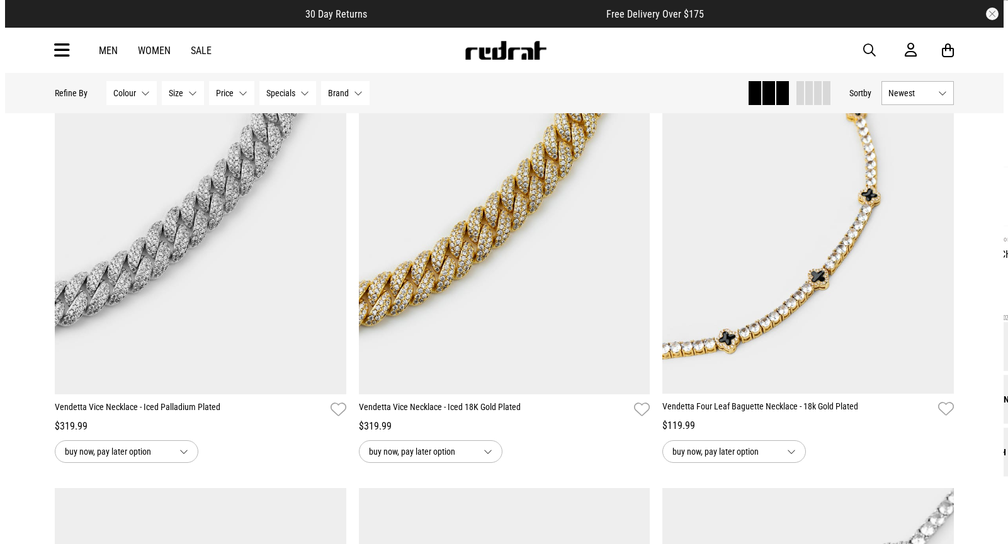
scroll to position [3273, 0]
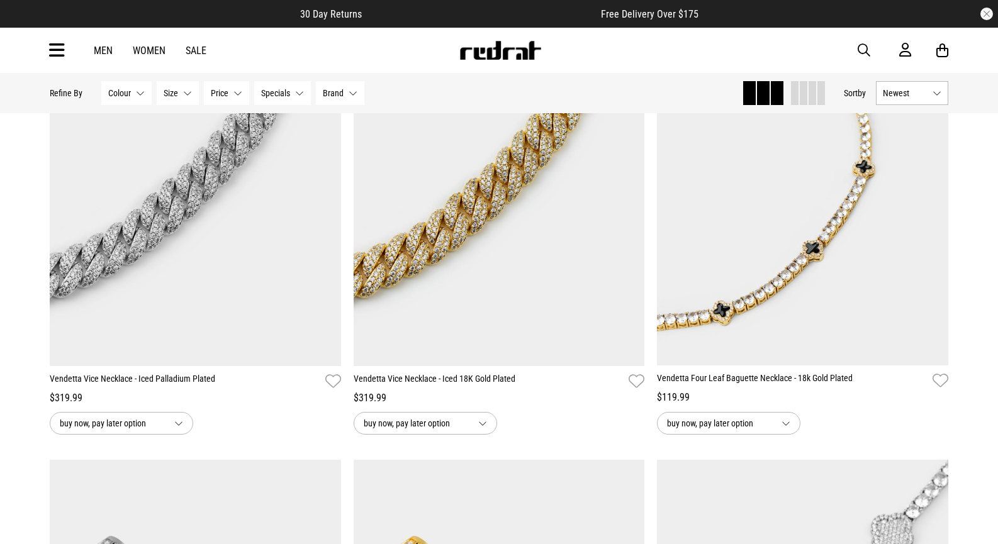
click at [62, 53] on icon at bounding box center [57, 50] width 16 height 21
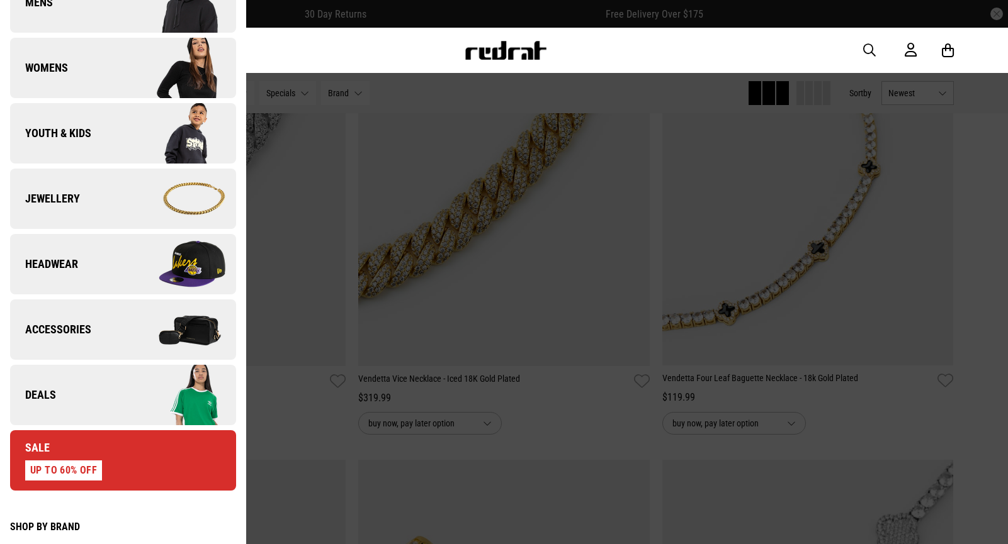
scroll to position [252, 0]
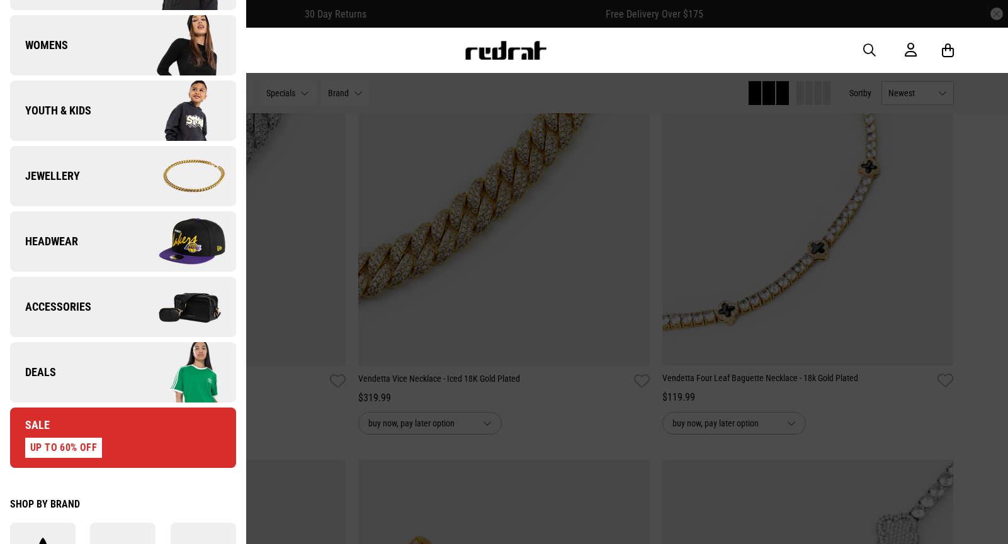
click at [96, 301] on link "Accessories" at bounding box center [123, 307] width 226 height 60
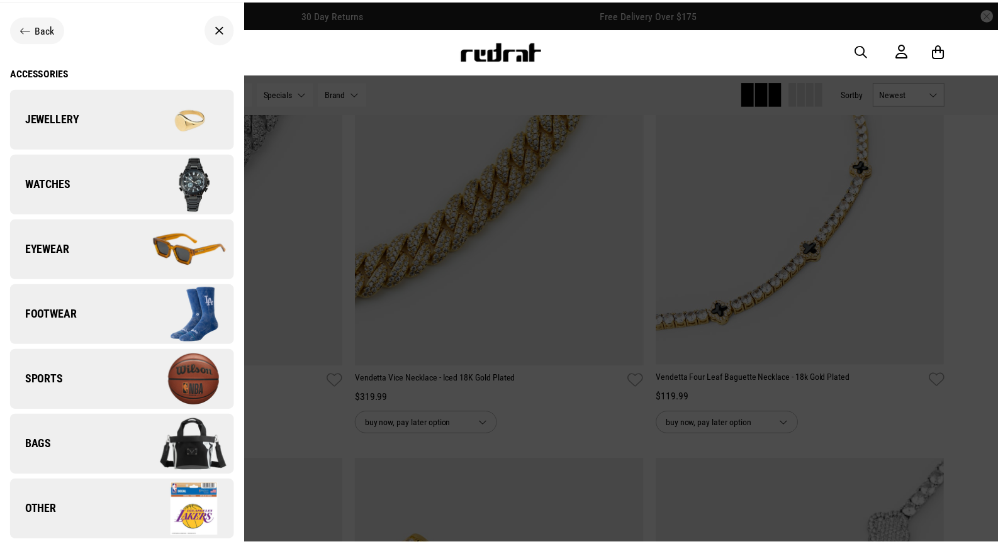
scroll to position [1, 0]
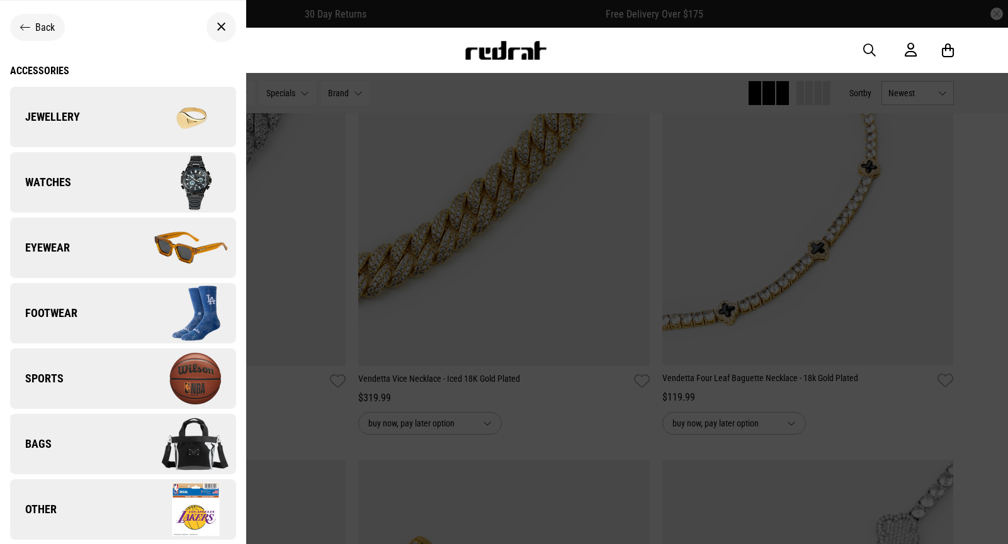
click at [87, 444] on link "Bags" at bounding box center [123, 444] width 226 height 60
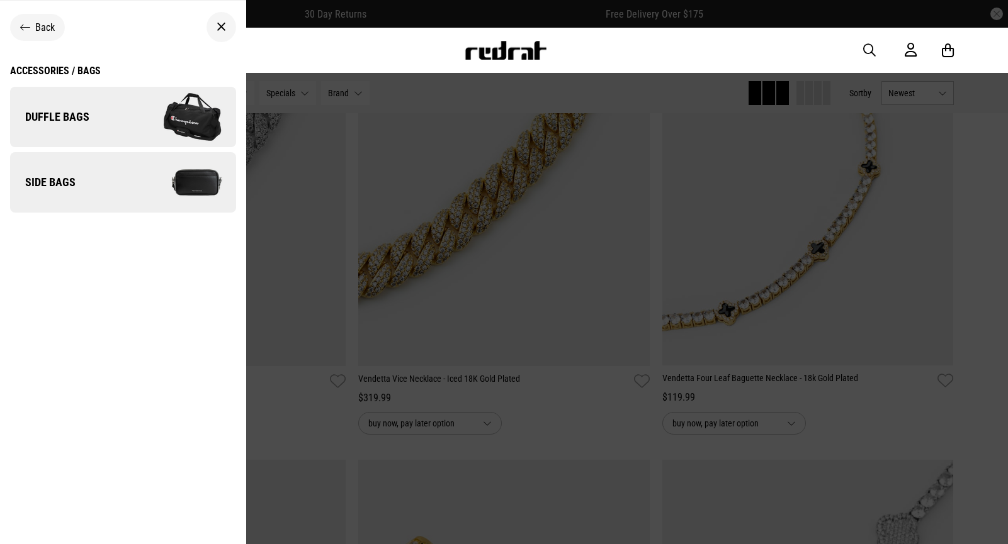
click at [35, 29] on span "Back" at bounding box center [45, 27] width 20 height 12
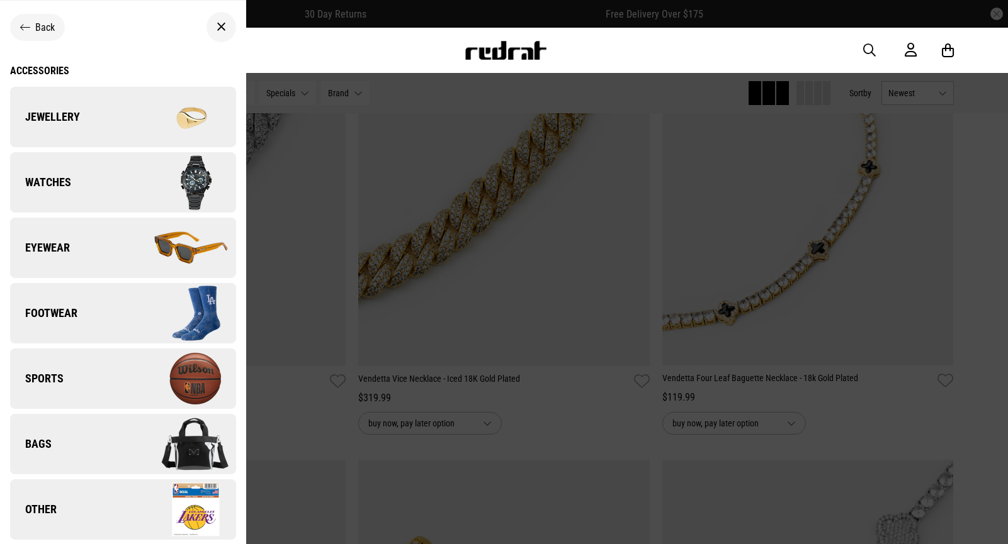
click at [69, 505] on link "Other" at bounding box center [123, 510] width 226 height 60
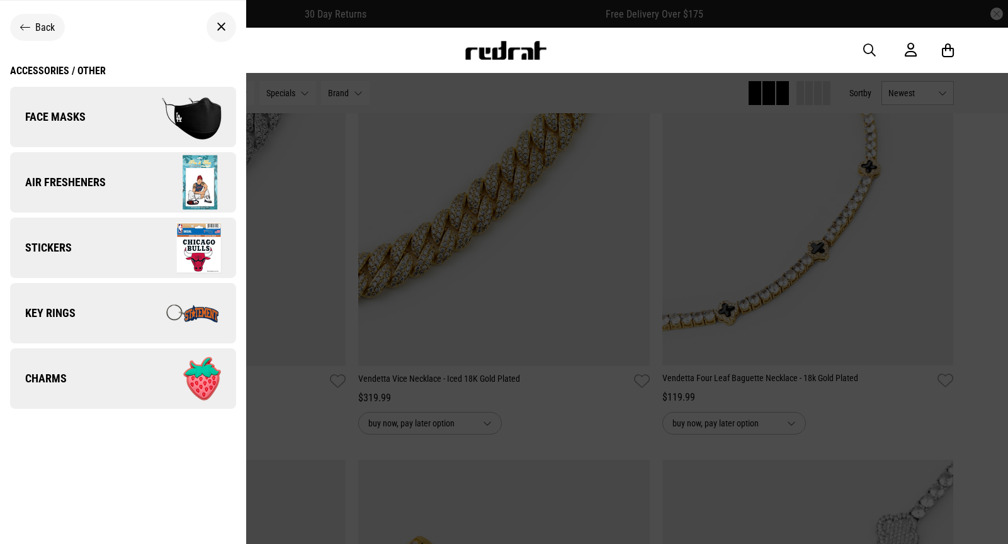
click at [217, 24] on icon at bounding box center [221, 27] width 9 height 15
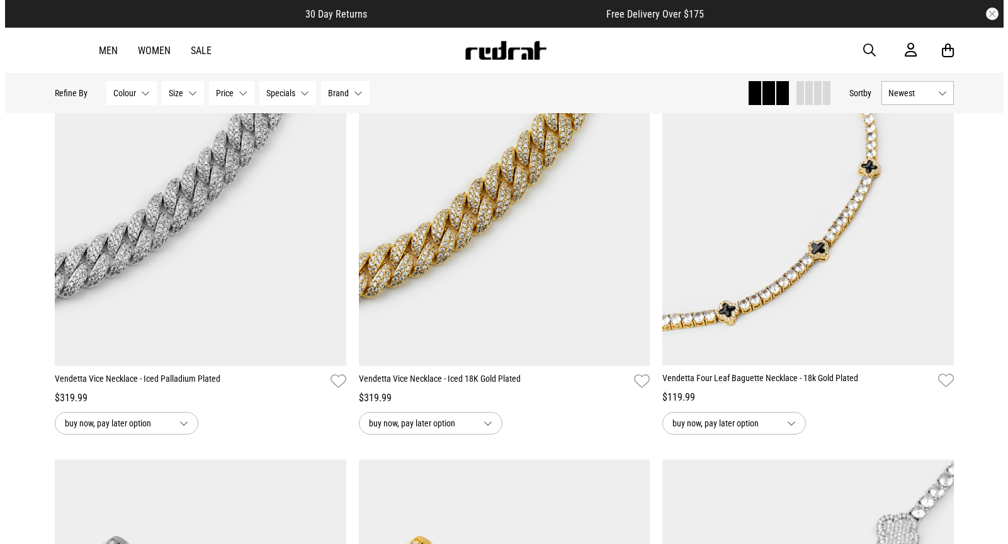
scroll to position [0, 0]
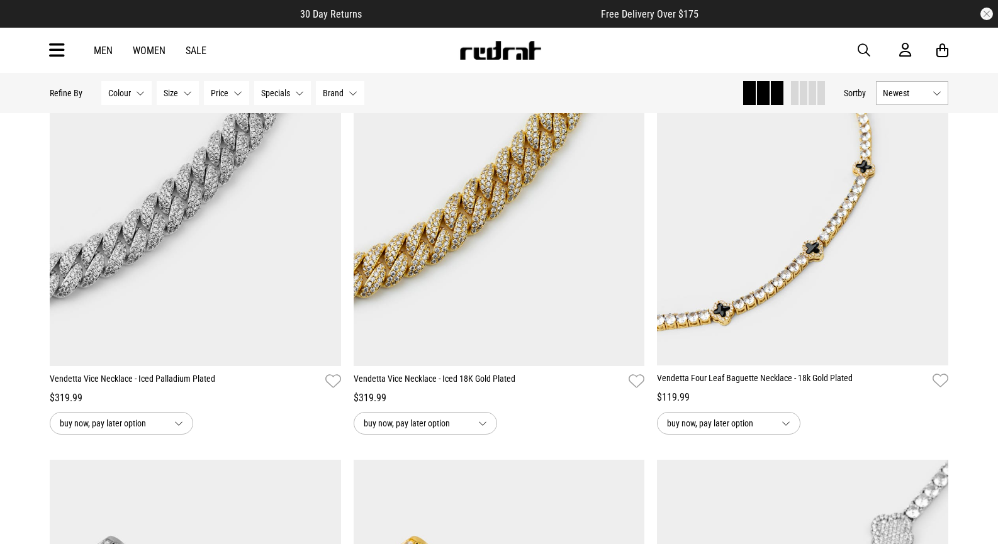
click at [66, 54] on div "Men Women Sale Sign in New Back Footwear Back Footwear Mens Back Mens Womens Ba…" at bounding box center [499, 50] width 919 height 45
click at [58, 53] on icon at bounding box center [57, 50] width 16 height 21
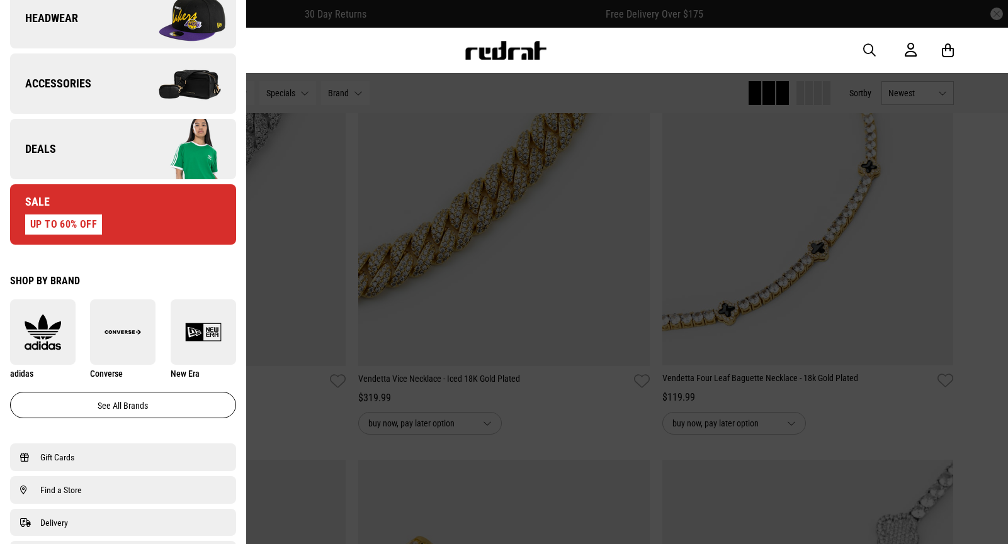
scroll to position [504, 0]
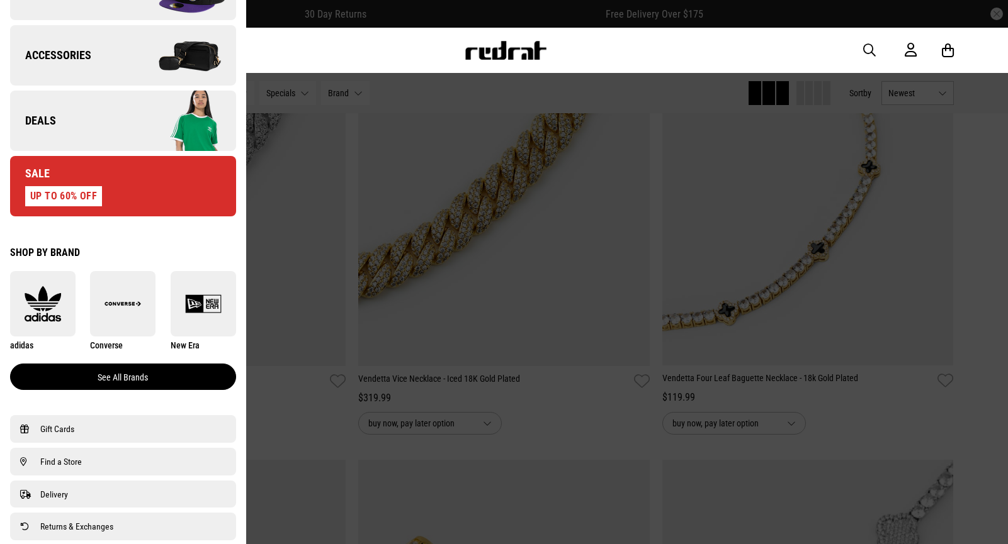
click at [144, 381] on link "See all brands" at bounding box center [123, 377] width 226 height 26
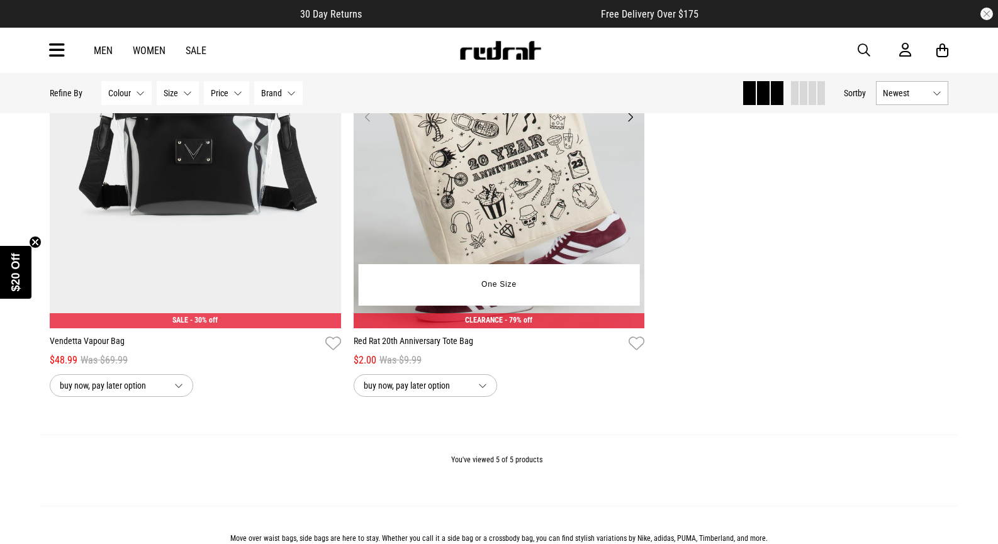
scroll to position [1007, 0]
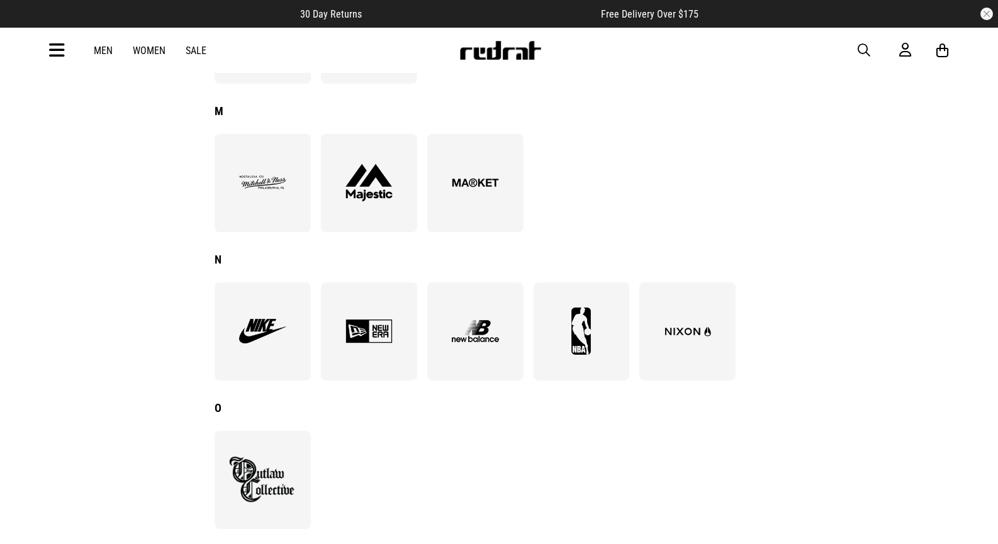
scroll to position [944, 0]
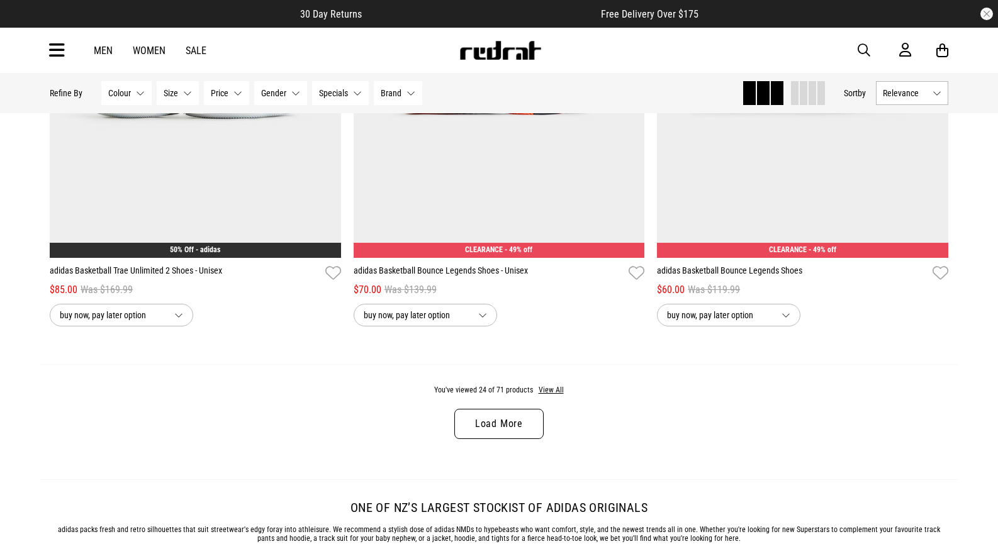
scroll to position [3894, 0]
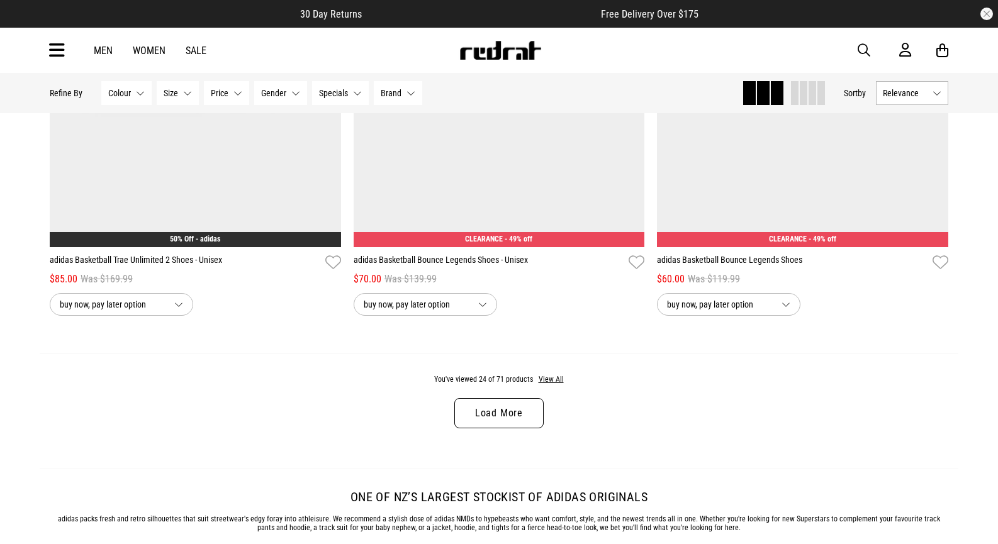
click at [507, 421] on link "Load More" at bounding box center [498, 413] width 89 height 30
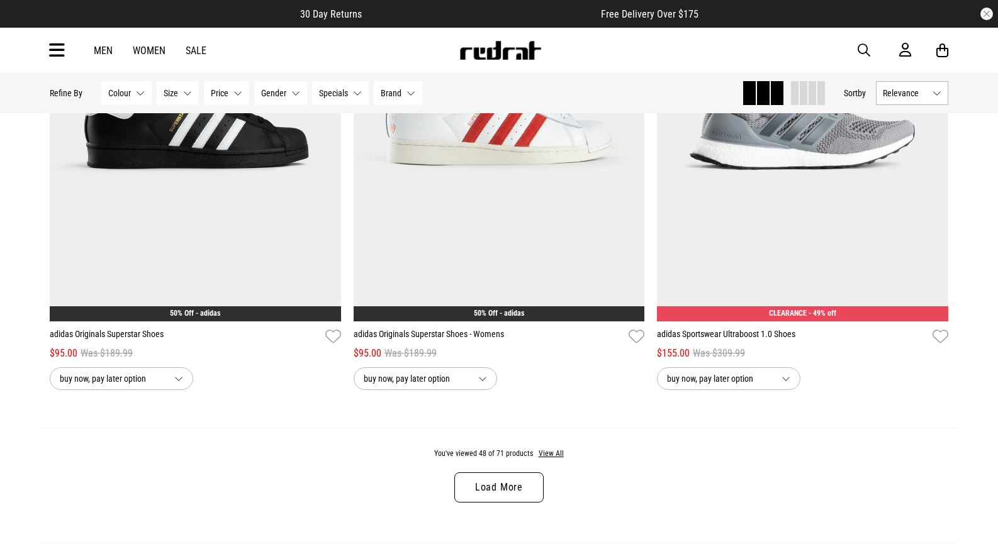
scroll to position [7859, 0]
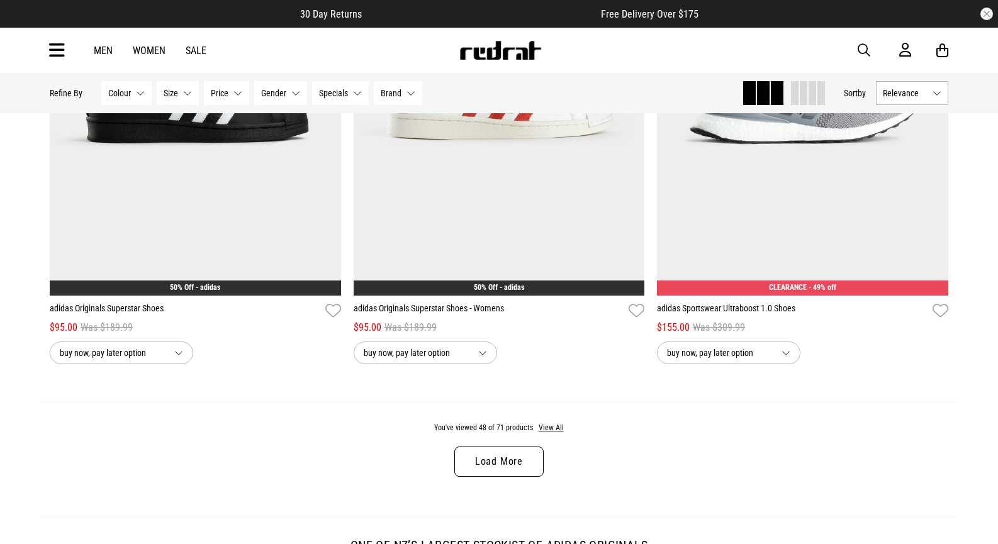
click at [517, 477] on link "Load More" at bounding box center [498, 462] width 89 height 30
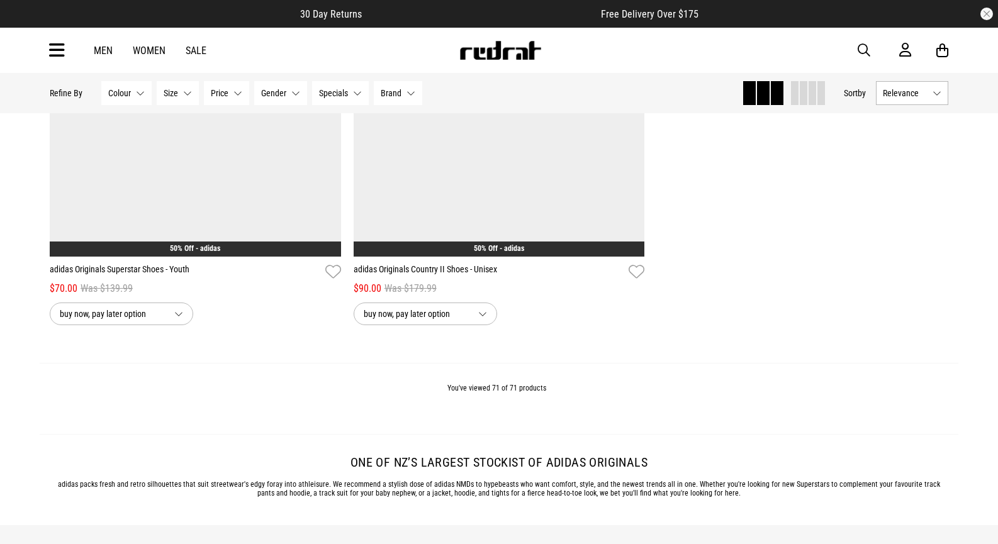
scroll to position [12076, 0]
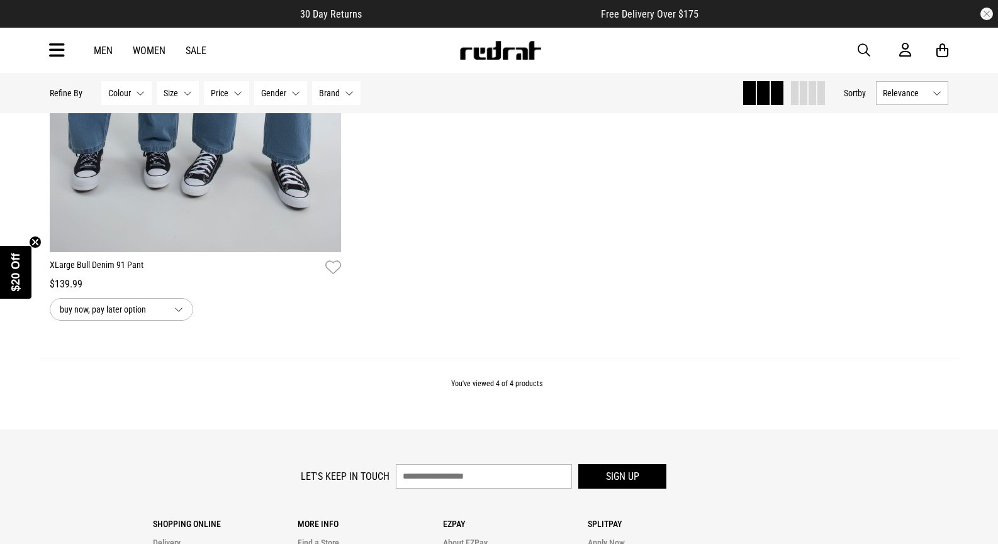
scroll to position [881, 0]
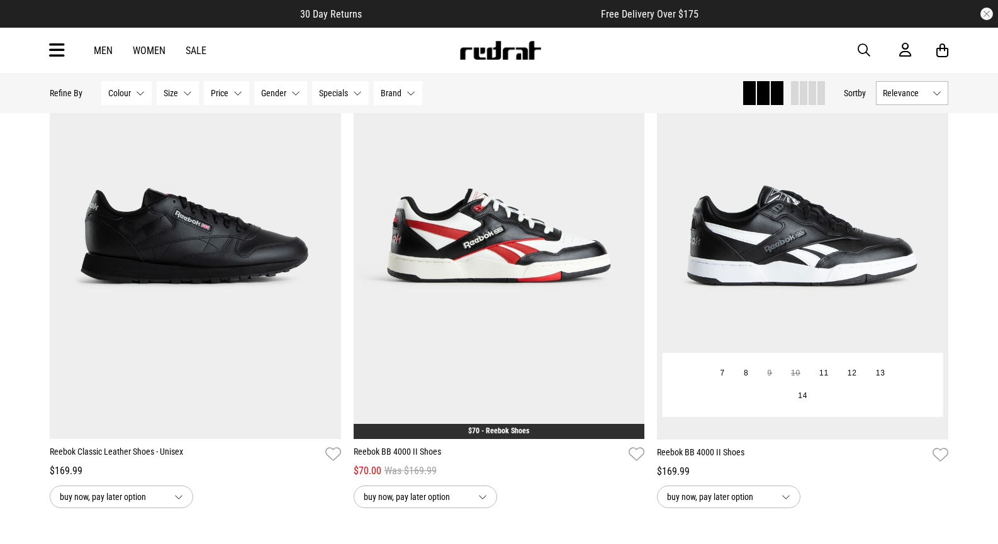
scroll to position [3902, 0]
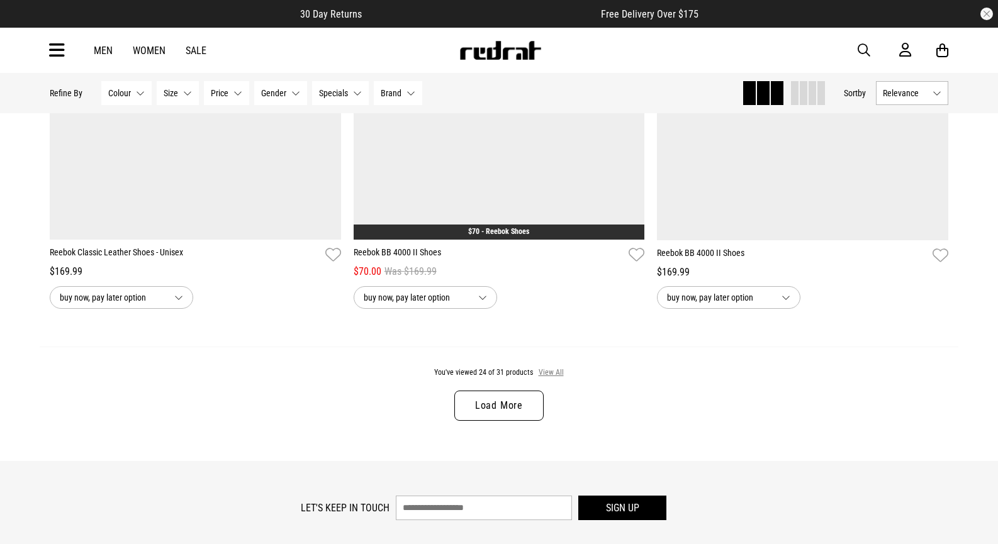
click at [553, 376] on button "View All" at bounding box center [551, 373] width 26 height 11
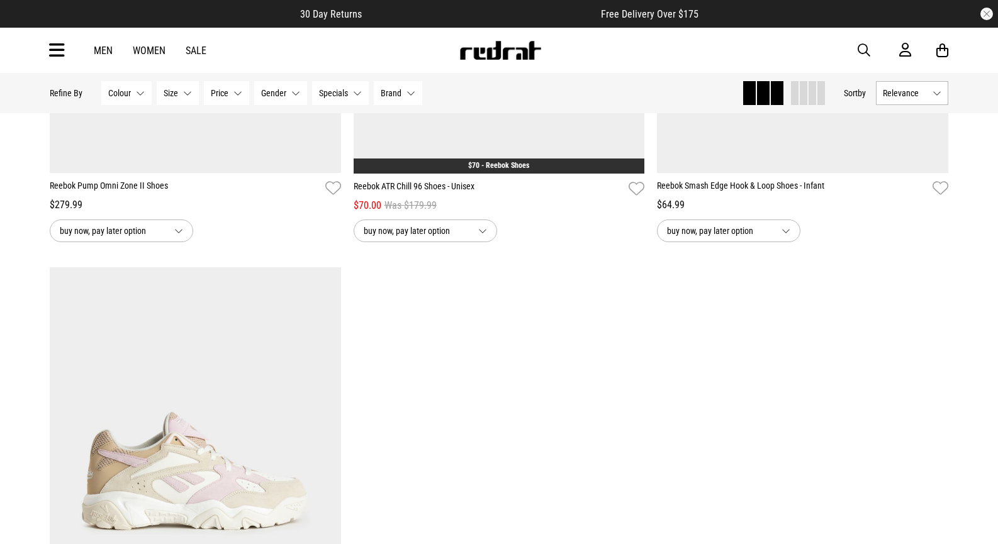
scroll to position [5098, 0]
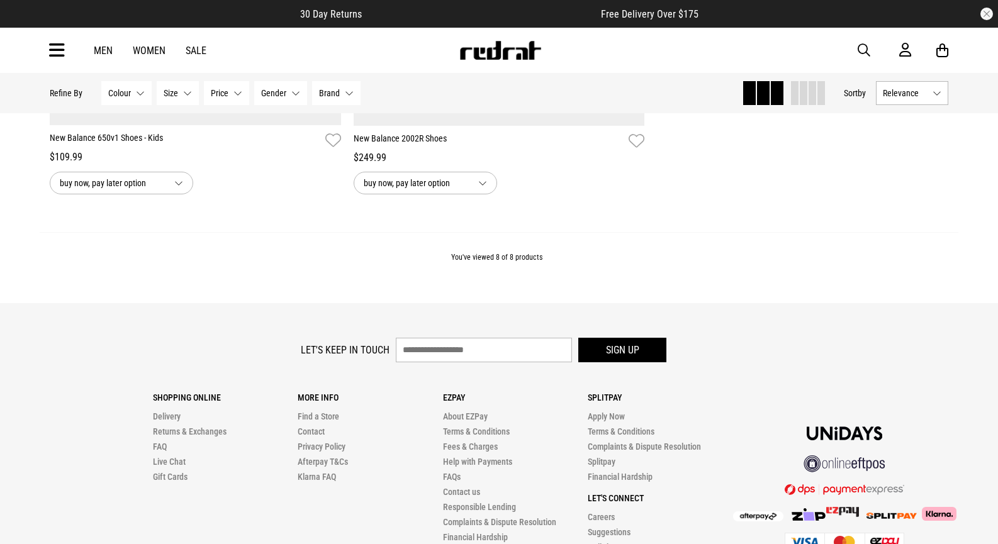
scroll to position [1511, 0]
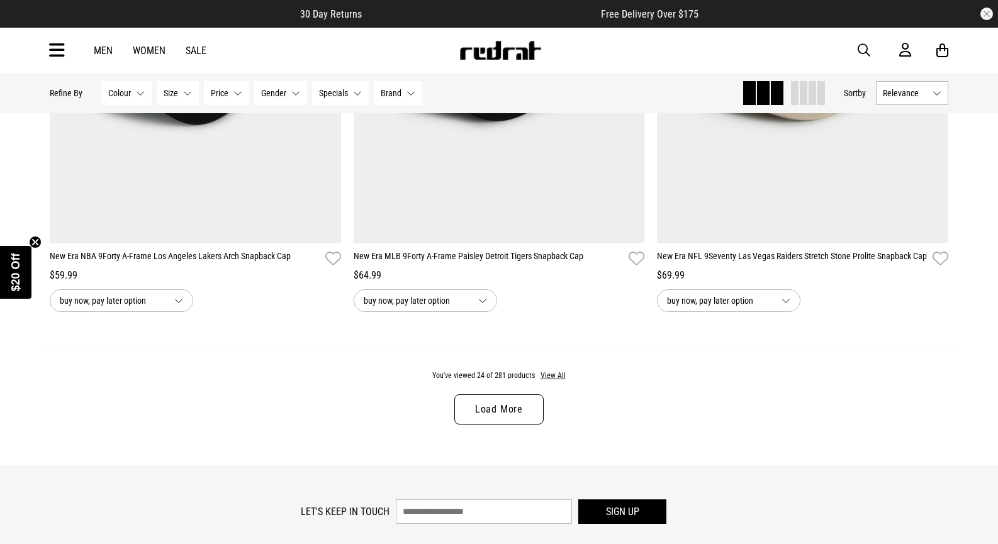
scroll to position [3902, 0]
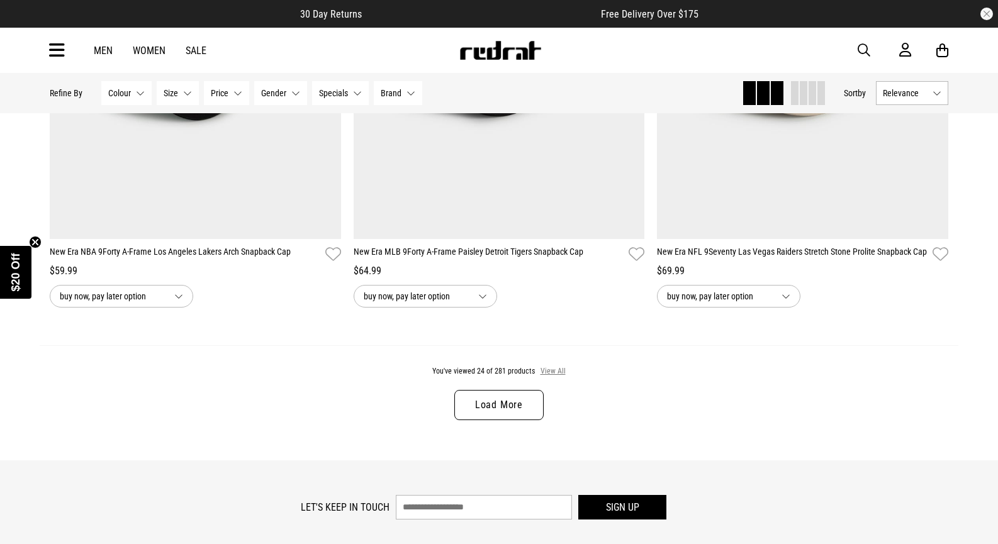
click at [552, 374] on button "View All" at bounding box center [553, 371] width 26 height 11
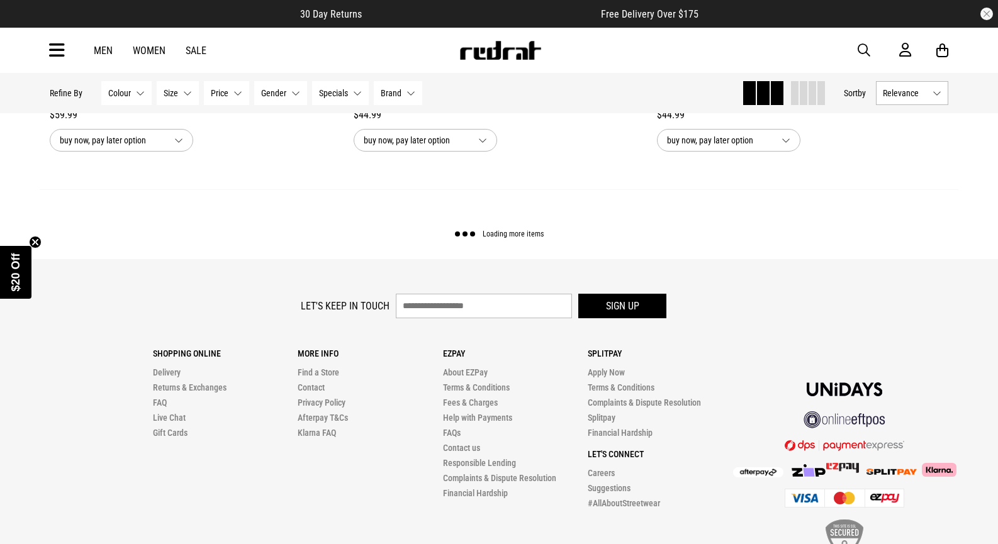
scroll to position [12109, 0]
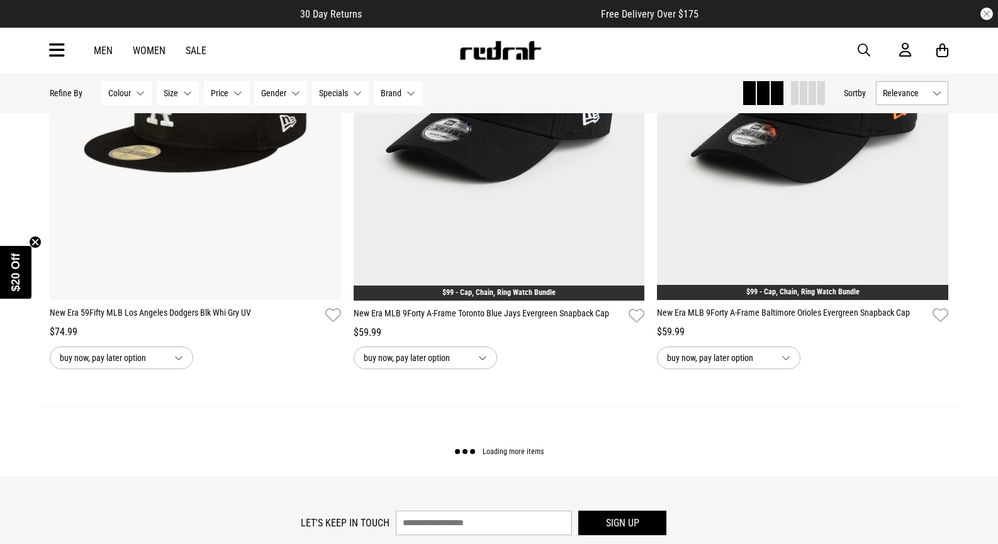
scroll to position [24220, 0]
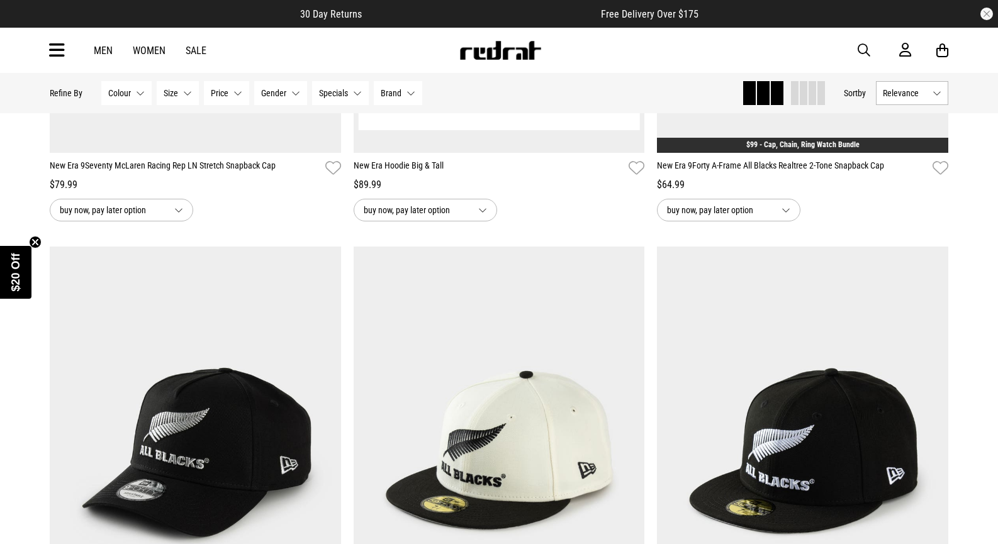
scroll to position [27807, 0]
